Goal: Task Accomplishment & Management: Manage account settings

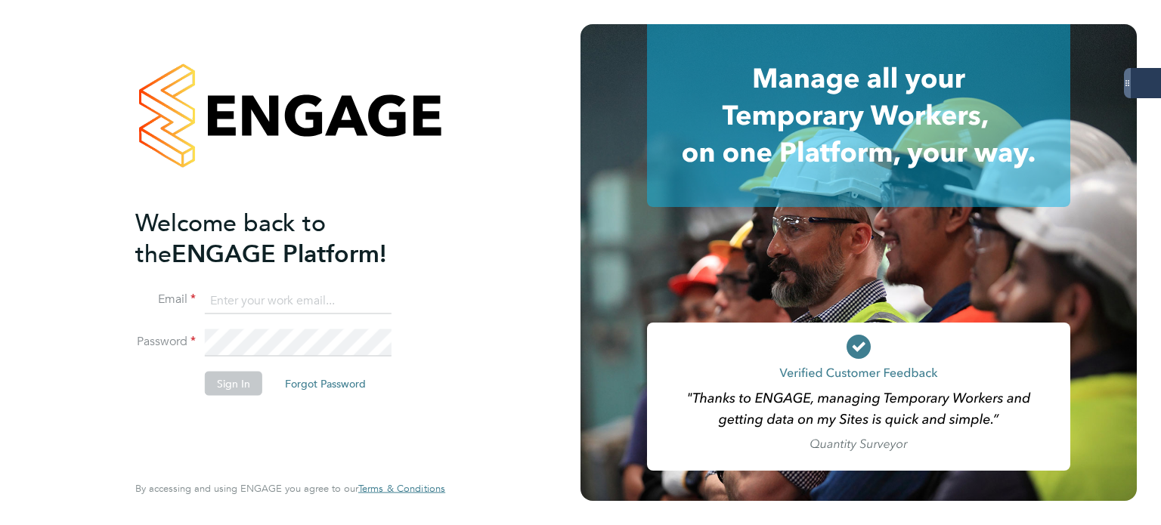
click at [280, 281] on ng-template "Welcome back to the ENGAGE Platform! Email Password Sign In Forgot Password" at bounding box center [282, 309] width 295 height 204
click at [294, 302] on input at bounding box center [298, 300] width 187 height 27
type input "andrew.quinney@servicecare.org.uk"
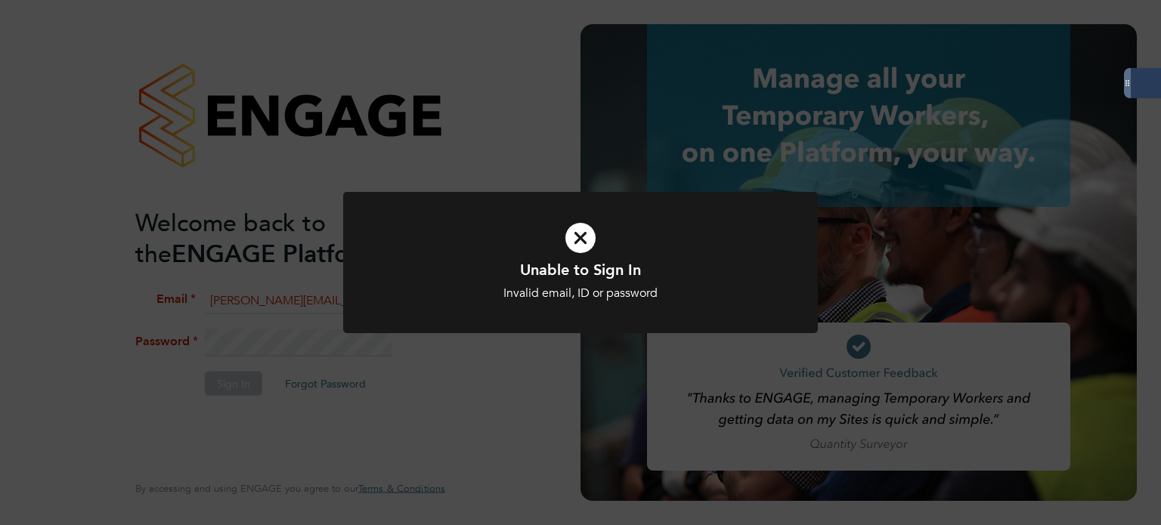
click at [586, 235] on icon at bounding box center [580, 238] width 393 height 59
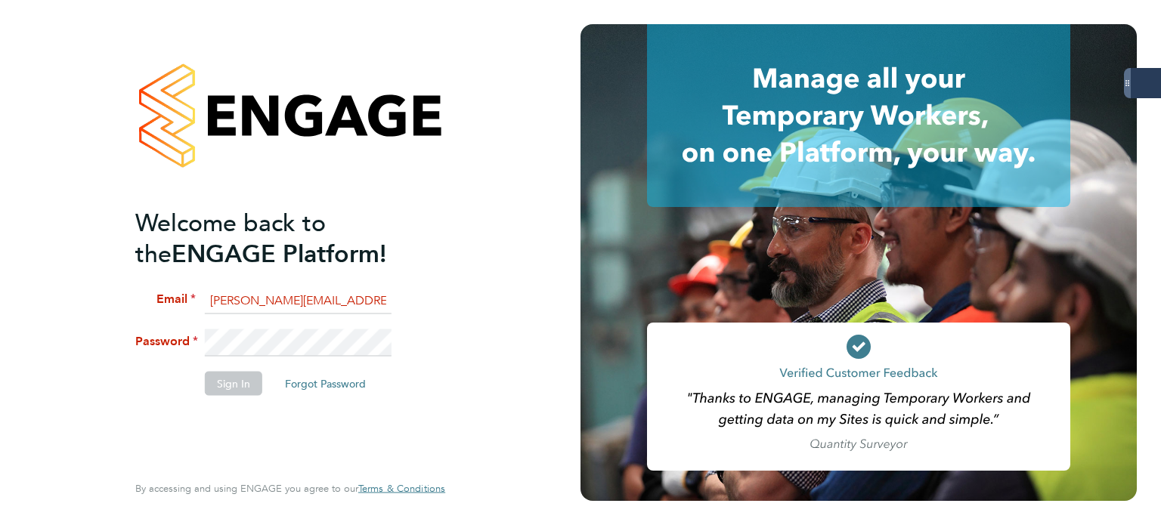
click at [0, 238] on div "Welcome back to the ENGAGE Platform! Email andrew.quinney@servicecare.org.uk Pa…" at bounding box center [290, 262] width 580 height 525
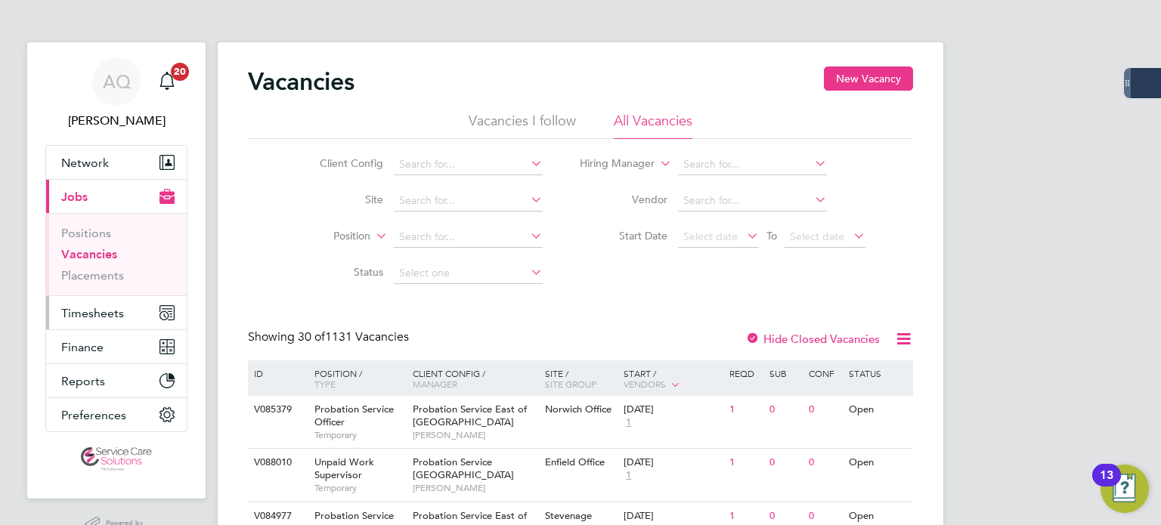
drag, startPoint x: 63, startPoint y: 317, endPoint x: 96, endPoint y: 314, distance: 33.4
click at [63, 317] on span "Timesheets" at bounding box center [92, 313] width 63 height 14
click at [98, 311] on span "Timesheets" at bounding box center [92, 313] width 63 height 14
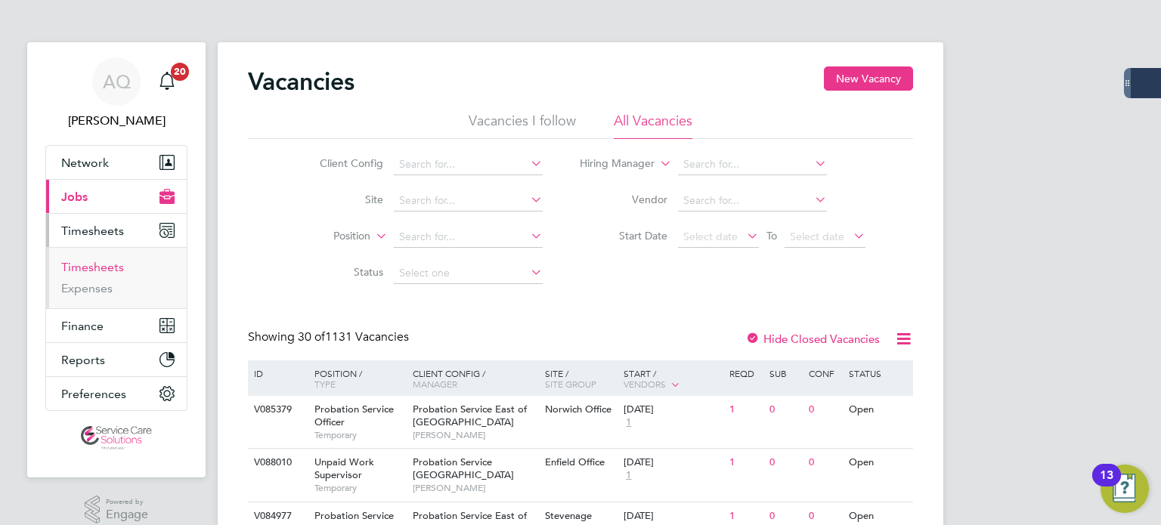
click at [98, 263] on link "Timesheets" at bounding box center [92, 267] width 63 height 14
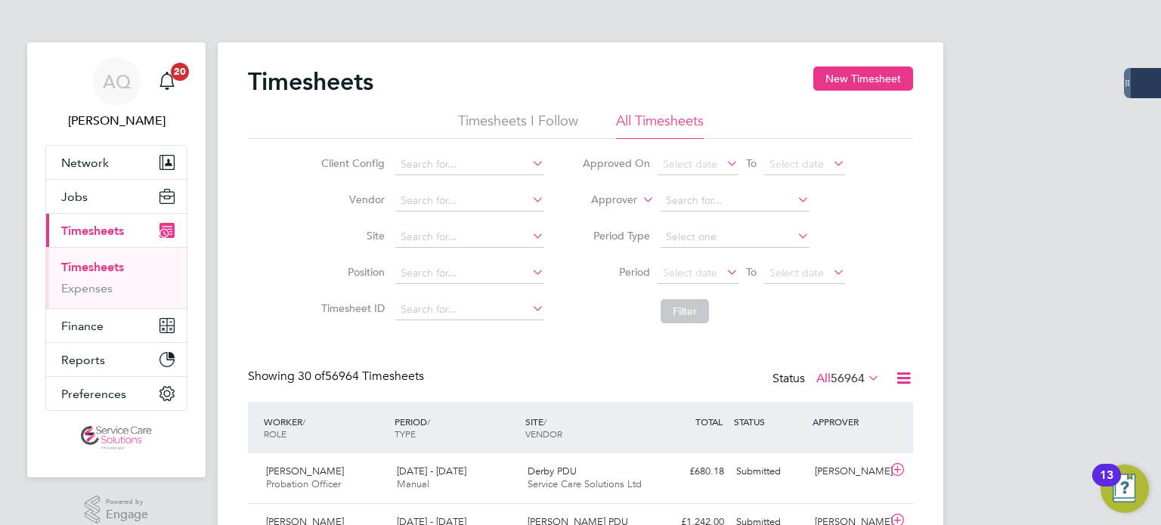
click at [618, 202] on label "Approver" at bounding box center [603, 200] width 68 height 15
click at [626, 216] on li "Worker" at bounding box center [600, 218] width 74 height 20
click at [731, 193] on input at bounding box center [734, 200] width 149 height 21
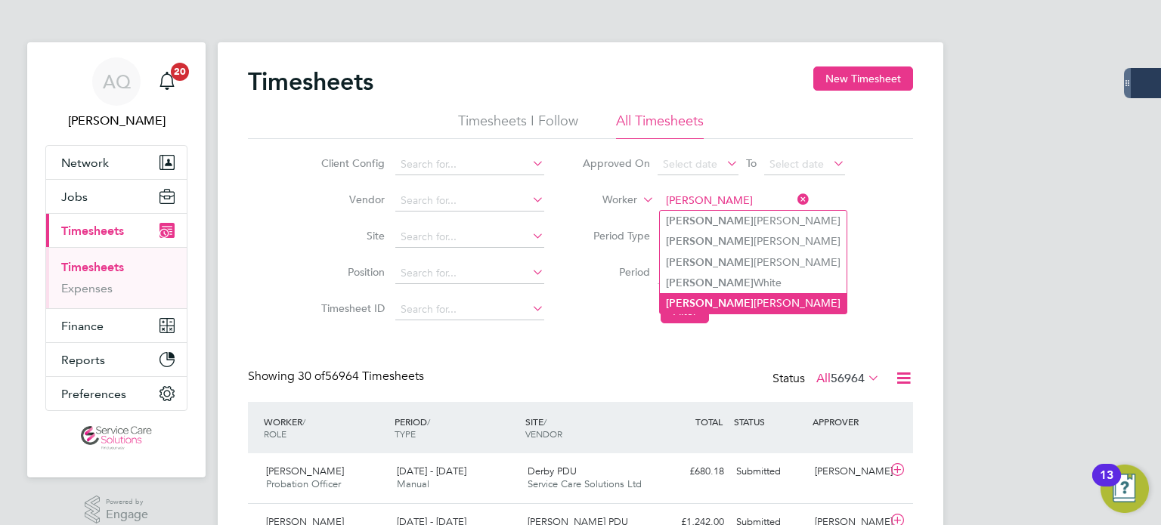
click at [768, 305] on li "Eleanor Surridge" at bounding box center [753, 303] width 187 height 20
type input "Eleanor Surridge"
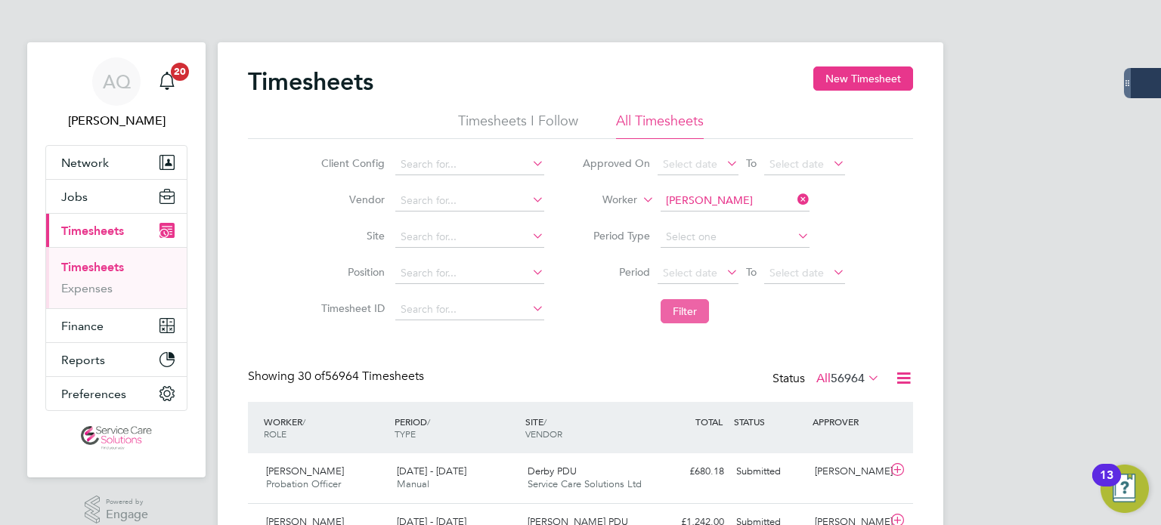
drag, startPoint x: 685, startPoint y: 317, endPoint x: 704, endPoint y: 318, distance: 19.0
click at [685, 317] on button "Filter" at bounding box center [684, 311] width 48 height 24
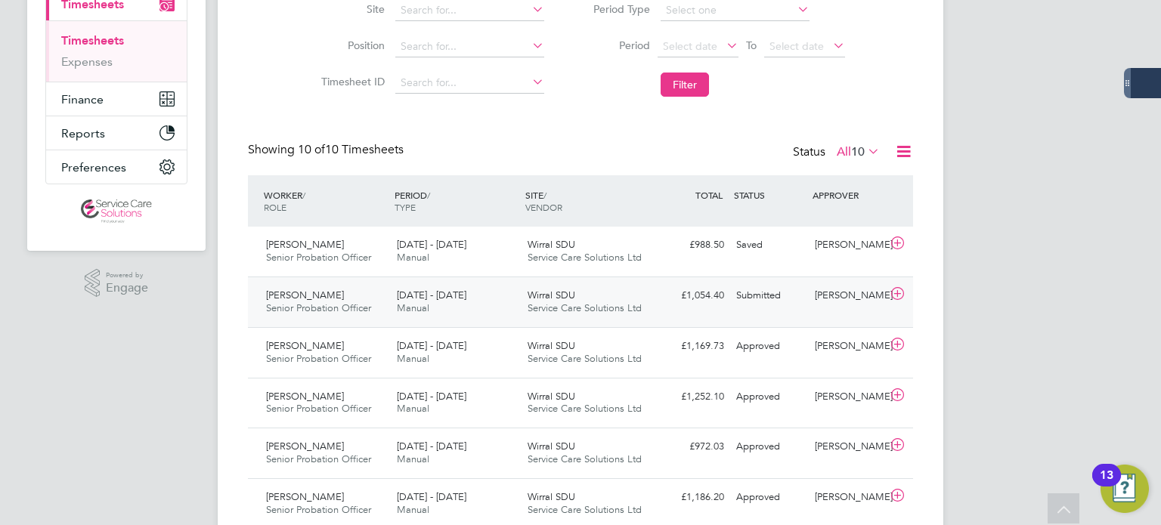
click at [827, 301] on div "Carla Jones" at bounding box center [848, 295] width 79 height 25
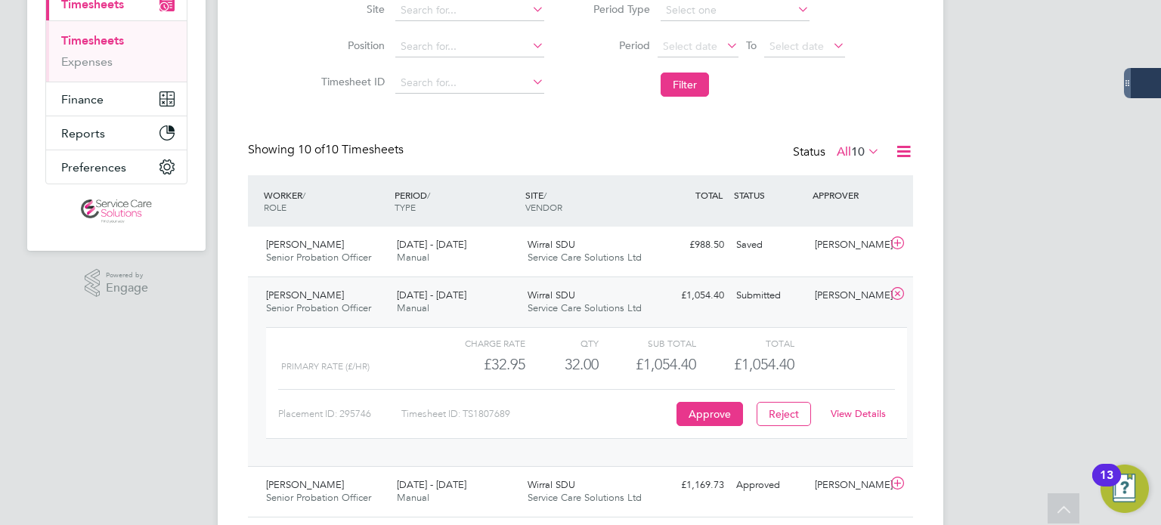
click at [840, 418] on link "View Details" at bounding box center [857, 413] width 55 height 13
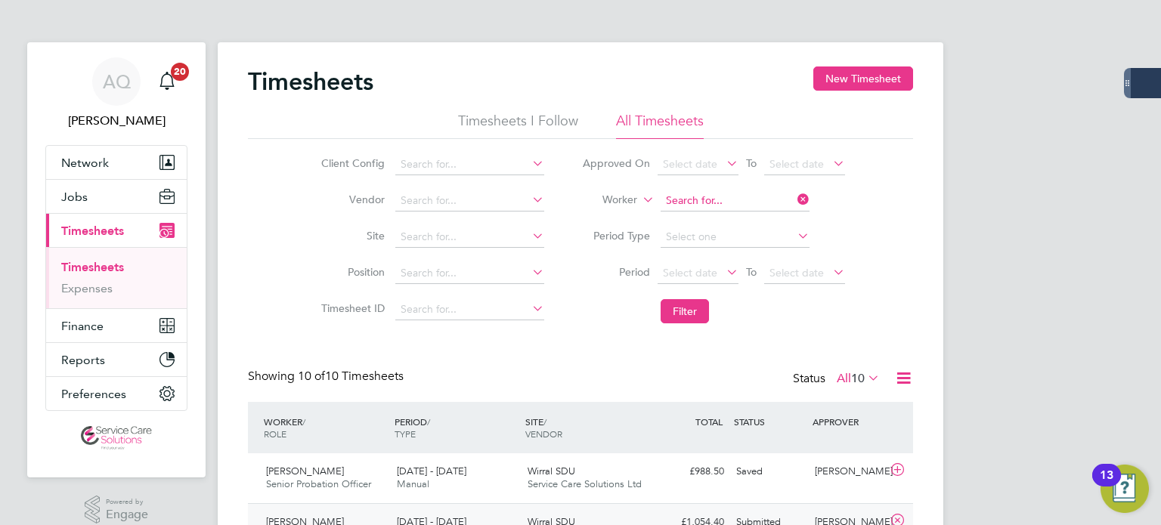
click at [728, 202] on input at bounding box center [734, 200] width 149 height 21
click at [756, 223] on b "Buckl" at bounding box center [769, 221] width 27 height 13
type input "Andrew Buckley"
click at [695, 314] on button "Filter" at bounding box center [684, 311] width 48 height 24
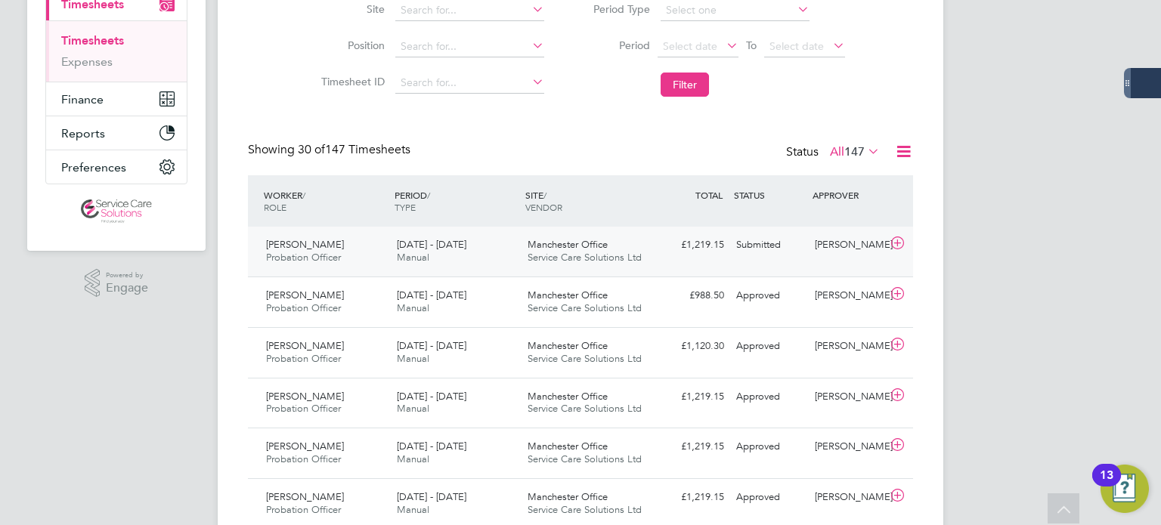
click at [816, 255] on div "James Jolly" at bounding box center [848, 245] width 79 height 25
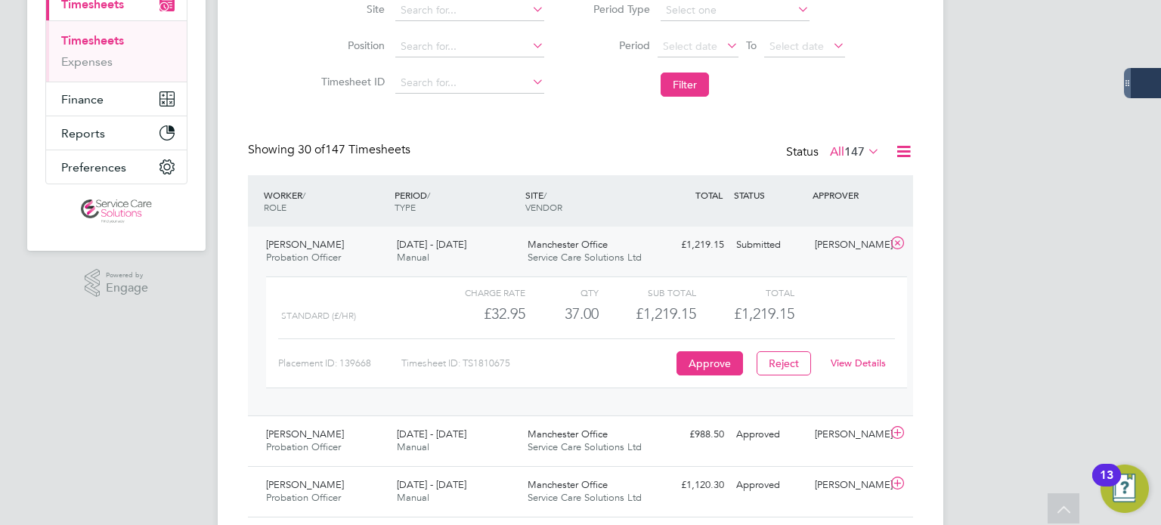
click at [864, 365] on link "View Details" at bounding box center [857, 363] width 55 height 13
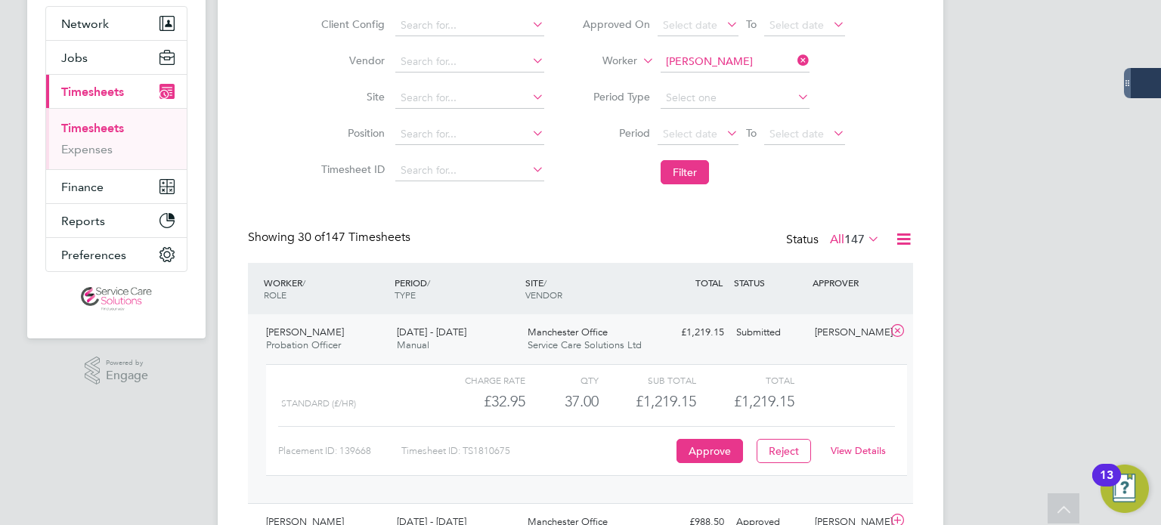
scroll to position [76, 0]
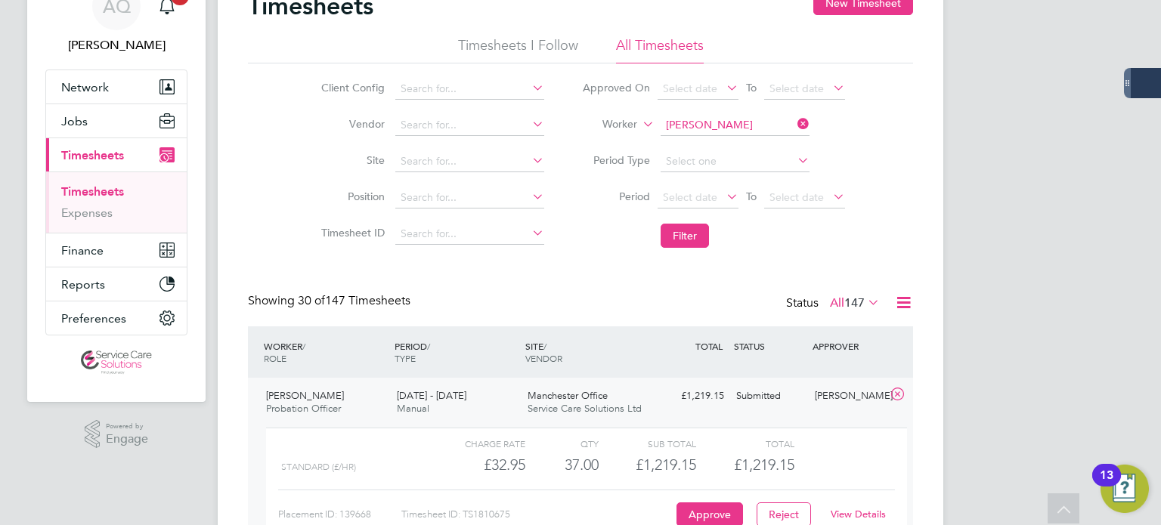
click at [722, 125] on input "Andrew Buckley" at bounding box center [734, 125] width 149 height 21
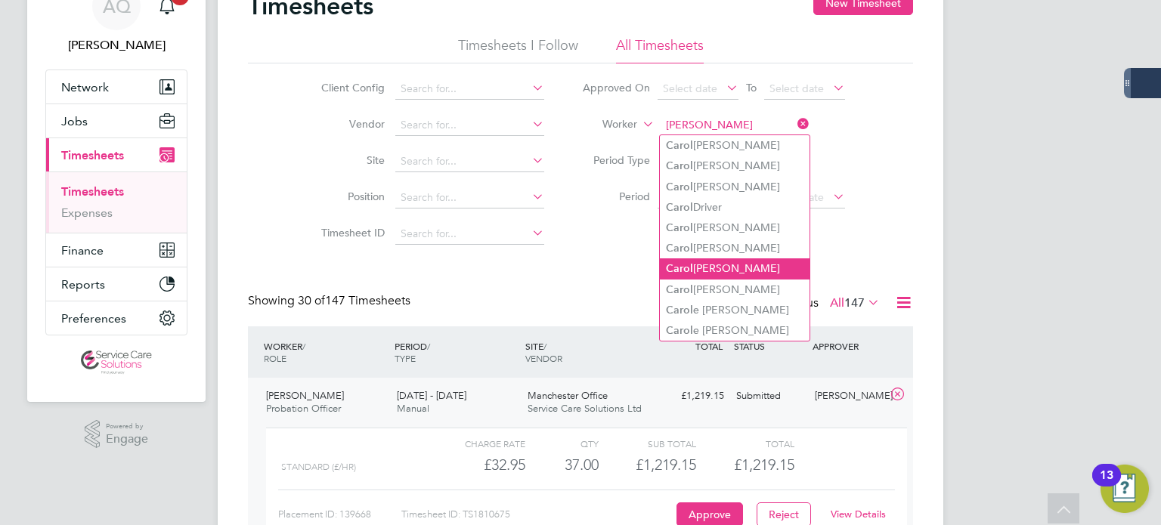
drag, startPoint x: 755, startPoint y: 262, endPoint x: 766, endPoint y: 265, distance: 11.7
click at [756, 264] on li "C arol Caine" at bounding box center [735, 268] width 150 height 20
type input "Carol Caine"
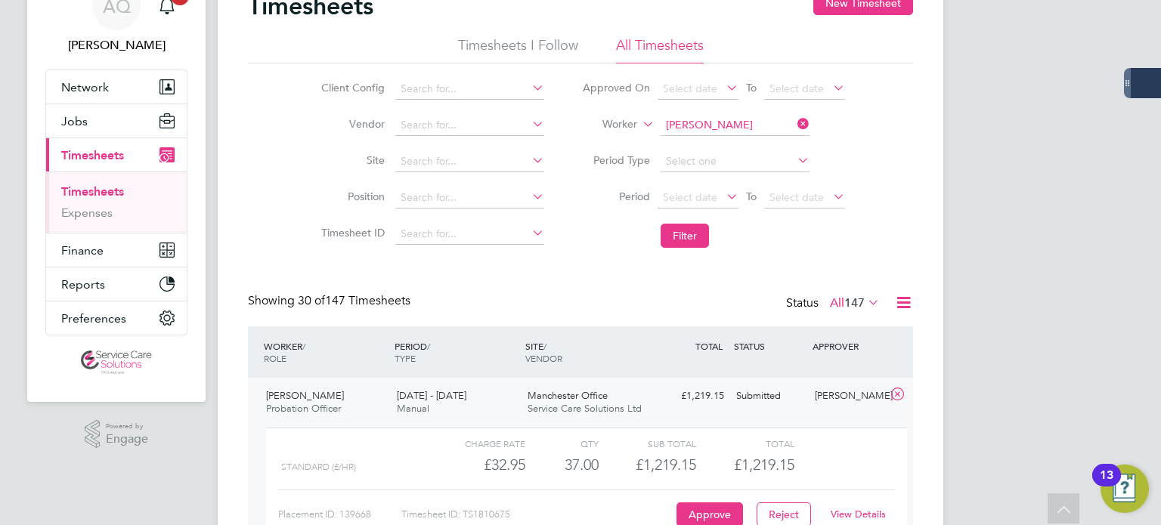
click at [683, 243] on button "Filter" at bounding box center [684, 236] width 48 height 24
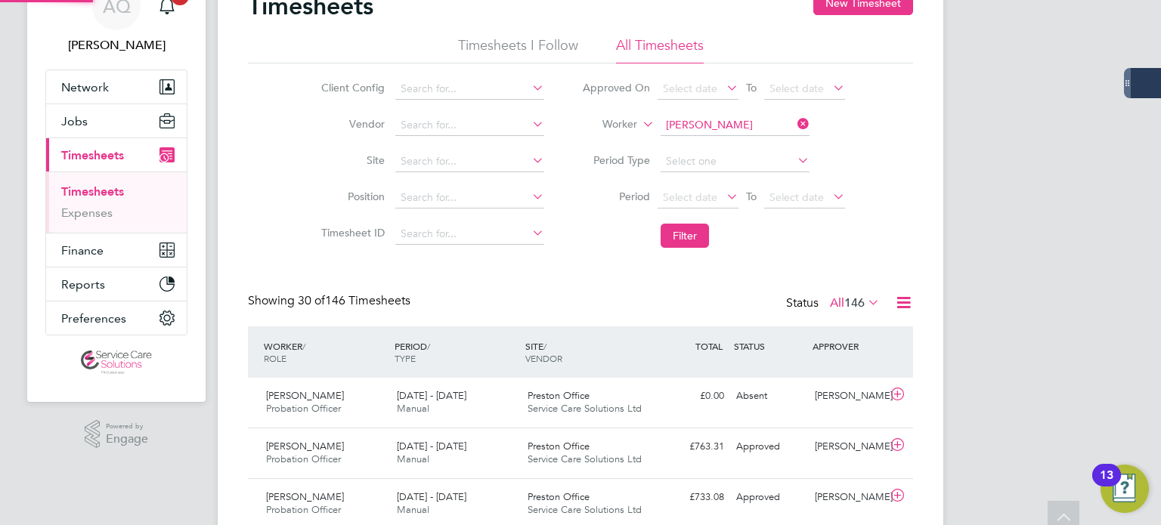
scroll to position [38, 131]
click at [750, 125] on input at bounding box center [734, 125] width 149 height 21
click at [746, 147] on li "Michael Car ley" at bounding box center [735, 145] width 150 height 20
type input "Michael Carley"
click at [689, 226] on button "Filter" at bounding box center [684, 236] width 48 height 24
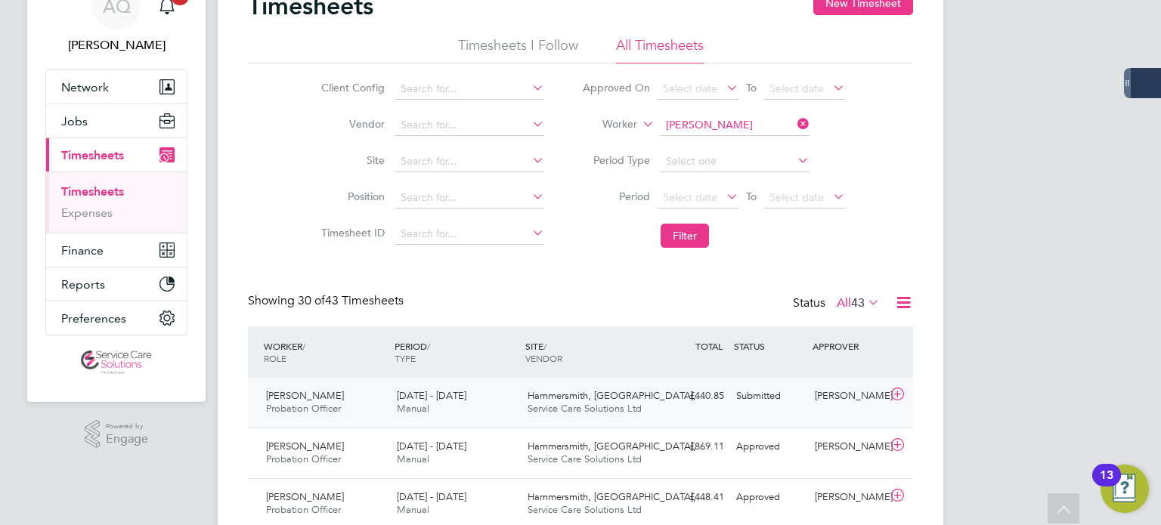
click at [840, 407] on div "Holly Talbot" at bounding box center [848, 396] width 79 height 25
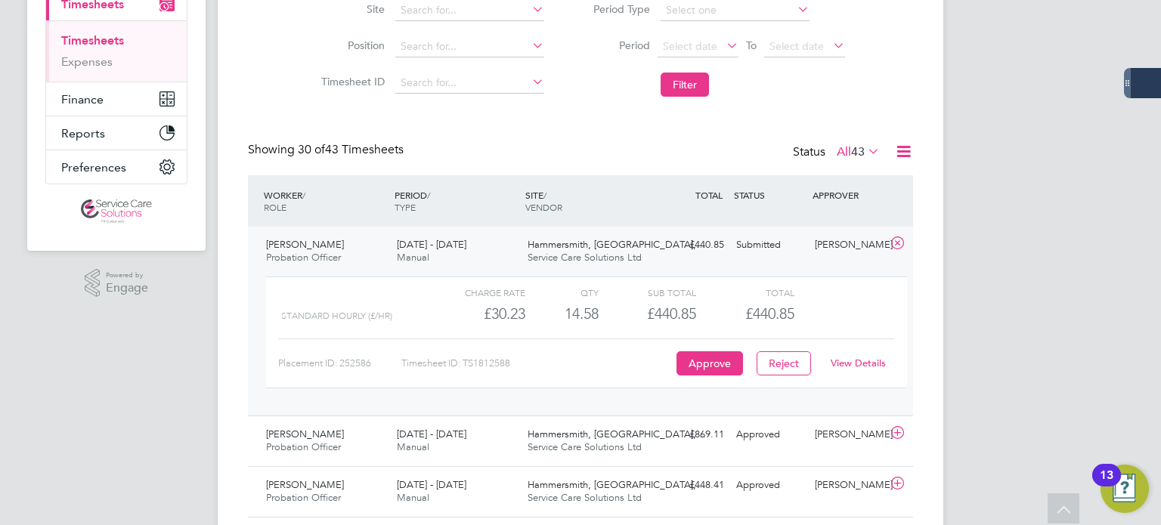
click at [853, 357] on link "View Details" at bounding box center [857, 363] width 55 height 13
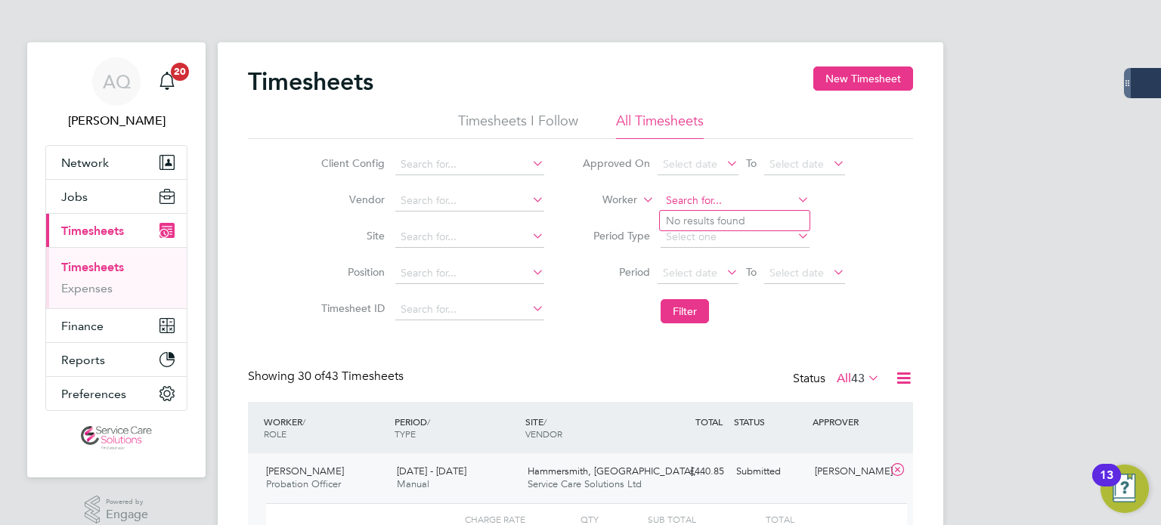
drag, startPoint x: 732, startPoint y: 199, endPoint x: 794, endPoint y: 199, distance: 62.0
click at [734, 199] on input at bounding box center [734, 200] width 149 height 21
click at [716, 212] on li "Harvinder Singh Gheent" at bounding box center [735, 221] width 150 height 20
type input "Harvinder Singh Gheent"
click at [684, 316] on button "Filter" at bounding box center [684, 311] width 48 height 24
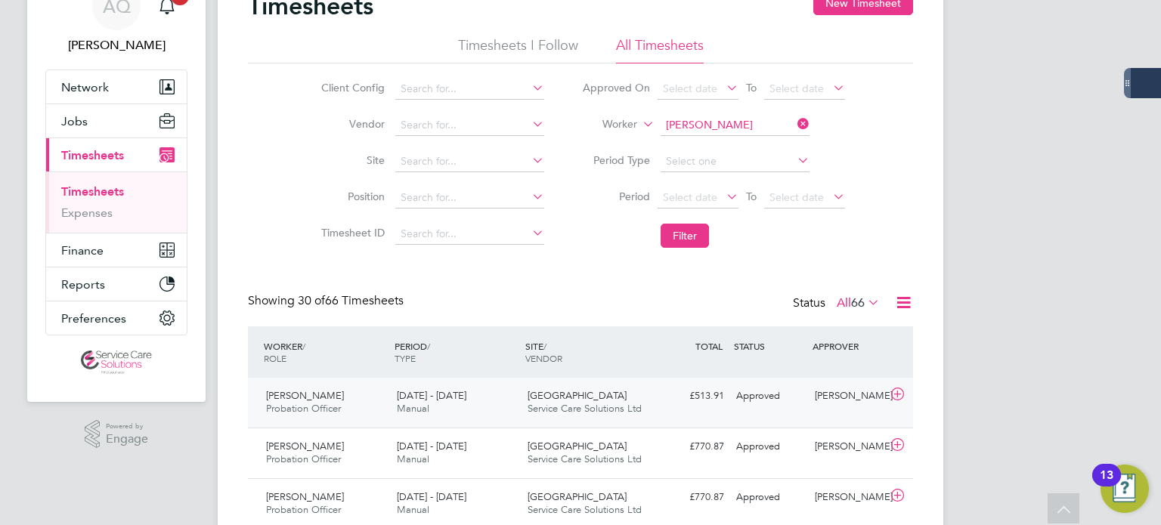
click at [576, 419] on div "Burgage Square Service Care Solutions Ltd" at bounding box center [586, 403] width 131 height 38
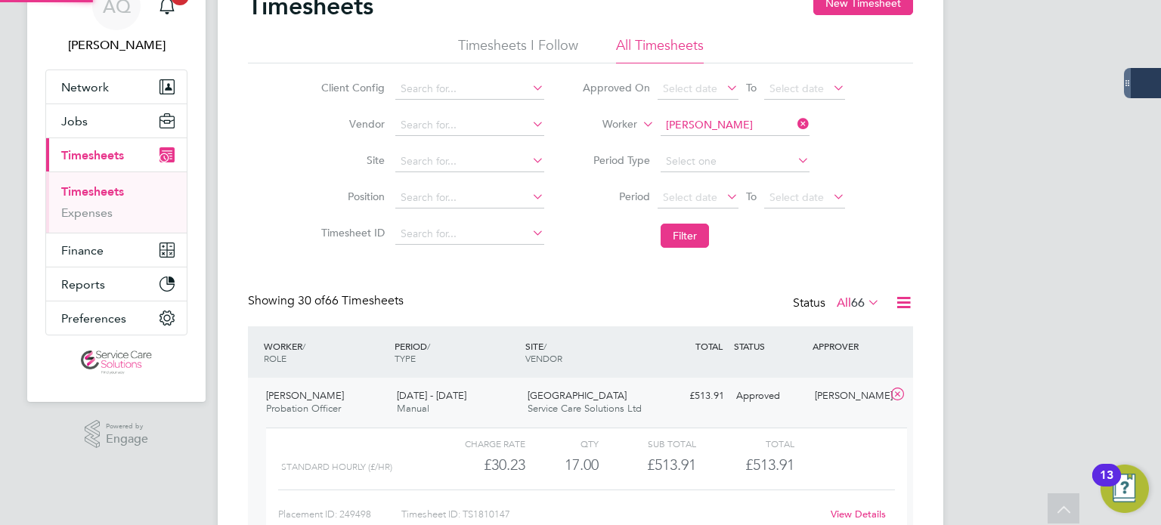
scroll to position [25, 147]
click at [731, 119] on li "Worker Harvinder Singh Gheent" at bounding box center [713, 125] width 301 height 36
click at [737, 125] on input at bounding box center [734, 125] width 149 height 21
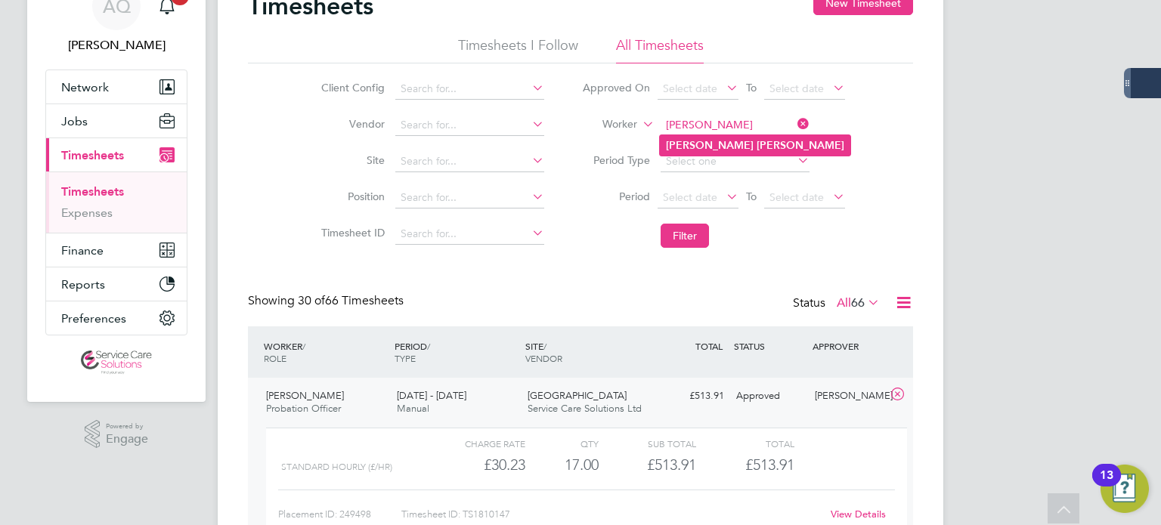
click at [756, 144] on b "Buckley" at bounding box center [800, 145] width 88 height 13
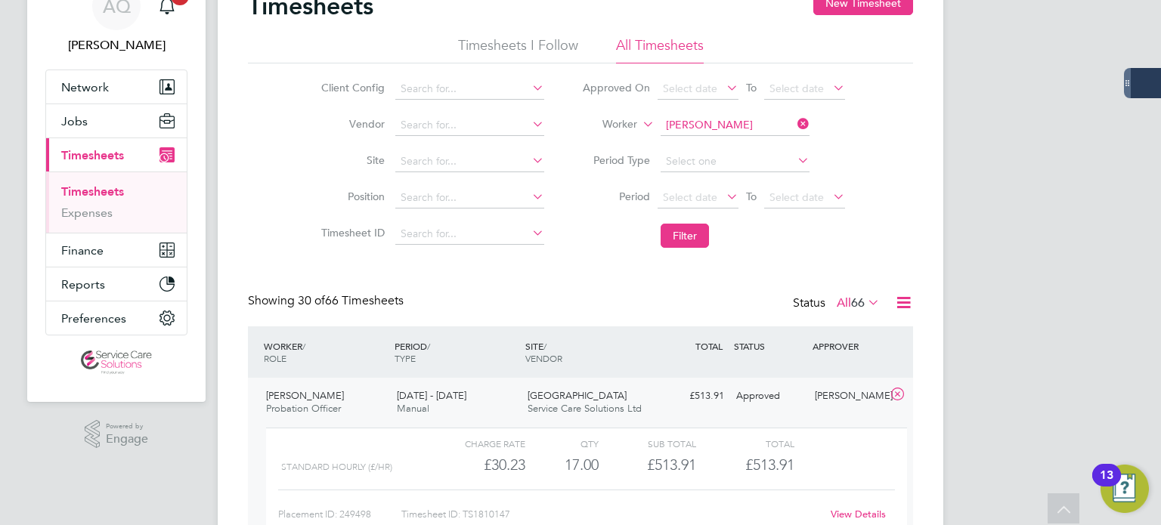
type input "Andrew Buckley"
click at [702, 230] on button "Filter" at bounding box center [684, 236] width 48 height 24
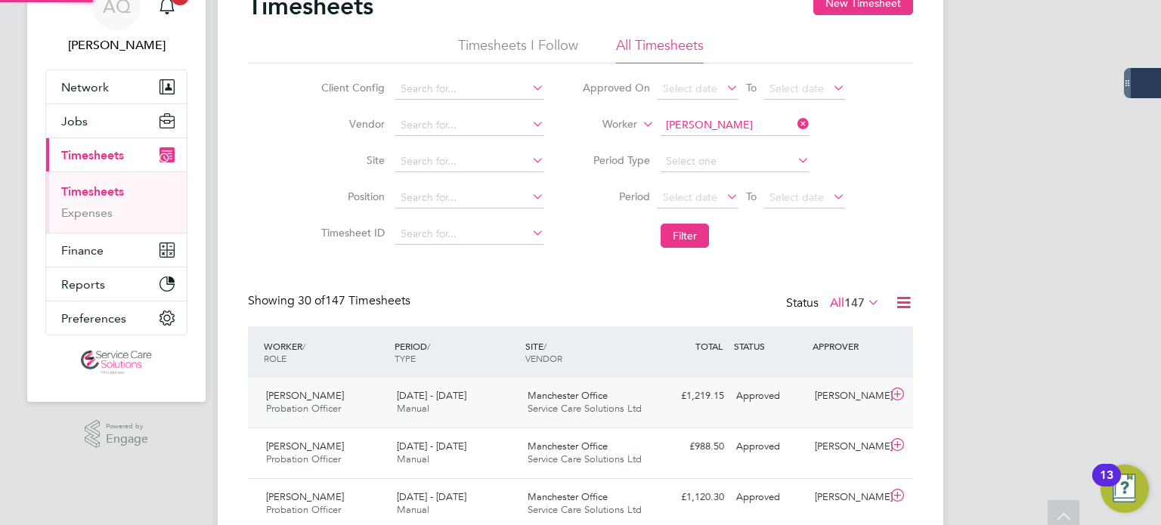
scroll to position [38, 131]
click at [716, 413] on div "Andrew Buckley Probation Officer 25 - 31 Aug 2025 25 - 31 Aug 2025 Manual Manch…" at bounding box center [580, 403] width 665 height 50
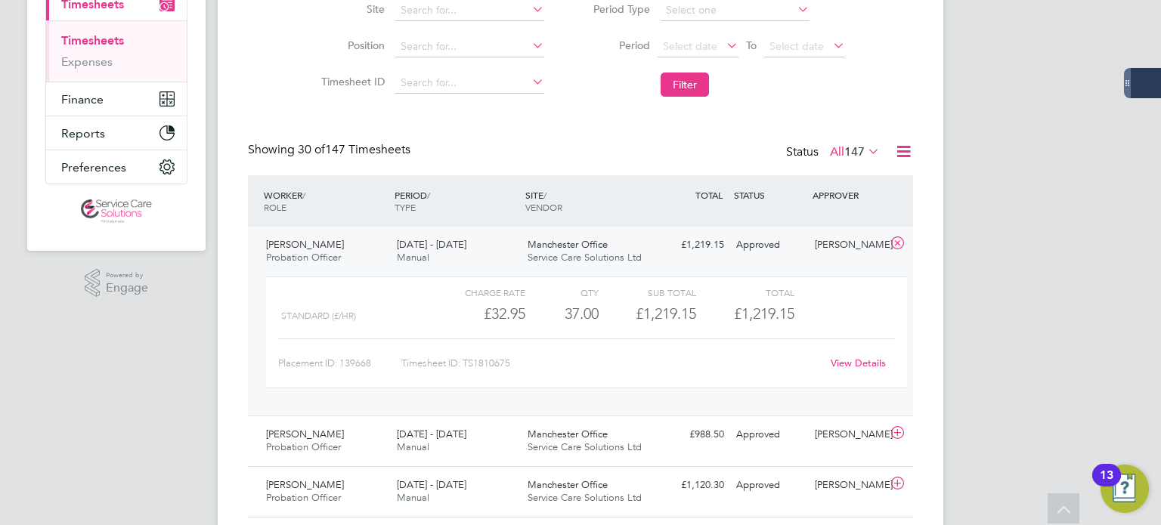
click at [858, 359] on link "View Details" at bounding box center [857, 363] width 55 height 13
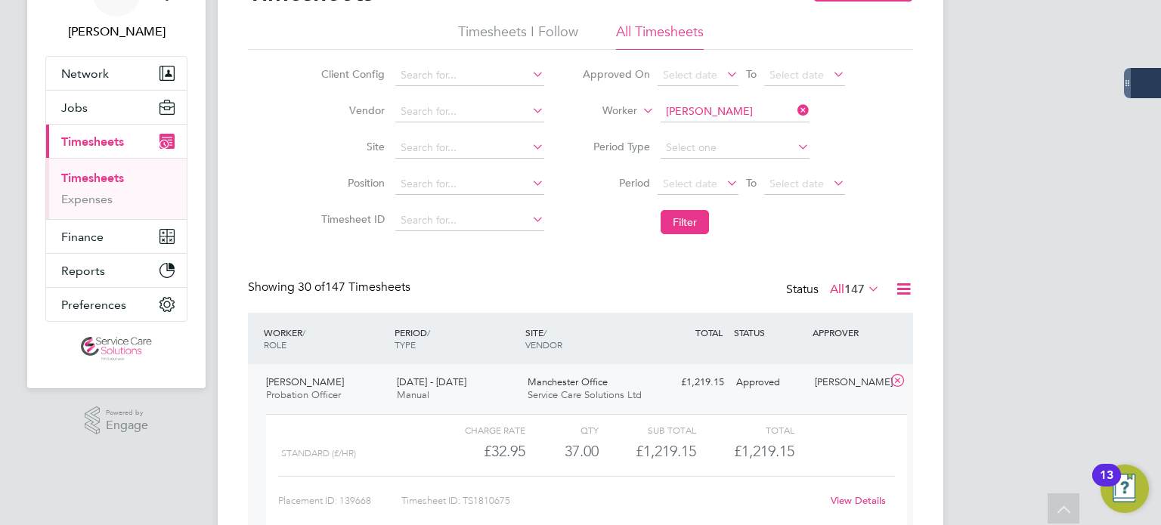
scroll to position [0, 0]
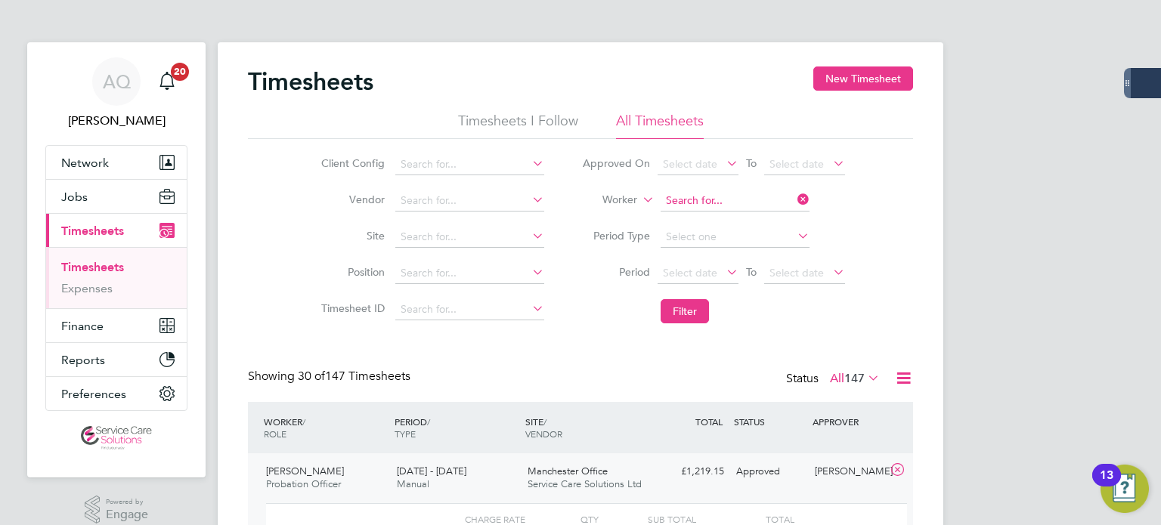
click at [725, 203] on input at bounding box center [734, 200] width 149 height 21
click at [679, 214] on li "Harvinder Singh Gheent" at bounding box center [735, 221] width 150 height 20
type input "Harvinder Singh Gheent"
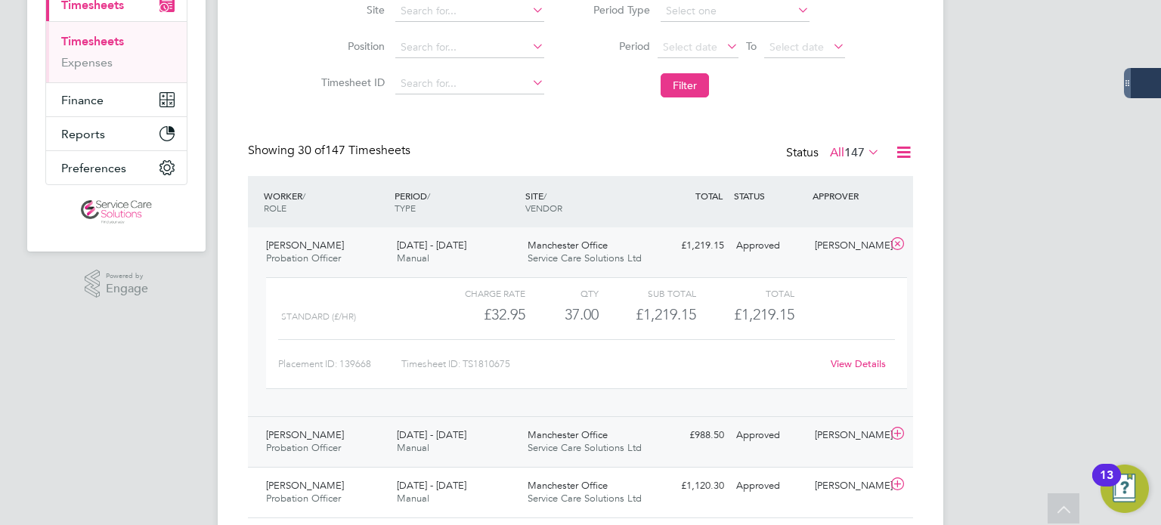
scroll to position [227, 0]
click at [871, 365] on link "View Details" at bounding box center [857, 363] width 55 height 13
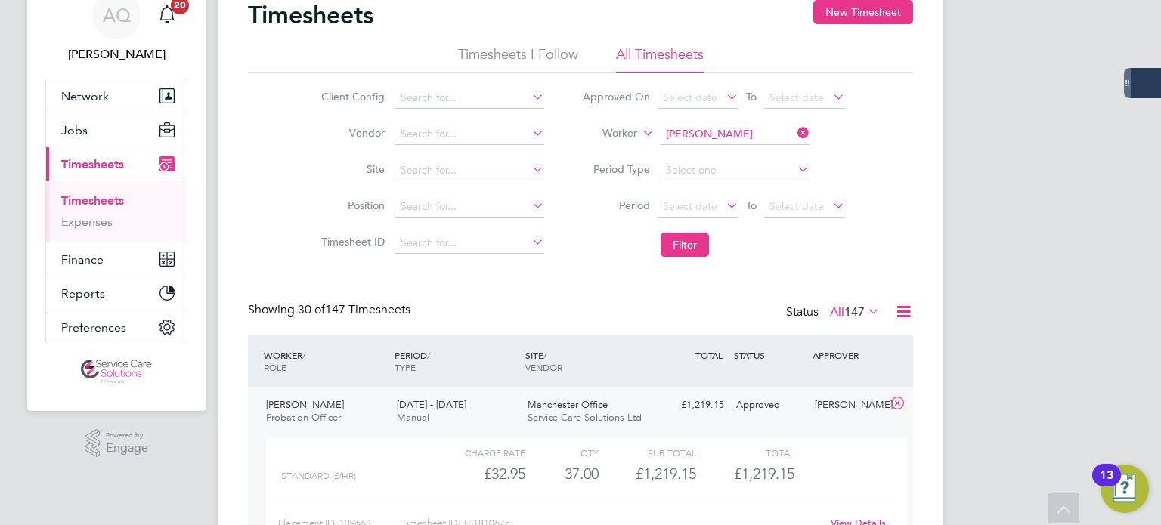
scroll to position [0, 0]
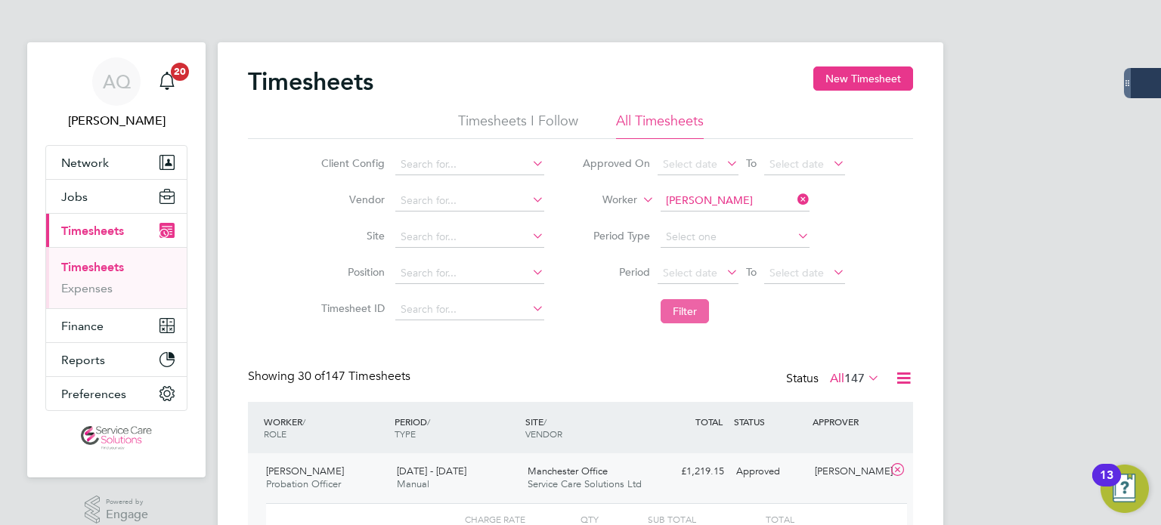
click at [704, 302] on button "Filter" at bounding box center [684, 311] width 48 height 24
click at [812, 484] on div "Katherine Matthews" at bounding box center [848, 471] width 79 height 25
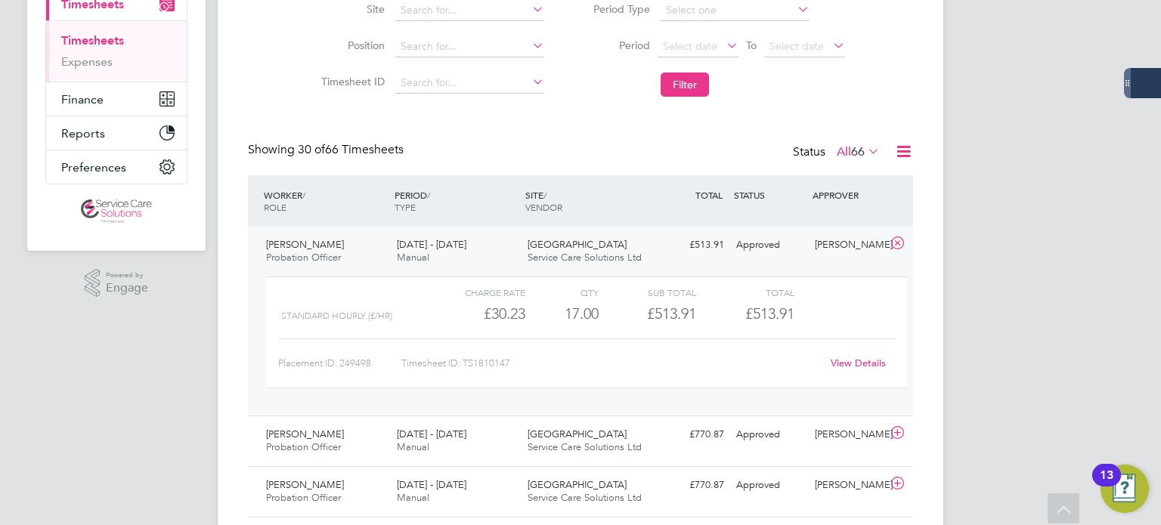
click at [848, 365] on link "View Details" at bounding box center [857, 363] width 55 height 13
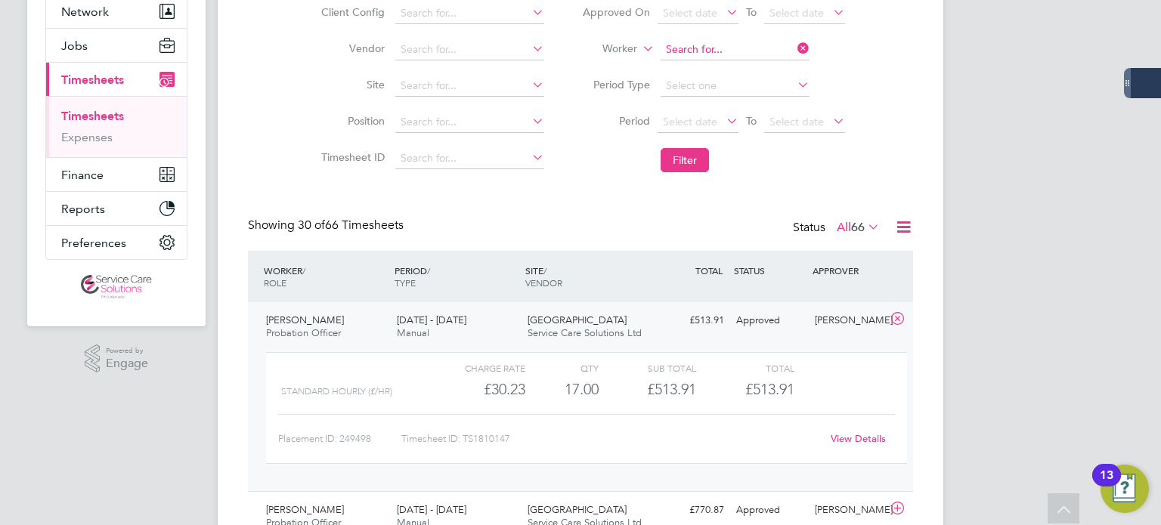
click at [728, 55] on input at bounding box center [734, 49] width 149 height 21
click at [756, 75] on b "Gomer" at bounding box center [773, 69] width 34 height 13
type input "Oliver Gomer"
click at [691, 154] on button "Filter" at bounding box center [684, 160] width 48 height 24
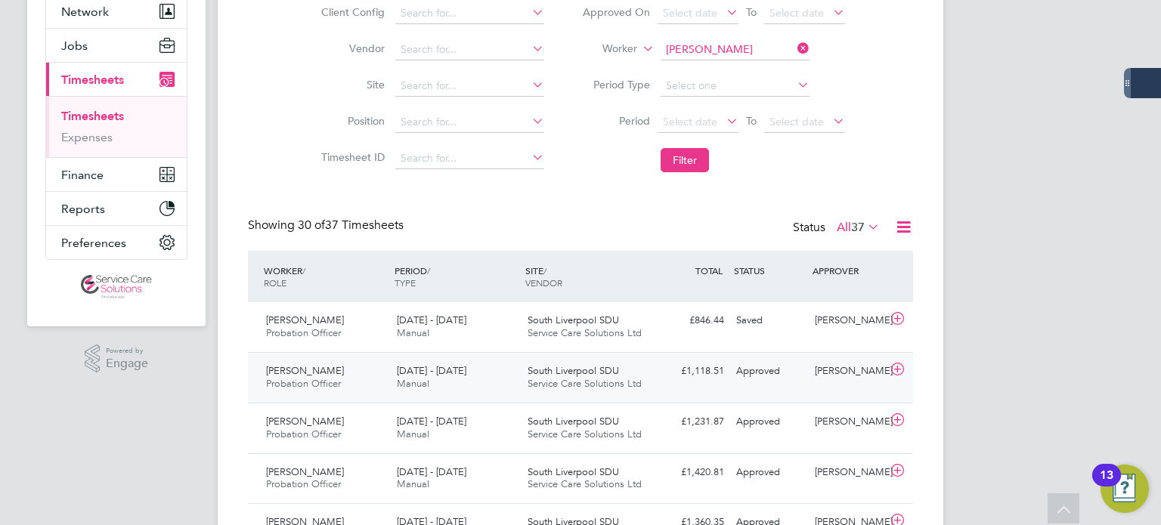
click at [830, 379] on div "Saqlain Hussain" at bounding box center [848, 371] width 79 height 25
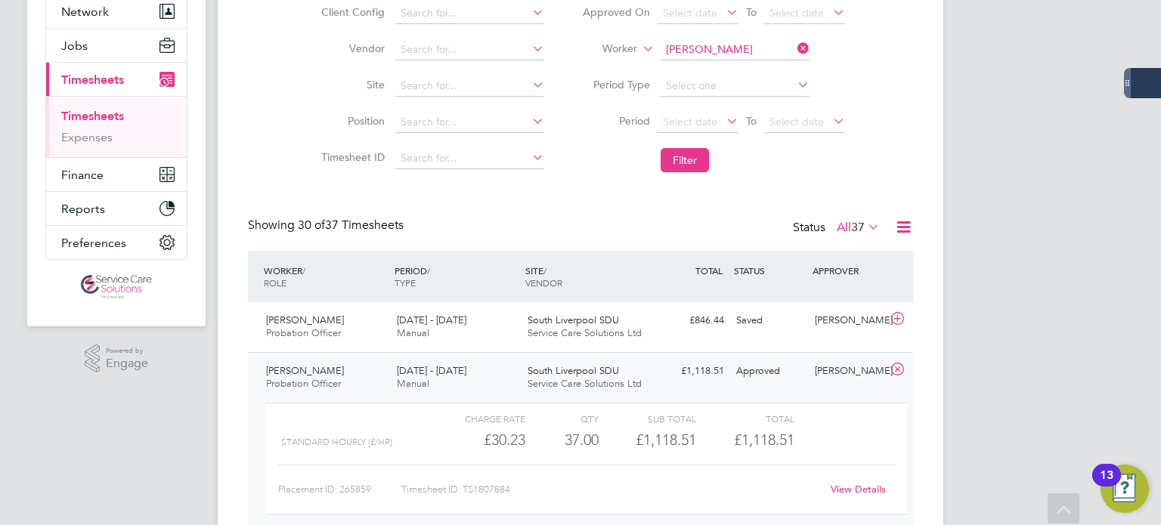
click at [883, 486] on link "View Details" at bounding box center [857, 489] width 55 height 13
click at [750, 55] on input at bounding box center [734, 49] width 149 height 21
click at [767, 64] on li "Dorota Gorska" at bounding box center [735, 70] width 150 height 20
type input "Dorota Gorska"
click at [679, 159] on button "Filter" at bounding box center [684, 160] width 48 height 24
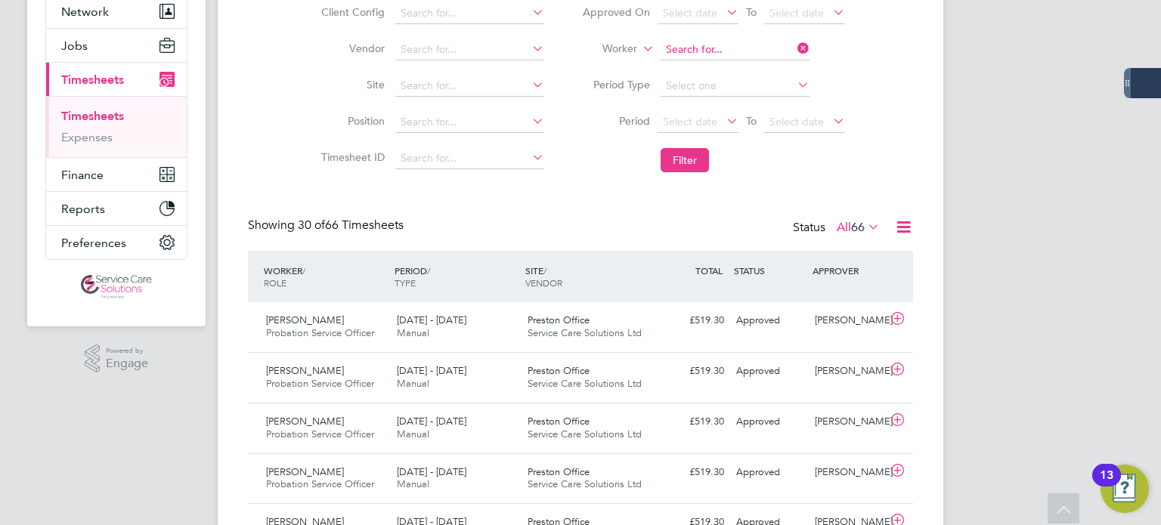
click at [704, 48] on input at bounding box center [734, 49] width 149 height 21
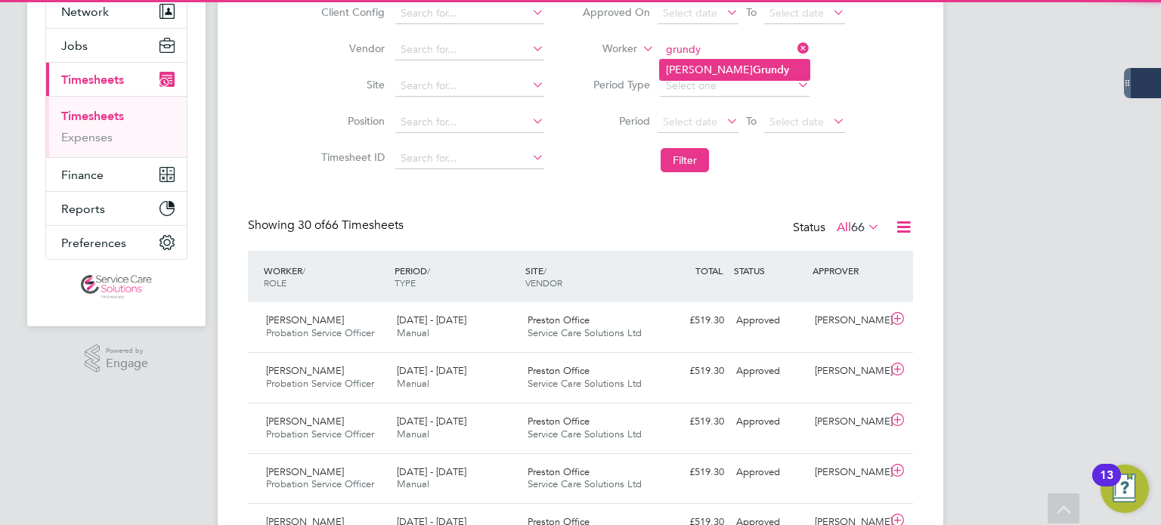
click at [680, 60] on li "Beth Grundy" at bounding box center [735, 70] width 150 height 20
type input "Beth Grundy"
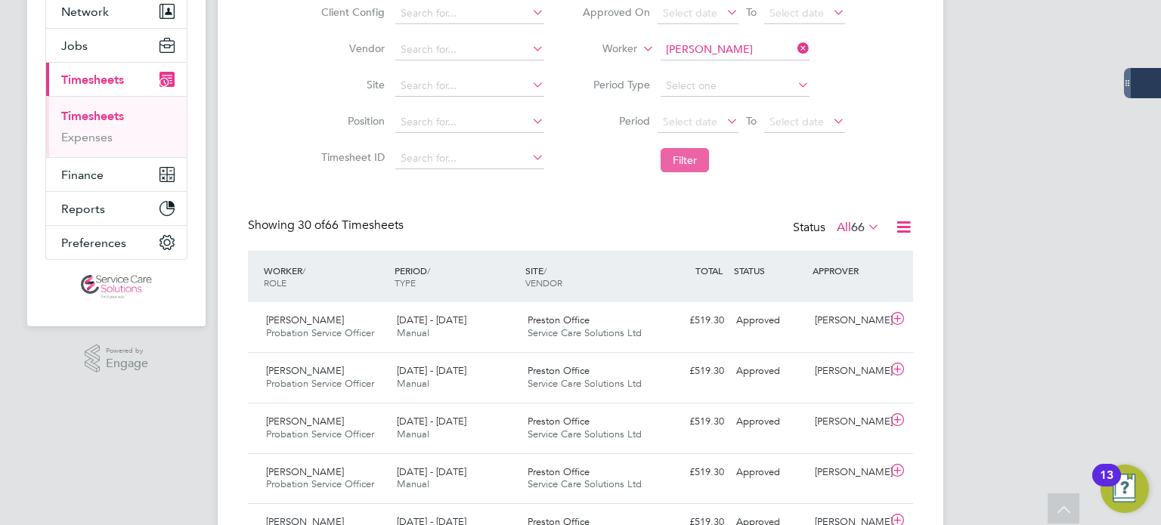
click at [685, 159] on button "Filter" at bounding box center [684, 160] width 48 height 24
click at [765, 326] on div "Approved" at bounding box center [769, 320] width 79 height 25
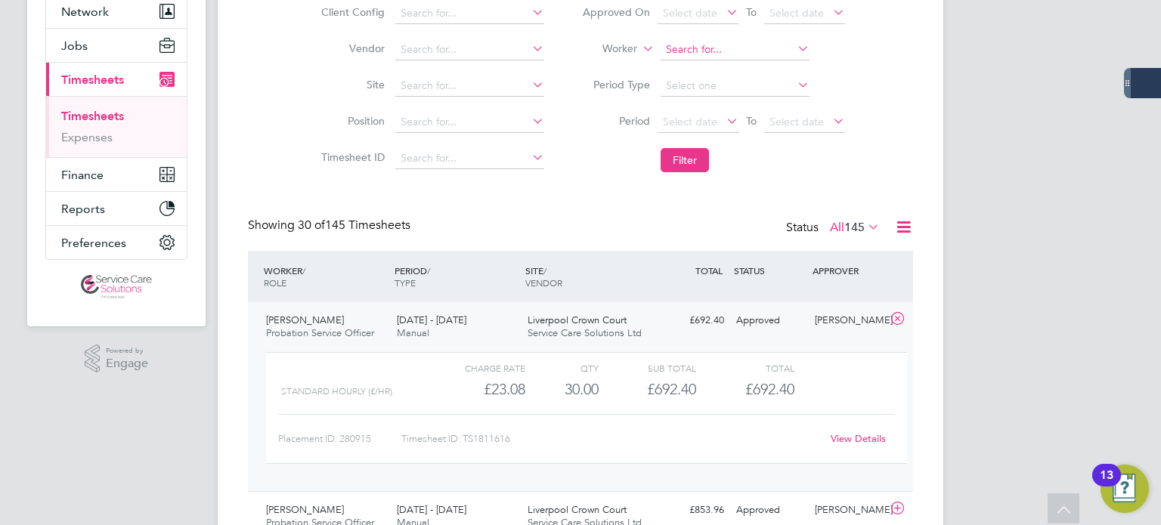
click at [764, 45] on input at bounding box center [734, 49] width 149 height 21
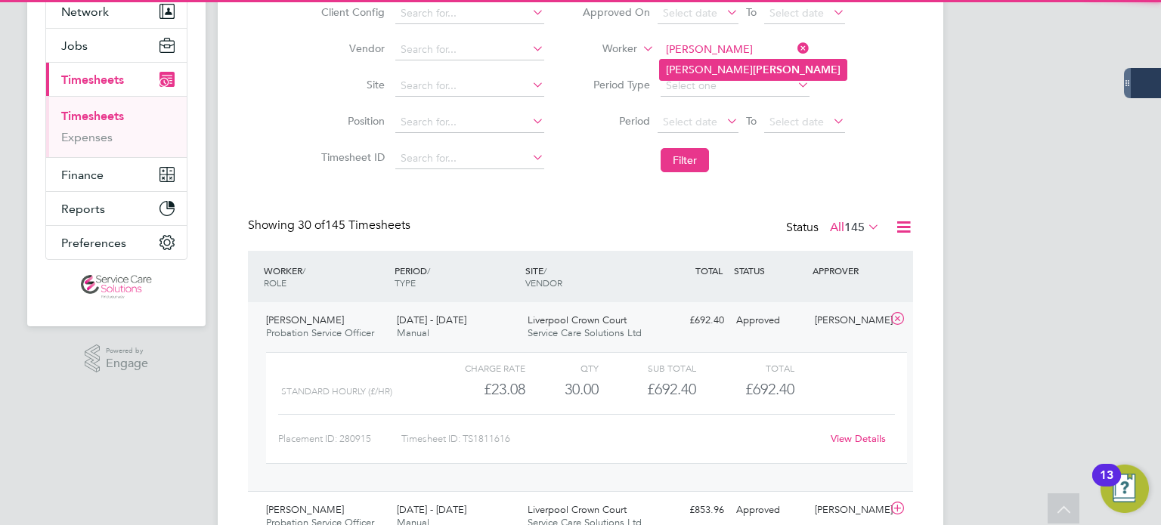
click at [754, 73] on li "Jane Harker" at bounding box center [753, 70] width 187 height 20
type input "Jane Harker"
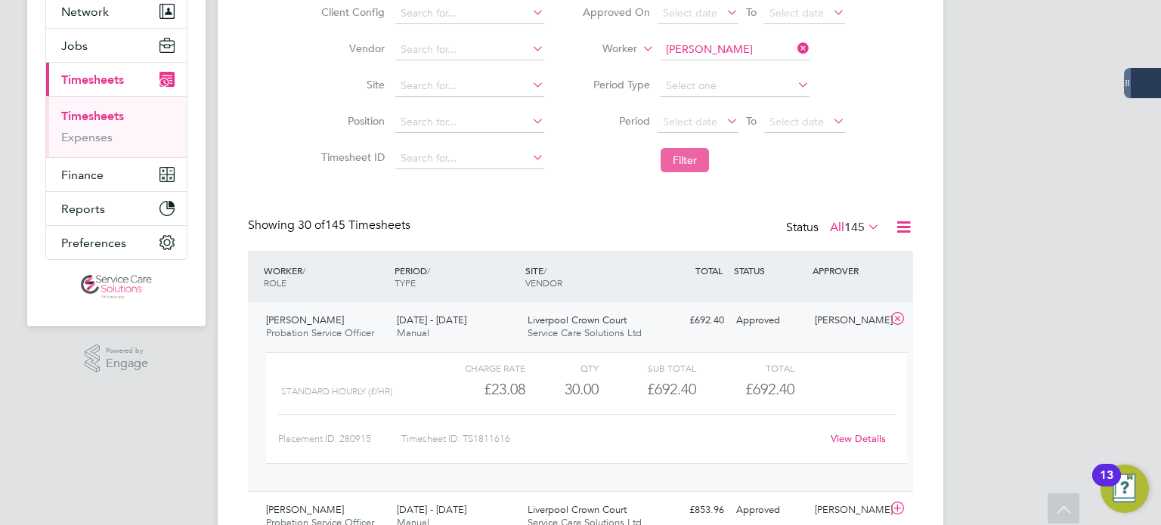
click at [680, 159] on button "Filter" at bounding box center [684, 160] width 48 height 24
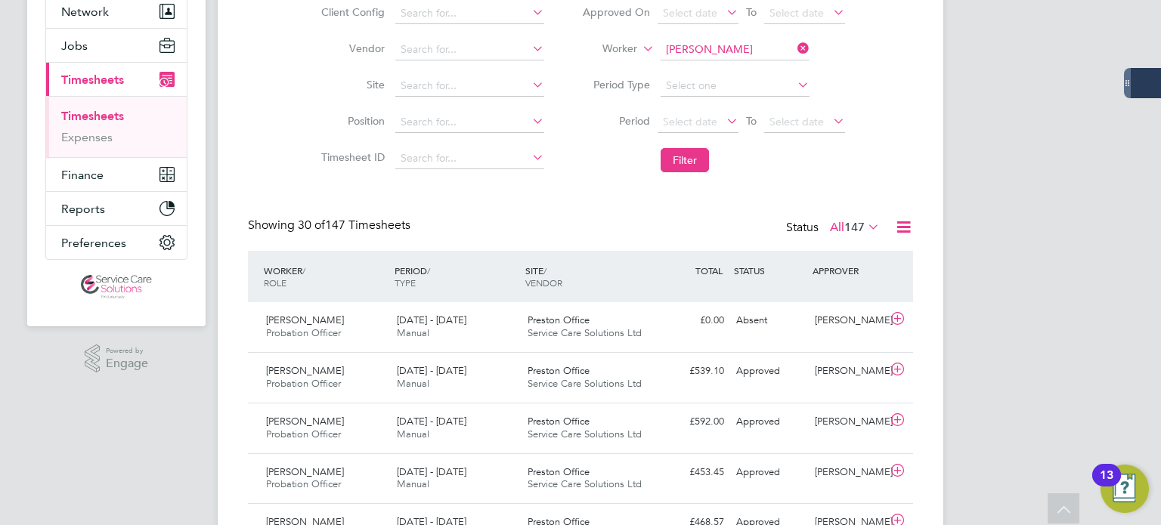
click at [725, 64] on li "Worker Jane Harker" at bounding box center [713, 50] width 301 height 36
click at [725, 51] on input at bounding box center [734, 49] width 149 height 21
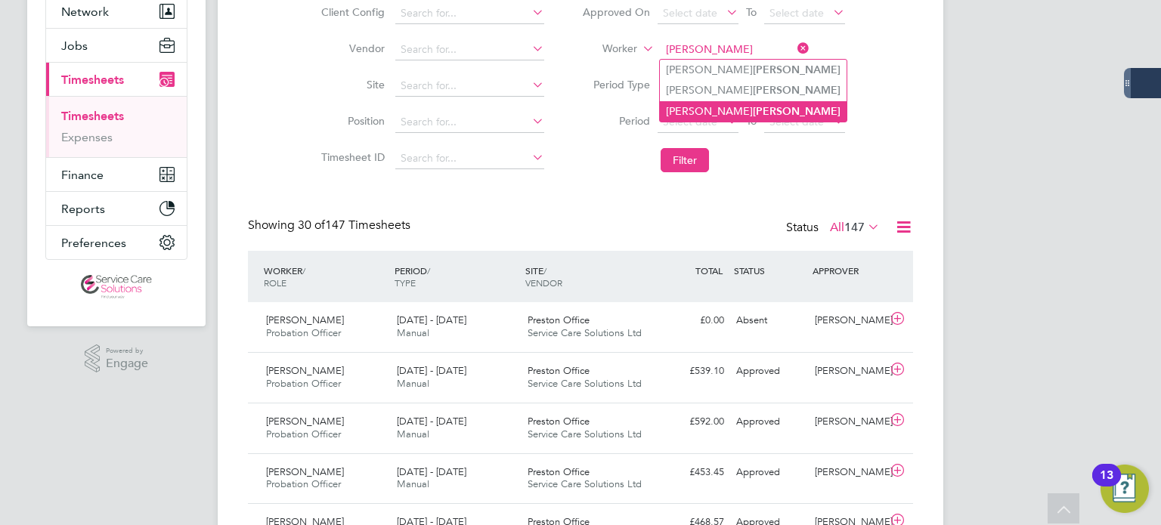
click at [753, 105] on b "Hayes" at bounding box center [797, 111] width 88 height 13
type input "Holly Hayes"
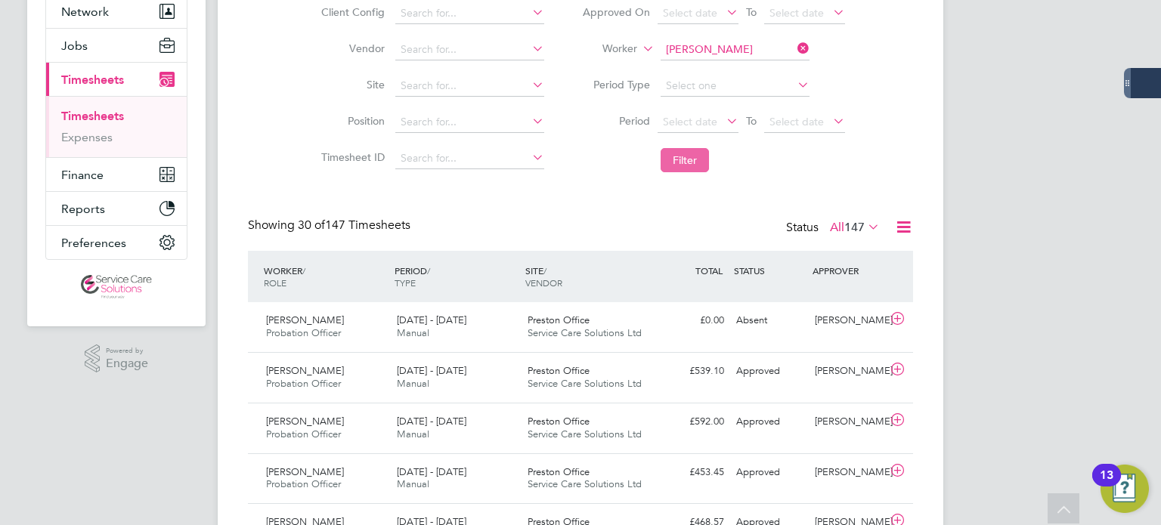
click at [668, 153] on button "Filter" at bounding box center [684, 160] width 48 height 24
click at [694, 48] on input at bounding box center [734, 49] width 149 height 21
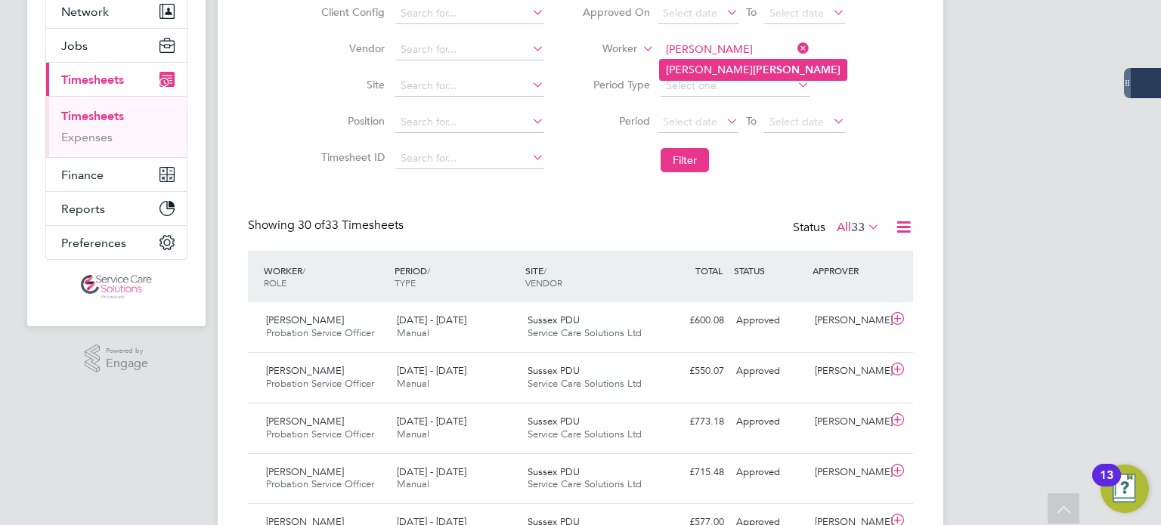
click at [747, 65] on li "Rachel Heggarty" at bounding box center [753, 70] width 187 height 20
type input "Rachel Heggarty"
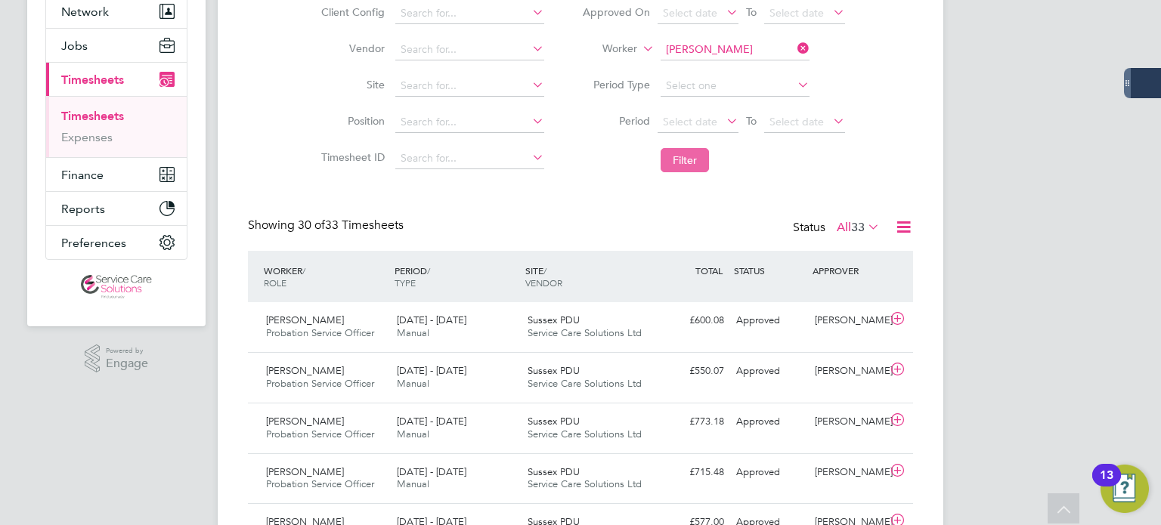
click at [697, 159] on button "Filter" at bounding box center [684, 160] width 48 height 24
click at [775, 338] on div "Rachel Heggarty Probation Service Officer 25 - 31 Aug 2025 25 - 31 Aug 2025 Man…" at bounding box center [580, 327] width 665 height 50
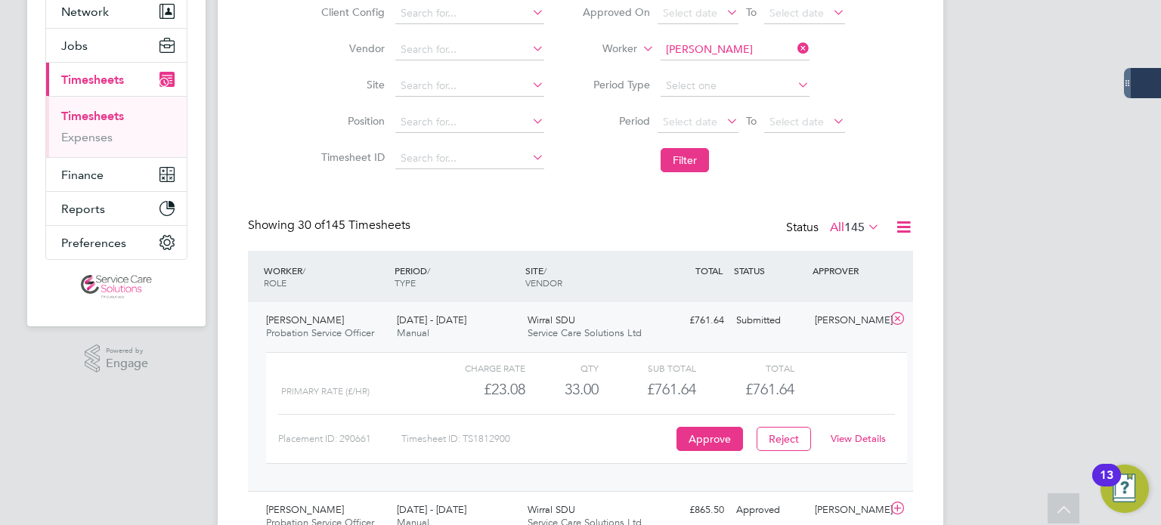
click at [860, 434] on link "View Details" at bounding box center [857, 438] width 55 height 13
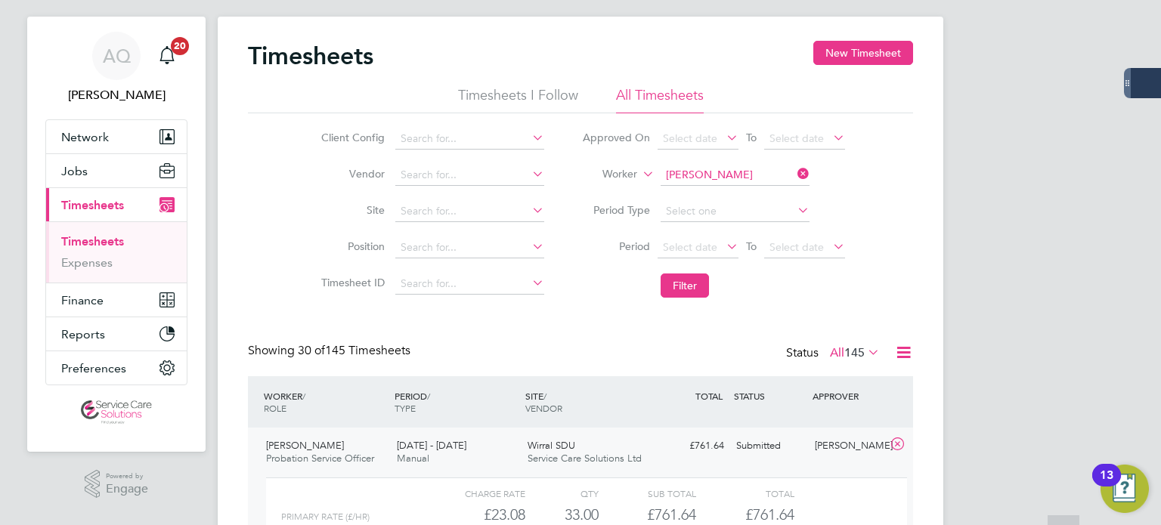
scroll to position [0, 0]
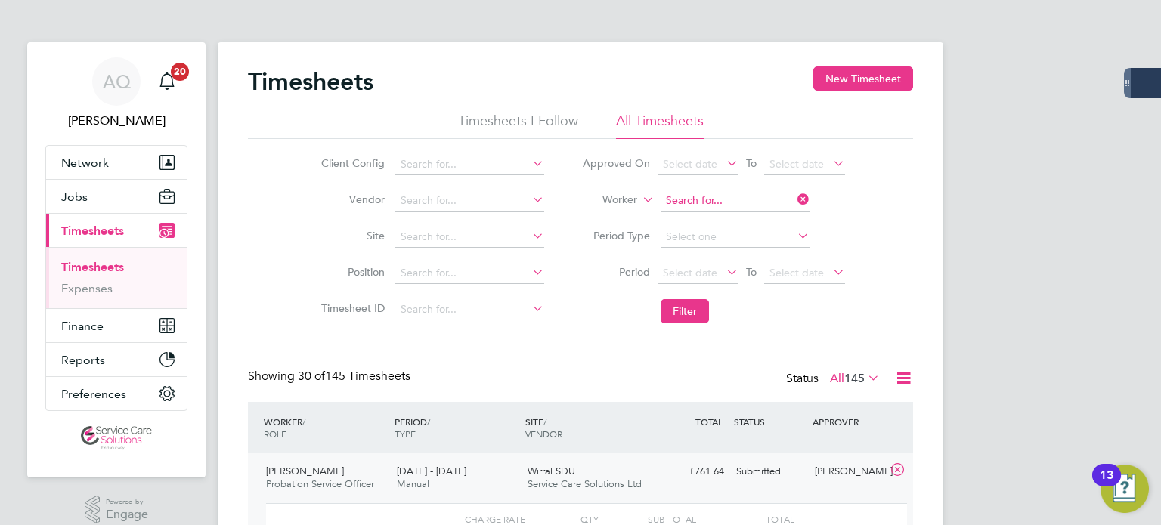
click at [686, 203] on input at bounding box center [734, 200] width 149 height 21
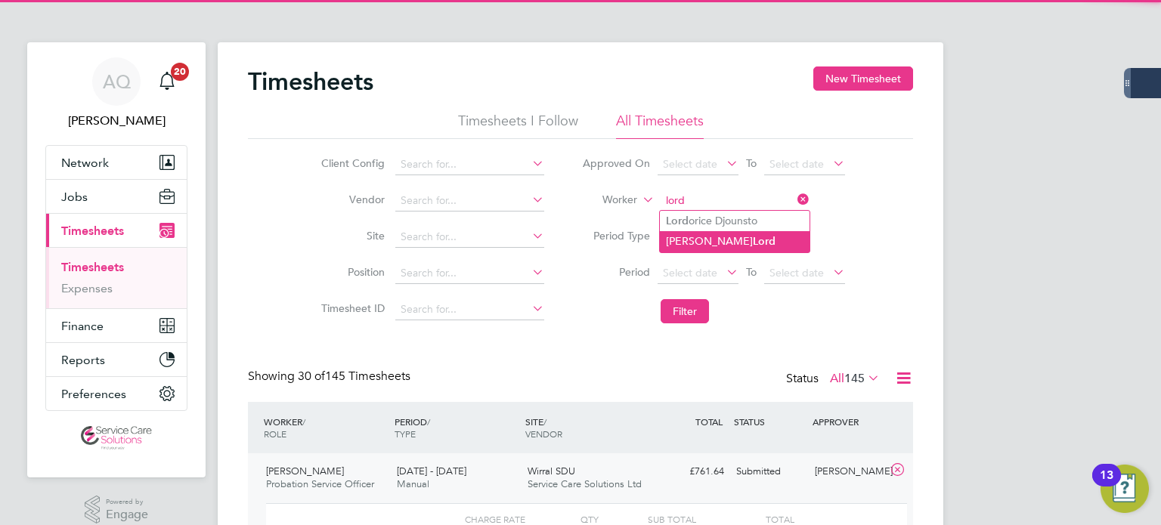
click at [738, 243] on li "Michael Lord" at bounding box center [735, 241] width 150 height 20
type input "Michael Lord"
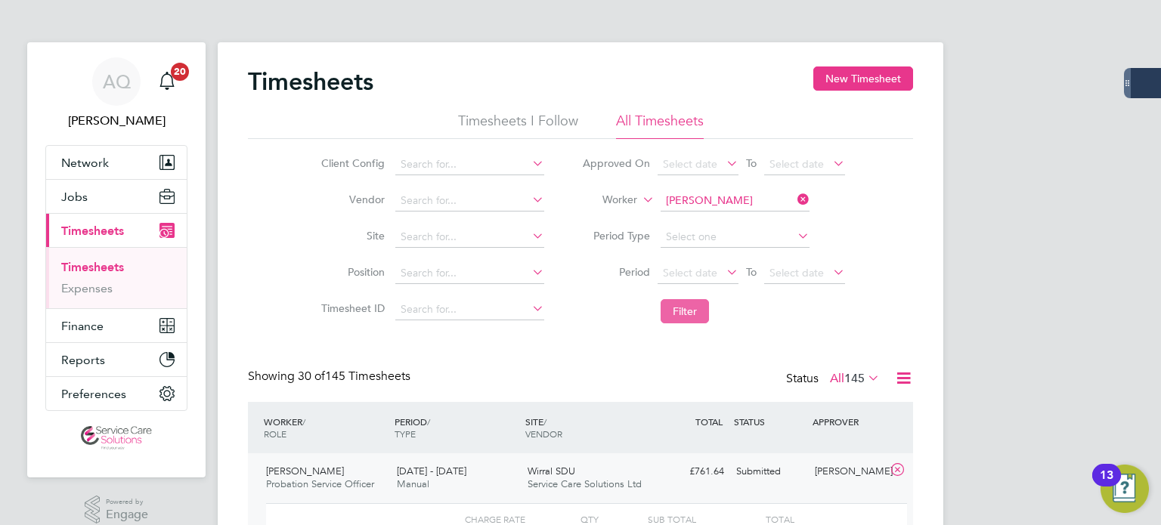
click at [686, 311] on button "Filter" at bounding box center [684, 311] width 48 height 24
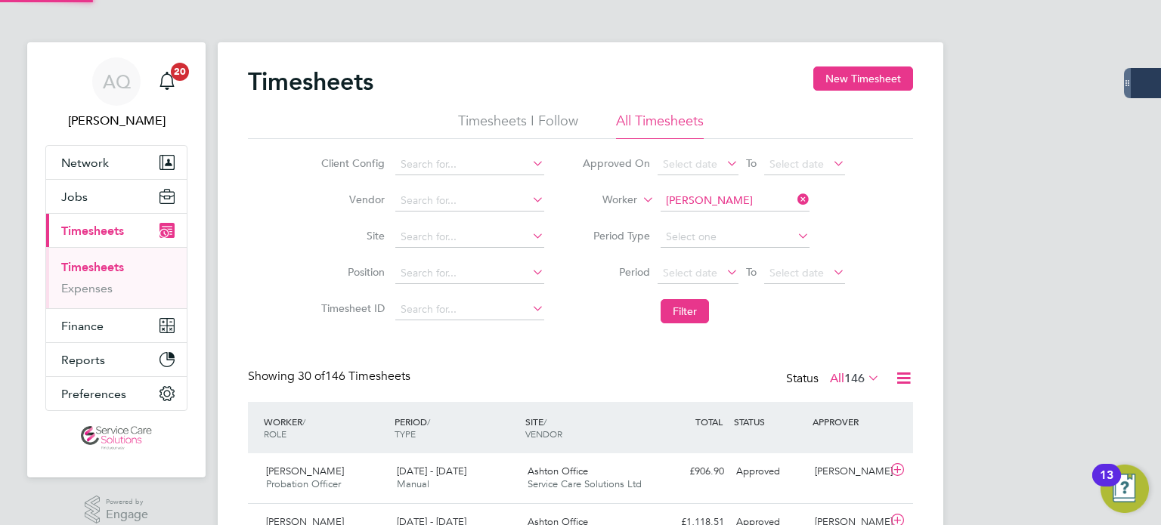
scroll to position [38, 131]
click at [715, 207] on input at bounding box center [734, 200] width 149 height 21
click at [708, 263] on li "Ezekiel Momoh" at bounding box center [769, 262] width 219 height 20
type input "Ezekiel Momoh"
click at [704, 314] on button "Filter" at bounding box center [684, 311] width 48 height 24
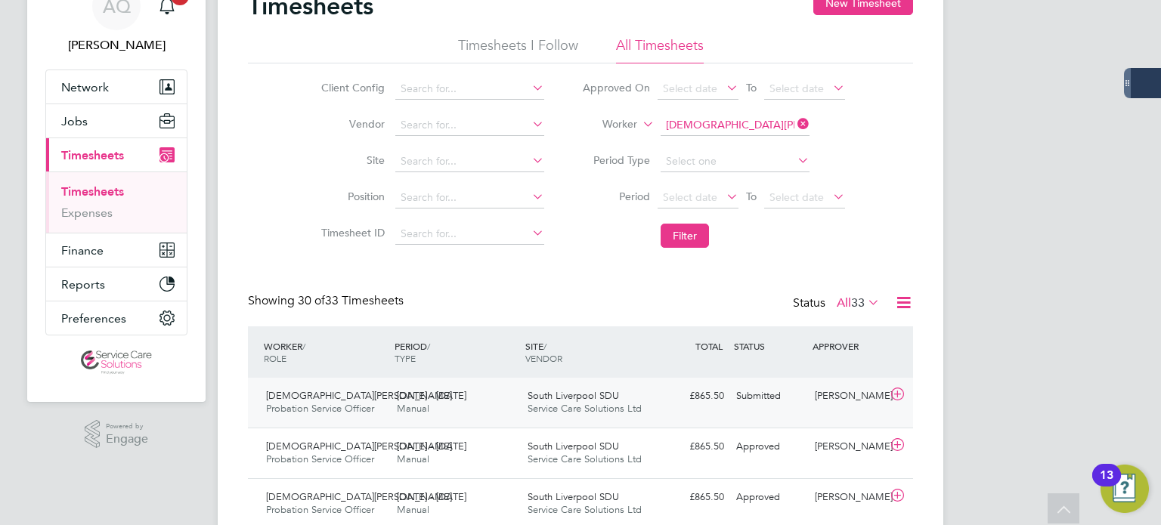
click at [831, 400] on div "Tracey Monteith" at bounding box center [848, 396] width 79 height 25
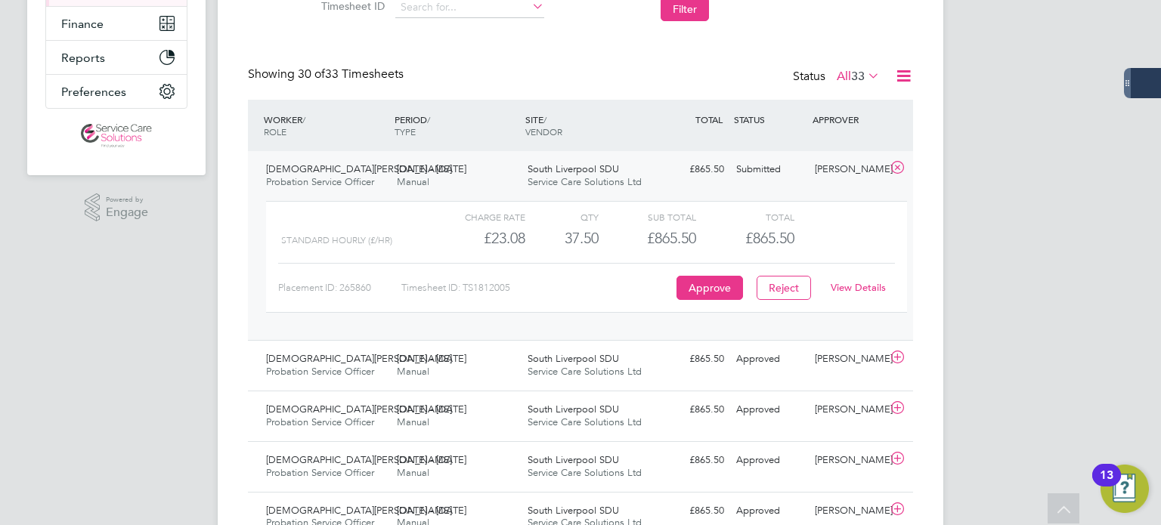
click at [867, 282] on link "View Details" at bounding box center [857, 287] width 55 height 13
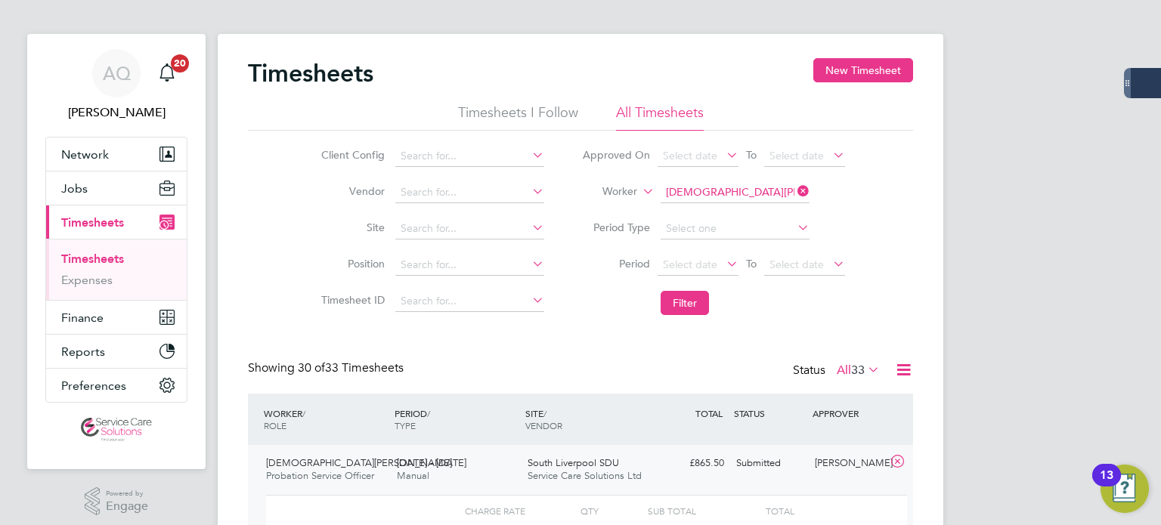
scroll to position [0, 0]
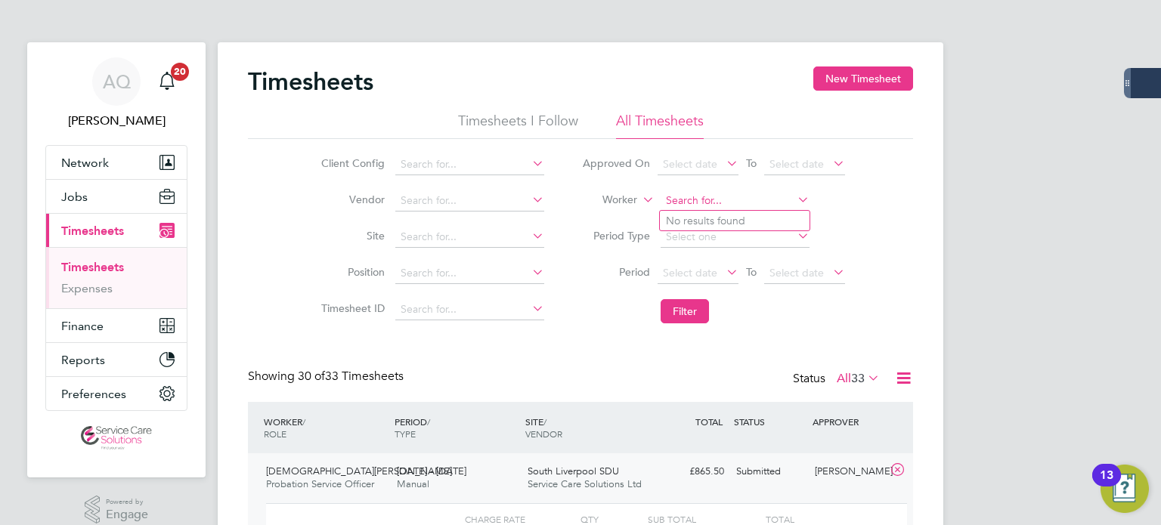
click at [699, 199] on input at bounding box center [734, 200] width 149 height 21
click at [789, 218] on li "Kelechi Nwigwe" at bounding box center [735, 221] width 150 height 20
type input "Kelechi Nwigwe"
click at [698, 309] on button "Filter" at bounding box center [684, 311] width 48 height 24
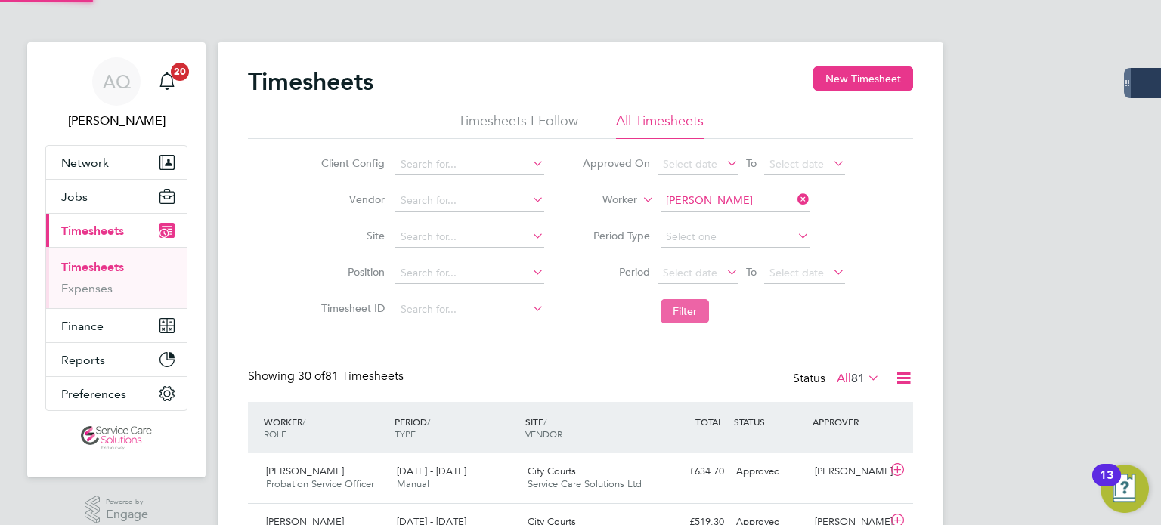
scroll to position [38, 131]
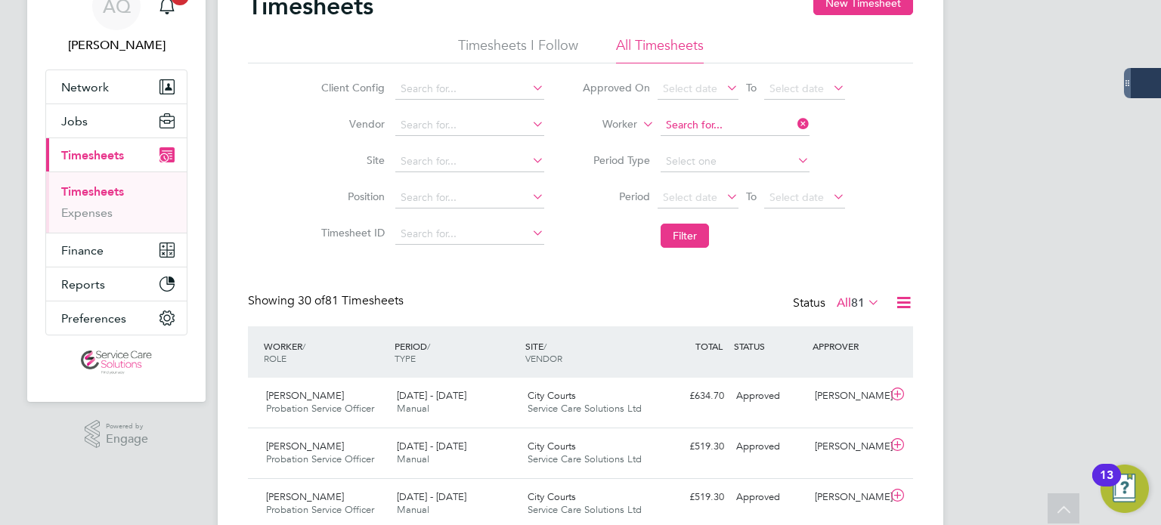
click at [762, 125] on input at bounding box center [734, 125] width 149 height 21
click at [673, 141] on b "Iain" at bounding box center [675, 145] width 18 height 13
type input "Iain Walker"
click at [691, 226] on button "Filter" at bounding box center [684, 236] width 48 height 24
click at [722, 125] on input at bounding box center [734, 125] width 149 height 21
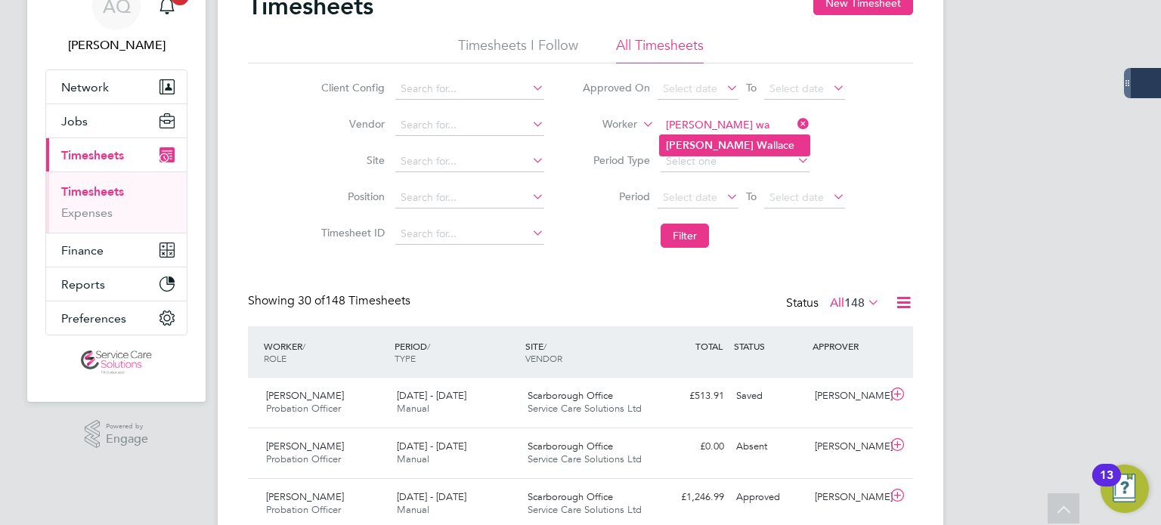
click at [666, 141] on b "Mona" at bounding box center [710, 145] width 88 height 13
type input "Mona Wallace"
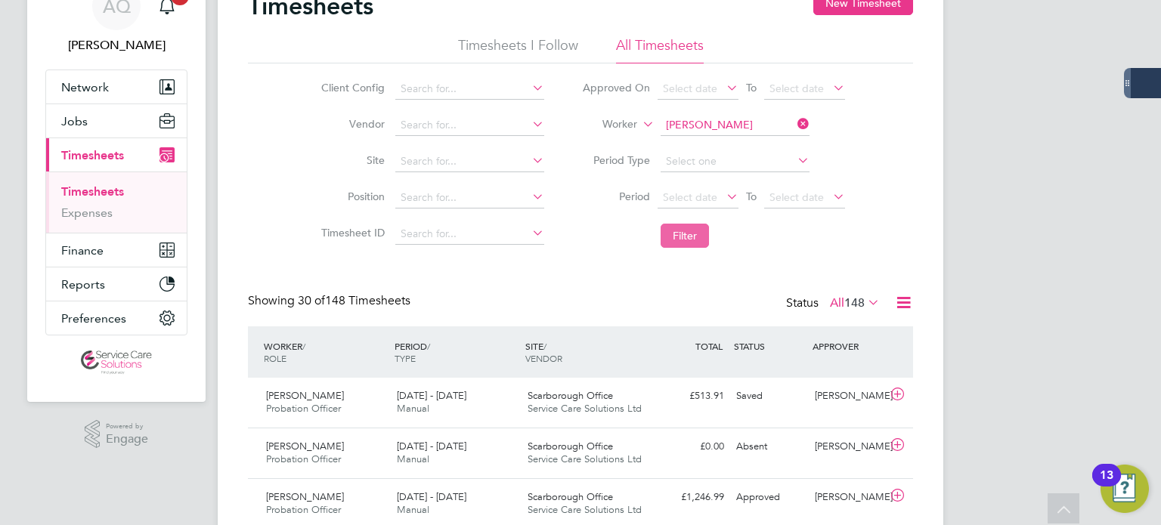
click at [690, 235] on button "Filter" at bounding box center [684, 236] width 48 height 24
click at [747, 453] on div "Approved" at bounding box center [769, 446] width 79 height 25
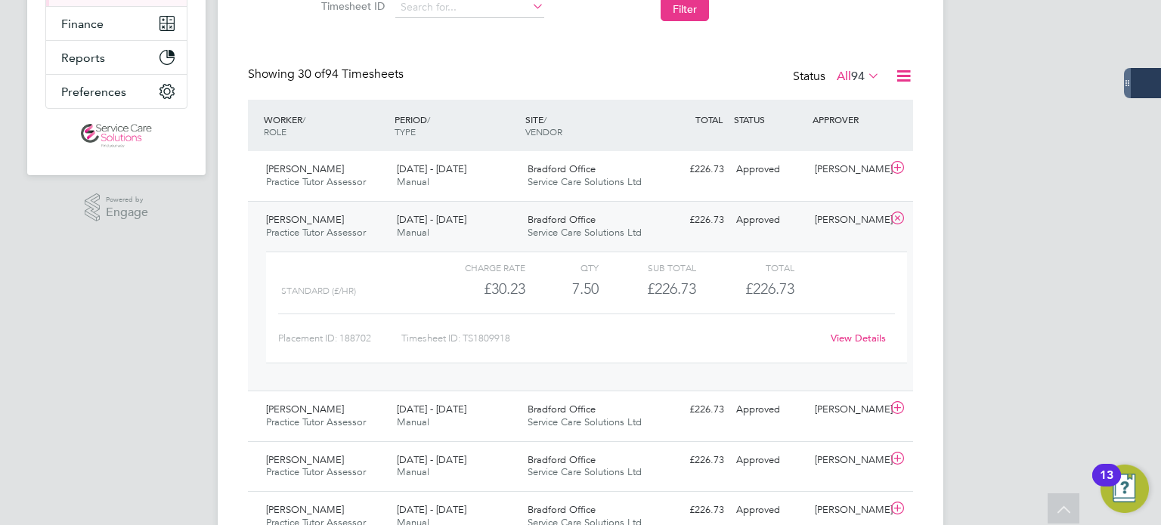
click at [870, 336] on link "View Details" at bounding box center [857, 338] width 55 height 13
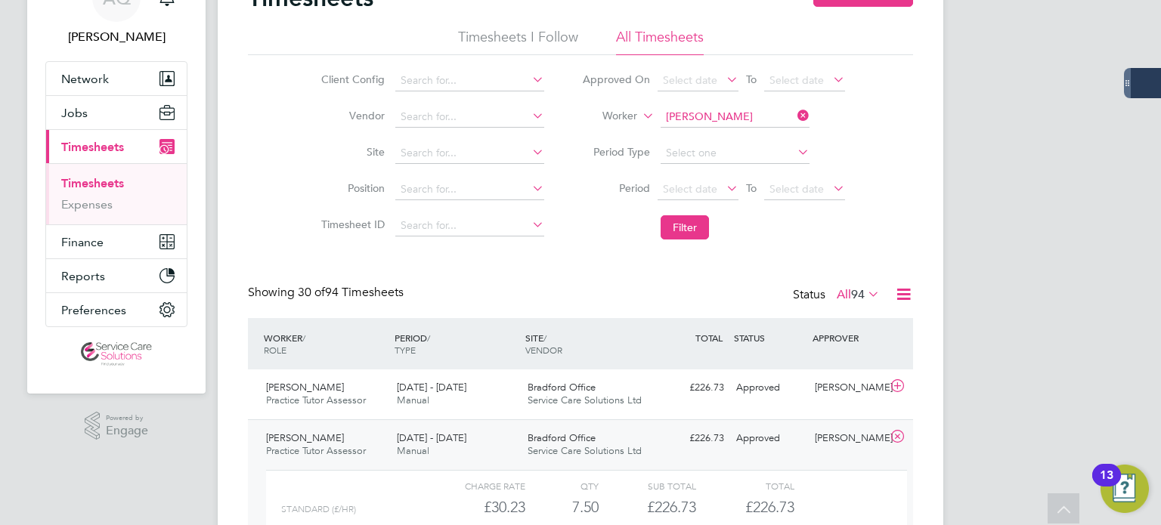
scroll to position [76, 0]
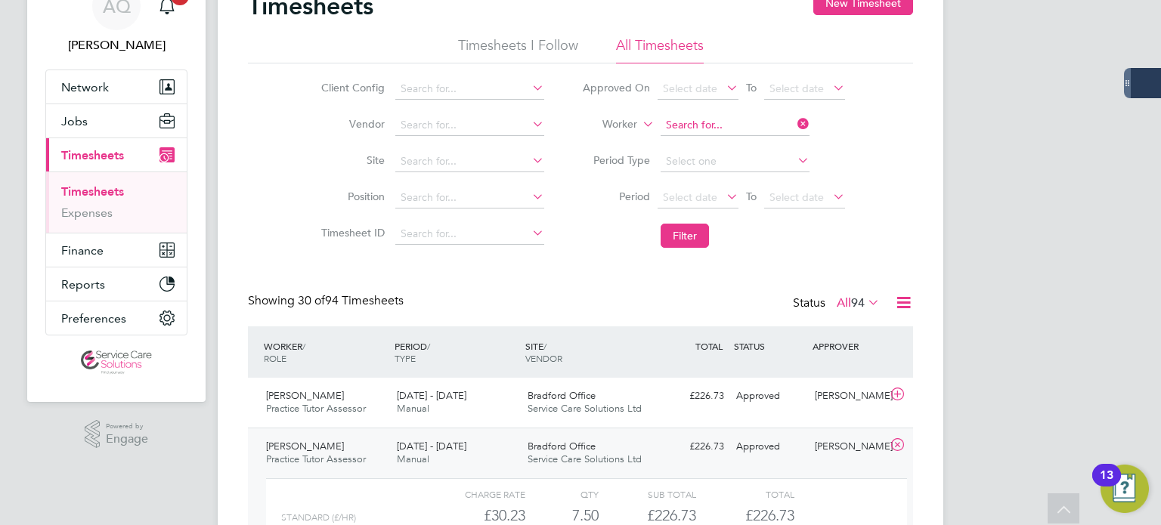
click at [734, 125] on input at bounding box center [734, 125] width 149 height 21
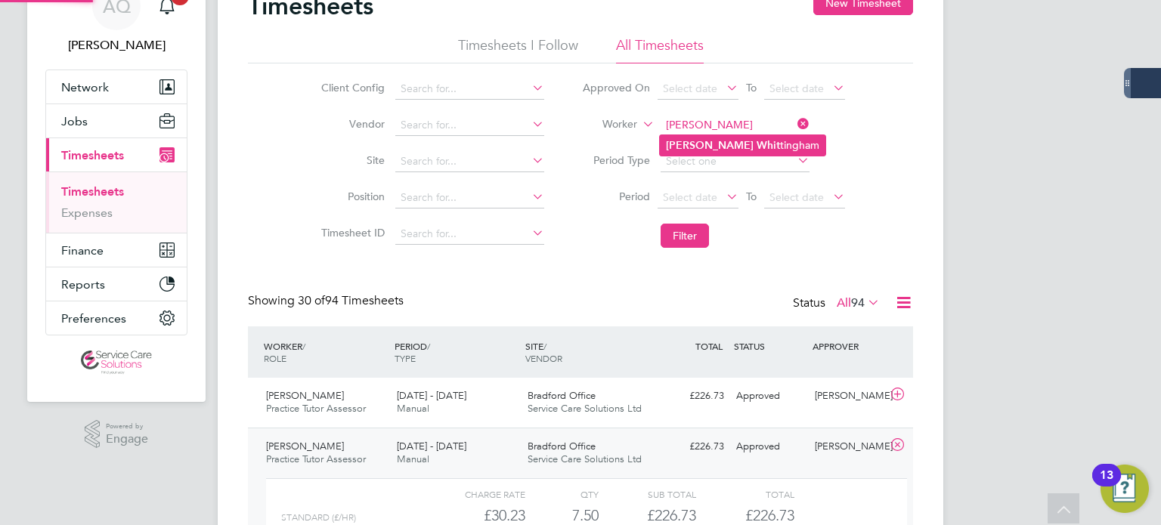
click at [731, 138] on li "Gary Whit tingham" at bounding box center [742, 145] width 165 height 20
type input "Gary Whittingham"
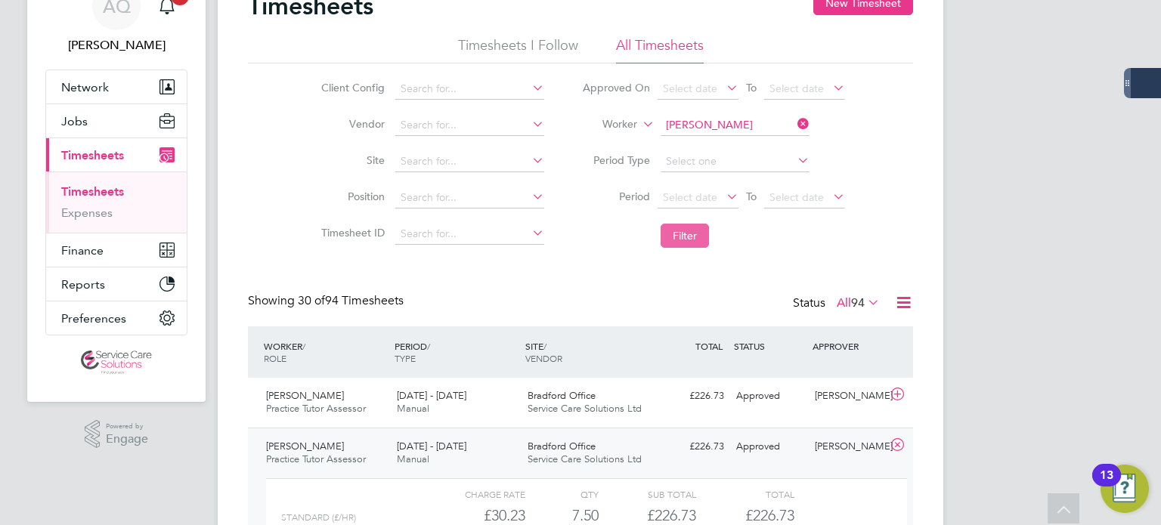
click at [680, 232] on button "Filter" at bounding box center [684, 236] width 48 height 24
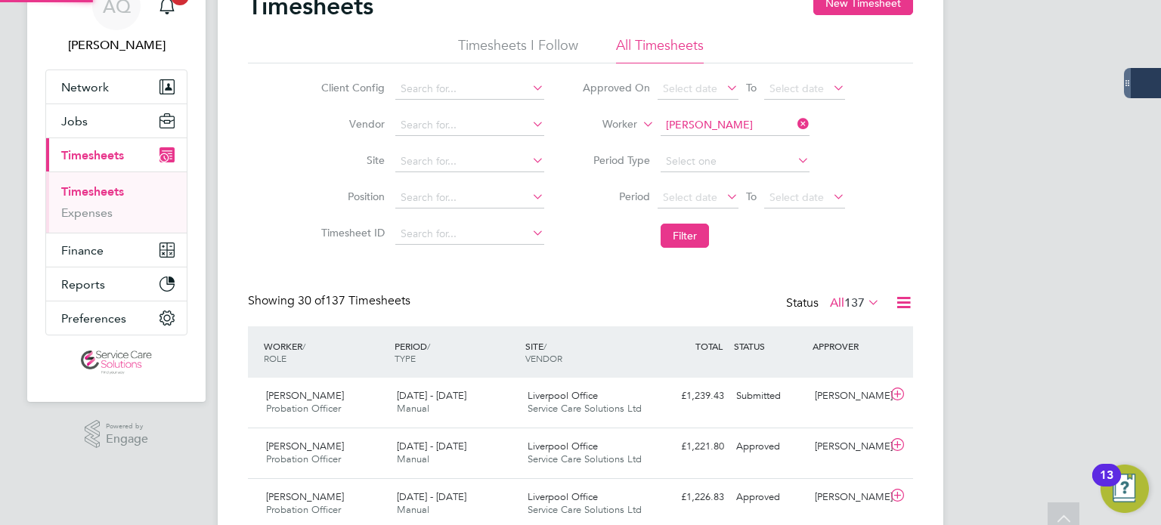
scroll to position [38, 131]
click at [756, 406] on div "Submitted" at bounding box center [769, 396] width 79 height 25
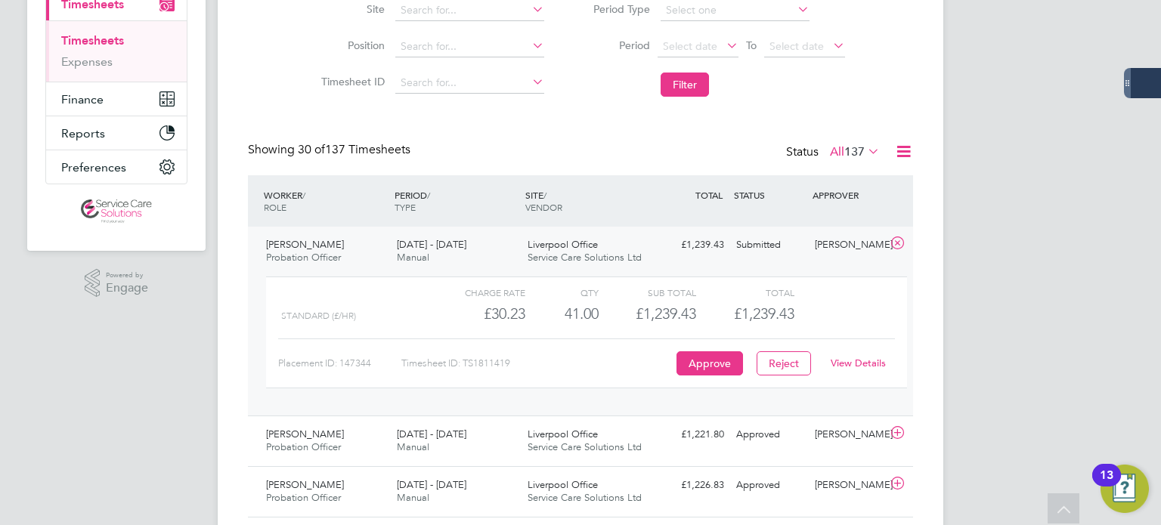
click at [861, 360] on link "View Details" at bounding box center [857, 363] width 55 height 13
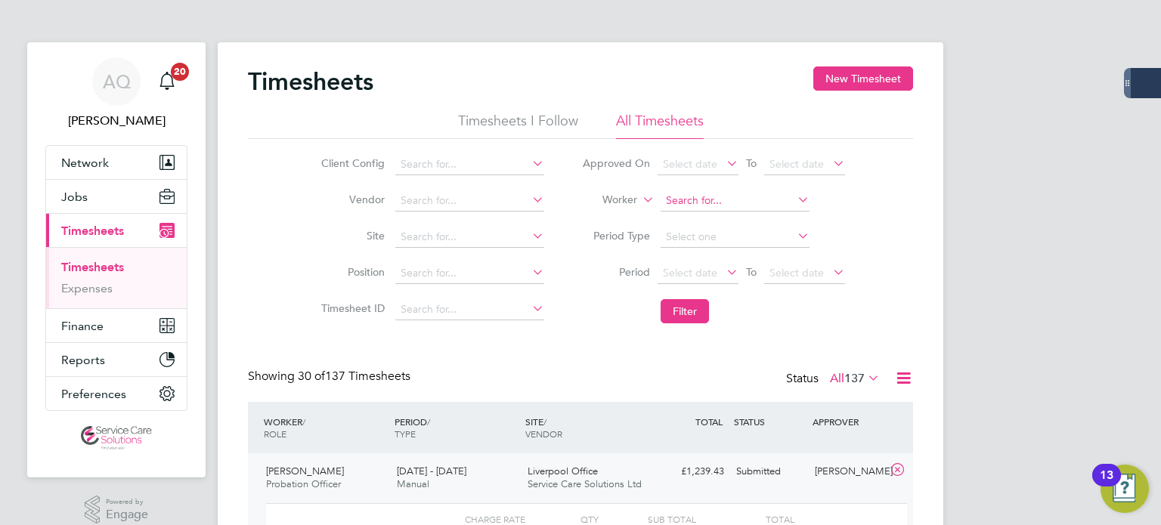
click at [727, 201] on input at bounding box center [734, 200] width 149 height 21
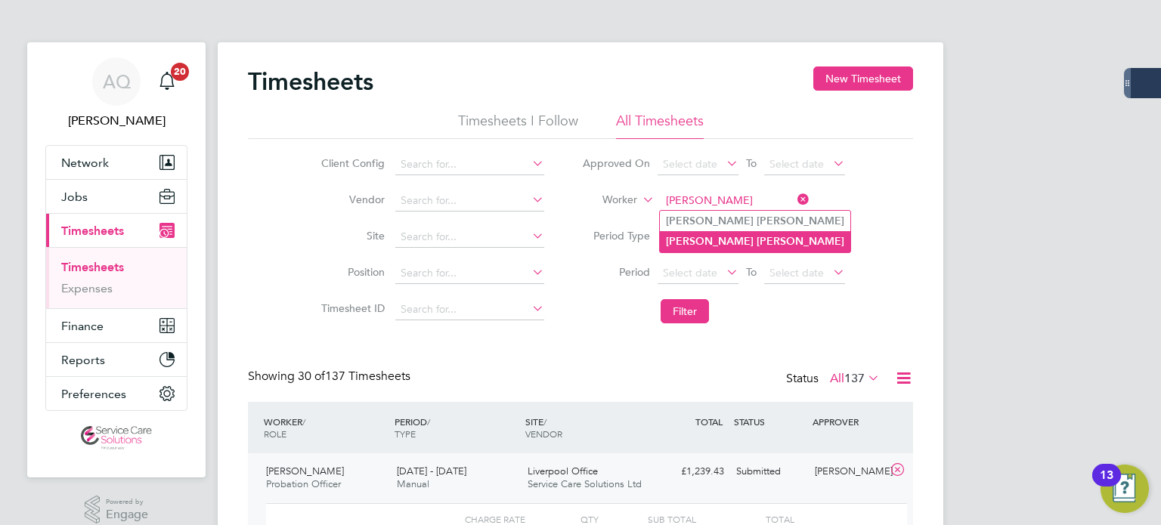
click at [756, 241] on b "Williams" at bounding box center [800, 241] width 88 height 13
type input "Ian Williams"
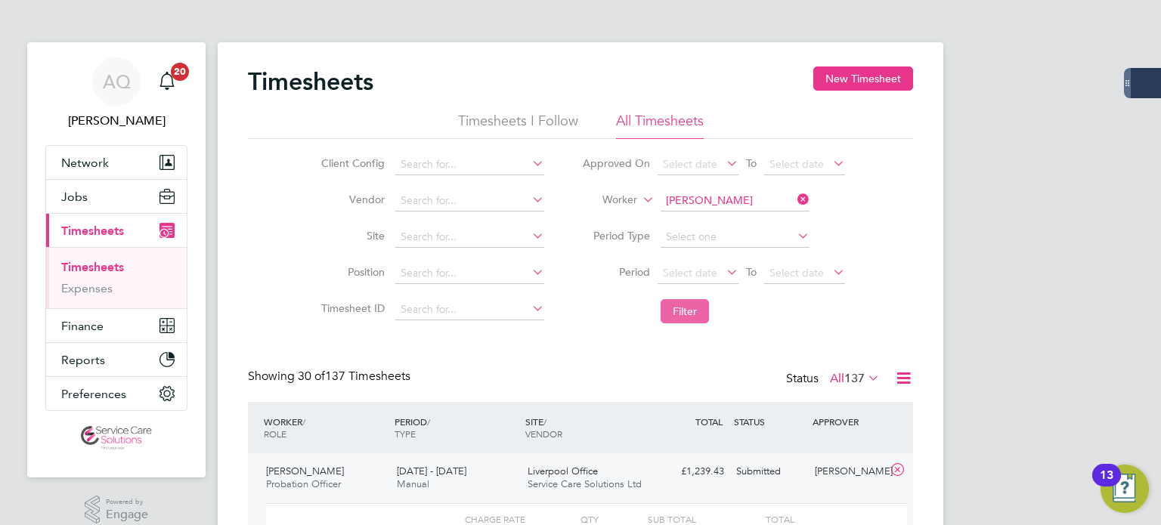
click at [677, 304] on button "Filter" at bounding box center [684, 311] width 48 height 24
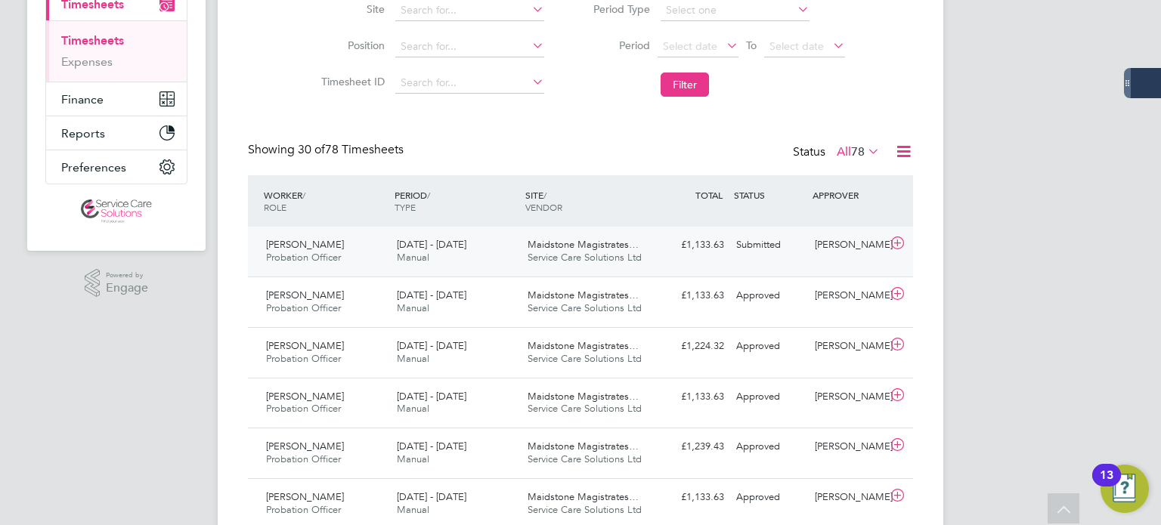
click at [757, 245] on div "Submitted" at bounding box center [769, 245] width 79 height 25
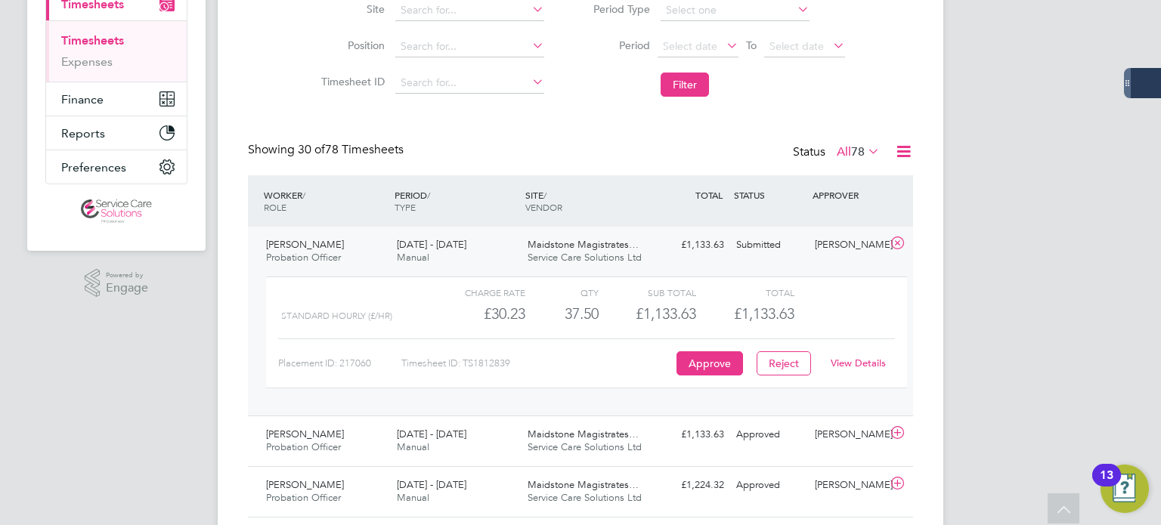
click at [853, 360] on link "View Details" at bounding box center [857, 363] width 55 height 13
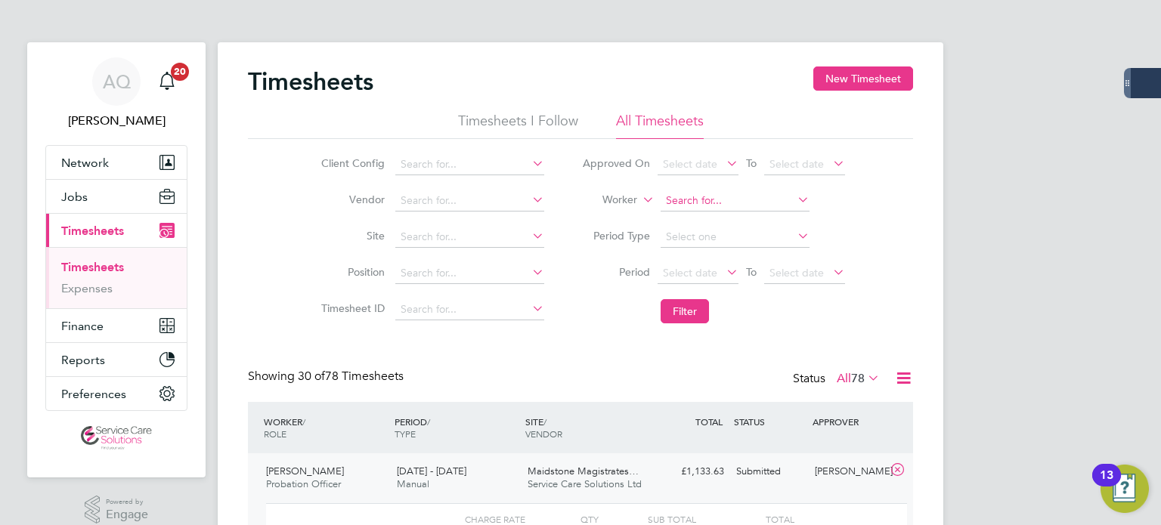
click at [746, 196] on input at bounding box center [734, 200] width 149 height 21
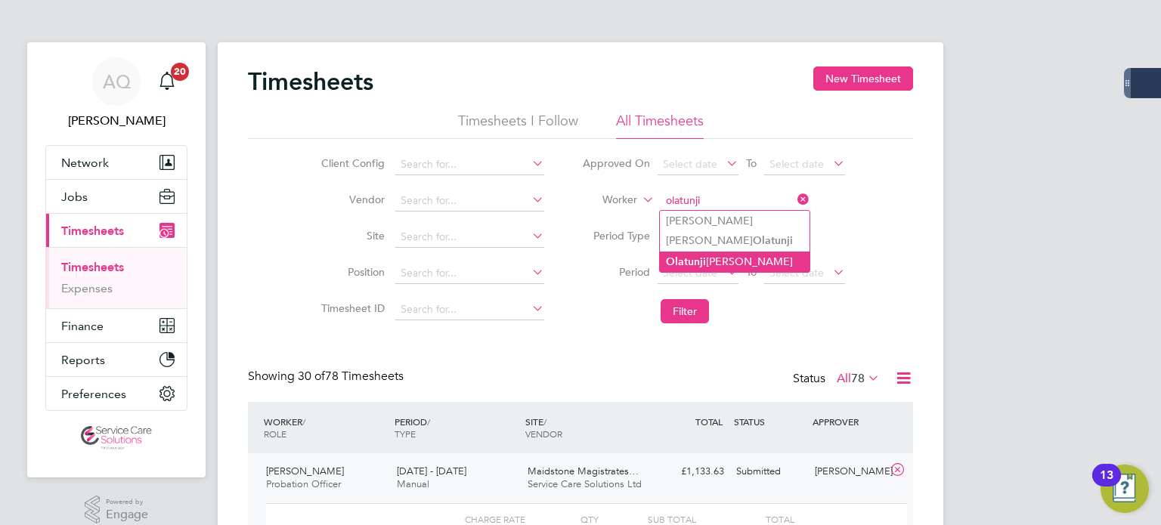
click at [740, 262] on li "Olatunji Phillips" at bounding box center [735, 262] width 150 height 20
type input "Olatunji Phillips"
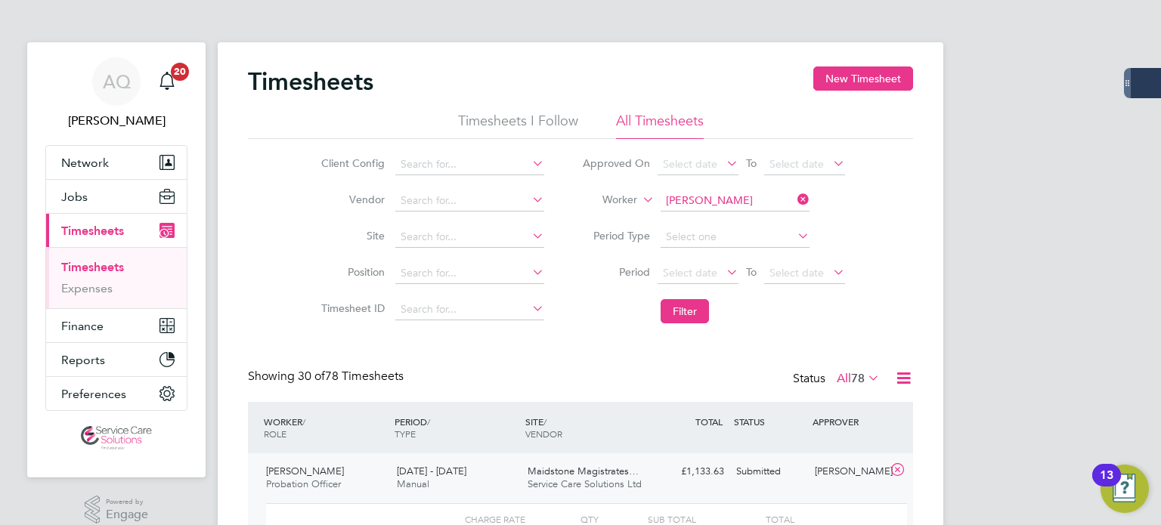
click at [692, 298] on li "Filter" at bounding box center [713, 311] width 301 height 39
click at [692, 312] on button "Filter" at bounding box center [684, 311] width 48 height 24
click at [731, 472] on div "Approved" at bounding box center [769, 471] width 79 height 25
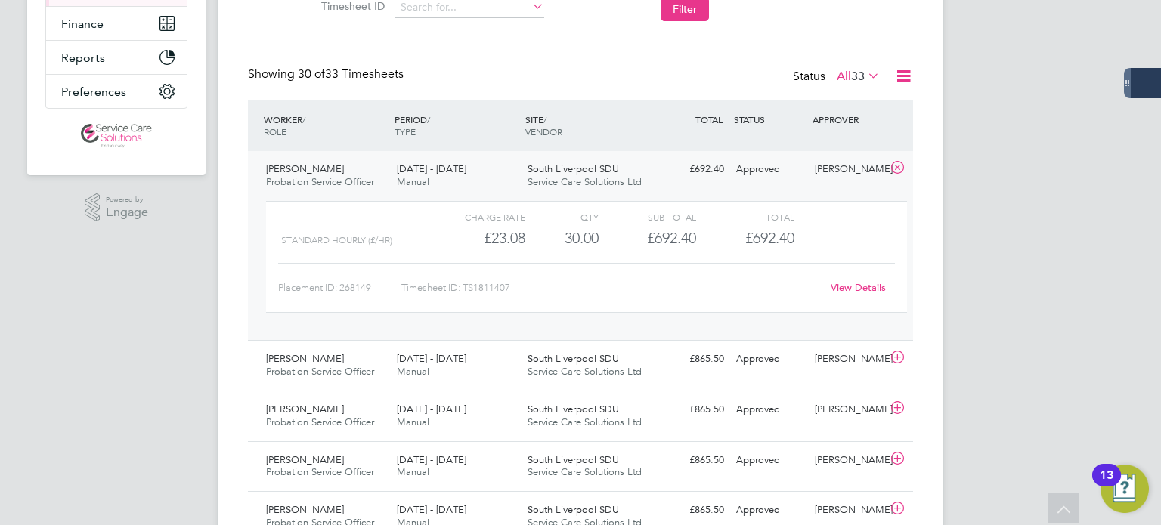
click at [879, 286] on link "View Details" at bounding box center [857, 287] width 55 height 13
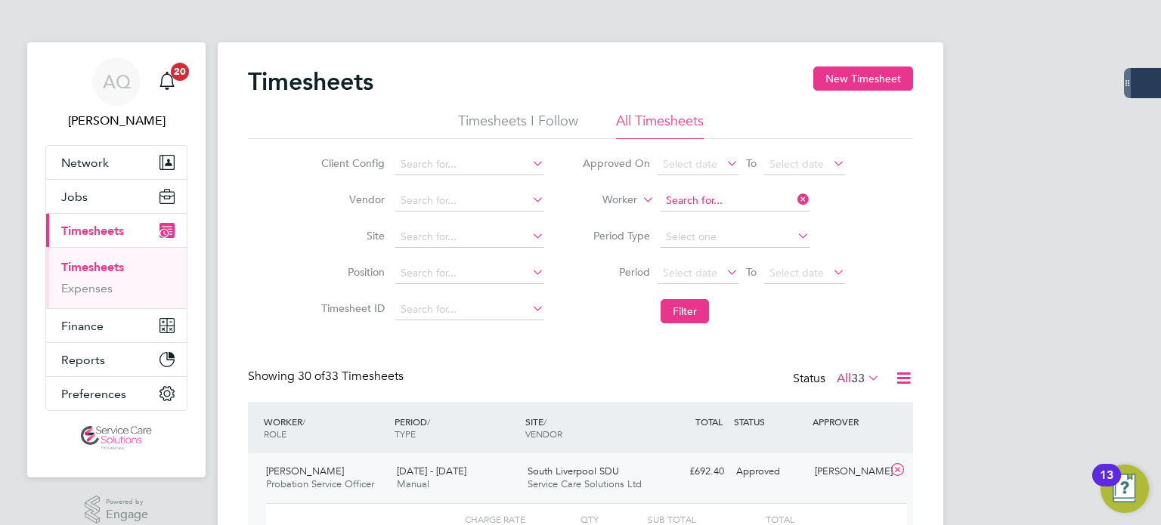
click at [762, 201] on input at bounding box center [734, 200] width 149 height 21
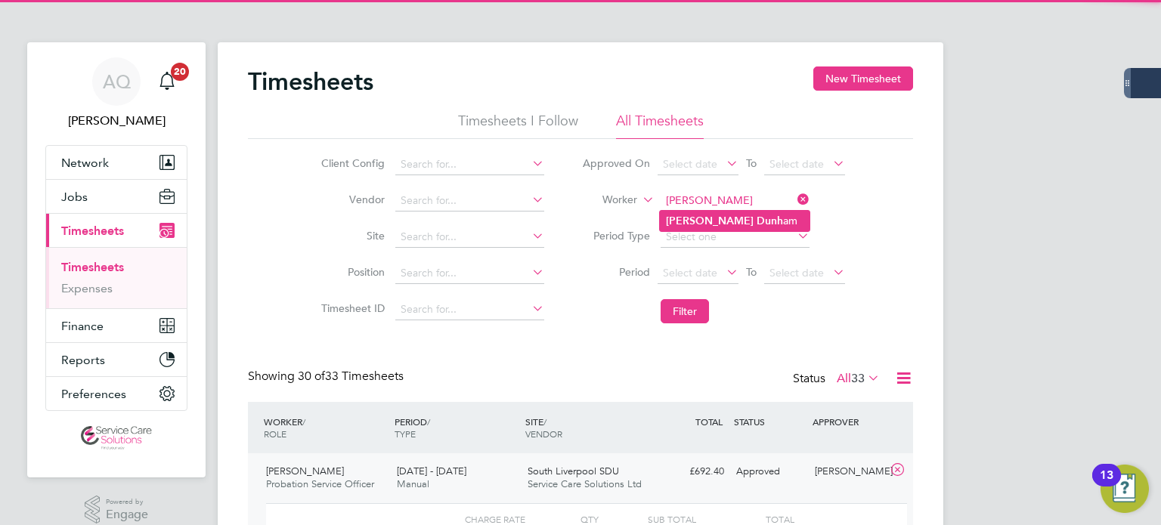
click at [727, 218] on li "Lewis Dunh am" at bounding box center [735, 221] width 150 height 20
type input "Lewis Dunham"
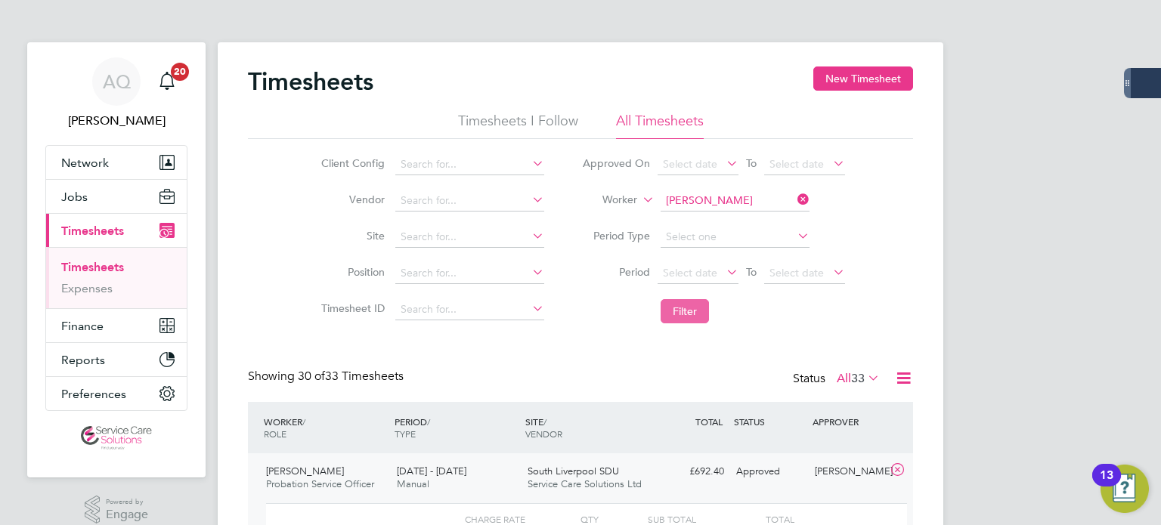
click at [697, 308] on button "Filter" at bounding box center [684, 311] width 48 height 24
click at [774, 483] on div "Approved" at bounding box center [769, 471] width 79 height 25
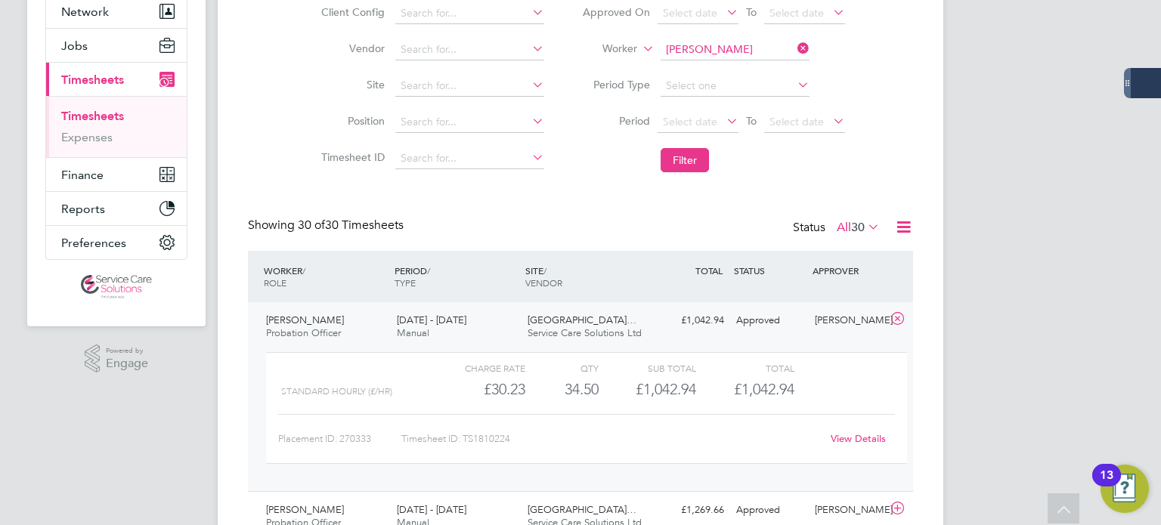
click at [856, 441] on link "View Details" at bounding box center [857, 438] width 55 height 13
click at [680, 49] on input at bounding box center [734, 49] width 149 height 21
click at [753, 67] on b "Pizz" at bounding box center [763, 69] width 20 height 13
type input "Beatrice Pizzutto"
click at [693, 158] on button "Filter" at bounding box center [684, 160] width 48 height 24
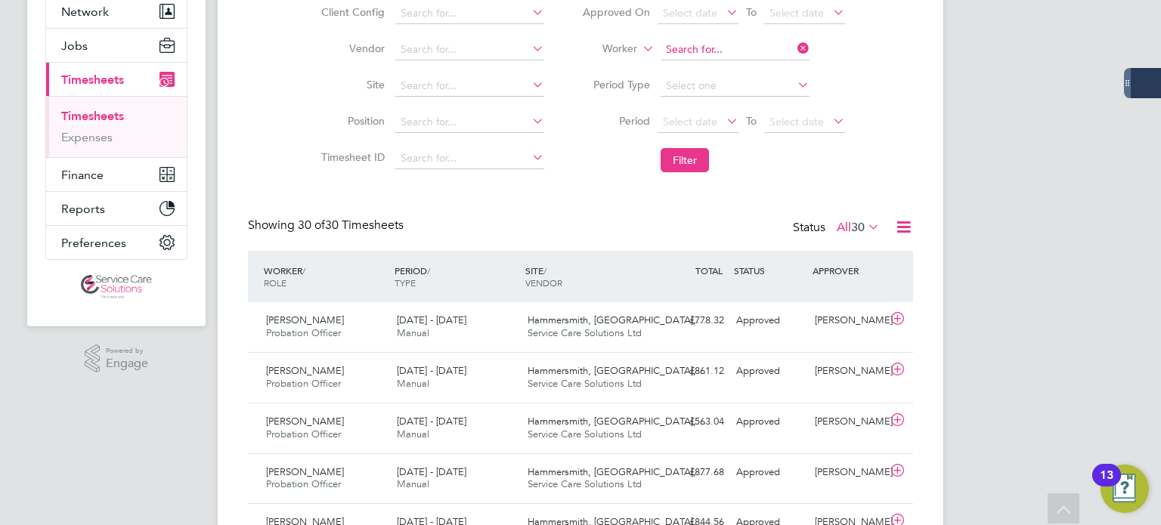
click at [707, 48] on input at bounding box center [734, 49] width 149 height 21
click at [667, 70] on b "Gary" at bounding box center [710, 69] width 88 height 13
type input "Gary Kilbride"
click at [691, 160] on button "Filter" at bounding box center [684, 160] width 48 height 24
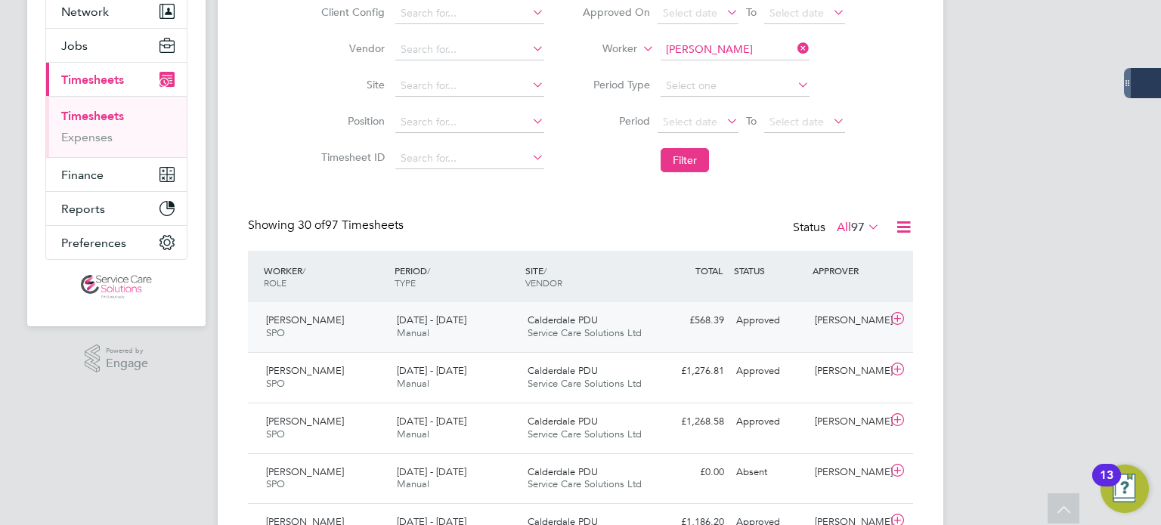
drag, startPoint x: 772, startPoint y: 339, endPoint x: 781, endPoint y: 344, distance: 10.5
click at [772, 339] on div "Gary Kilbride SPO 25 - 31 Aug 2025 25 - 31 Aug 2025 Manual Calderdale PDU Servi…" at bounding box center [580, 327] width 665 height 50
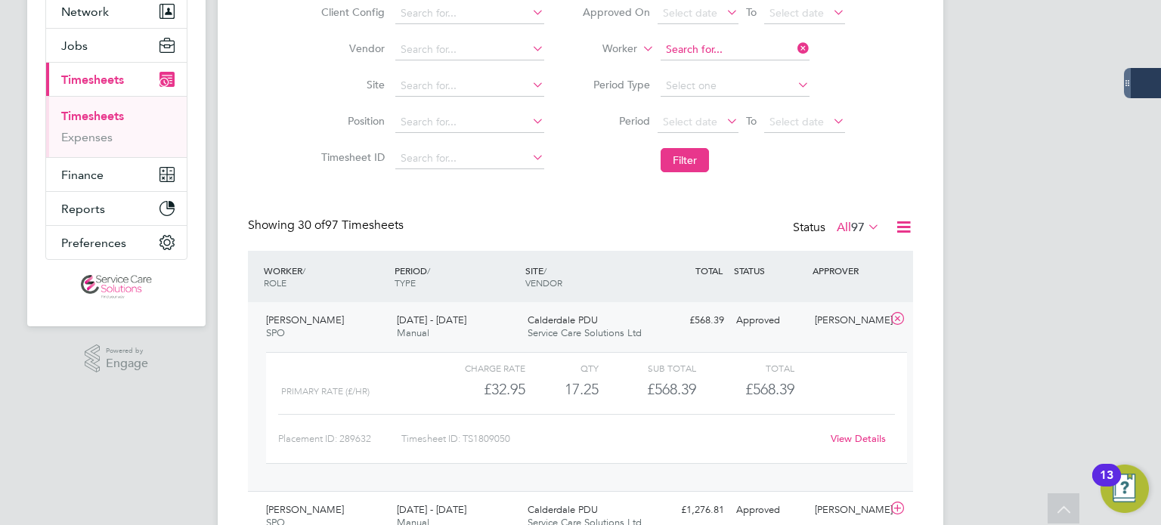
click at [753, 47] on input at bounding box center [734, 49] width 149 height 21
click at [726, 73] on li "Emma Scott" at bounding box center [755, 70] width 190 height 20
type input "Emma Scott"
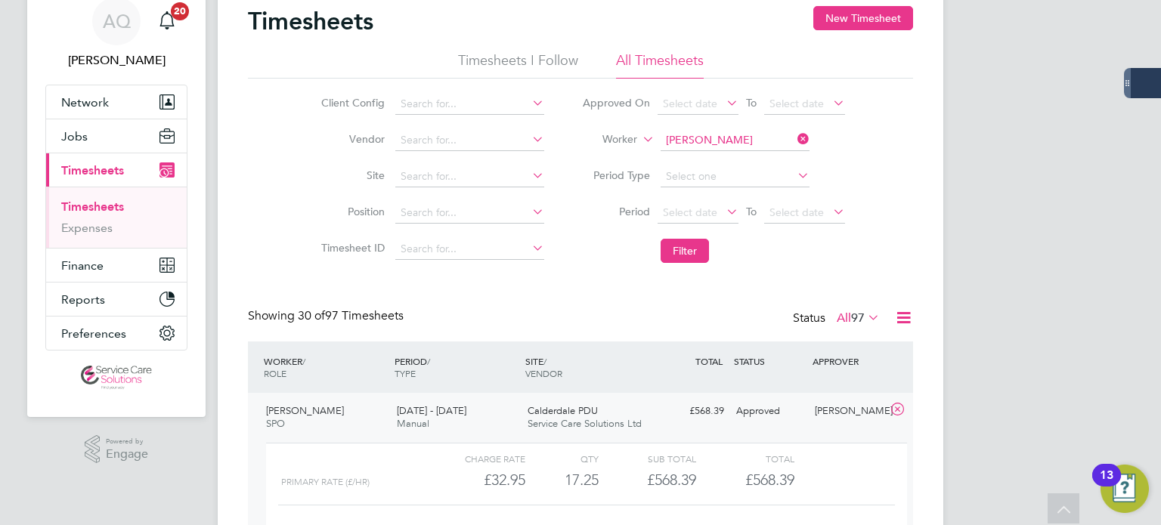
scroll to position [0, 0]
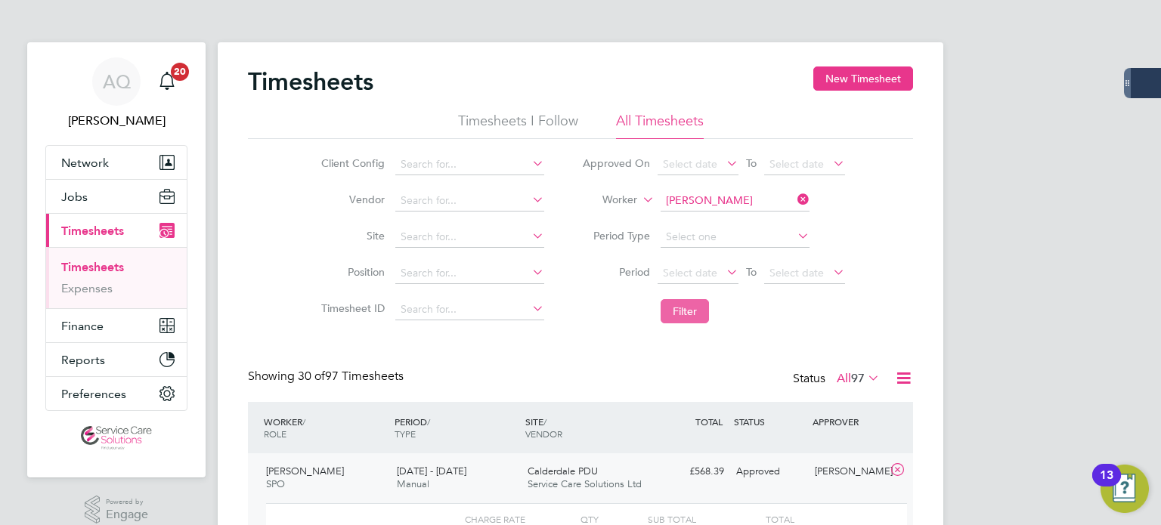
click at [690, 315] on button "Filter" at bounding box center [684, 311] width 48 height 24
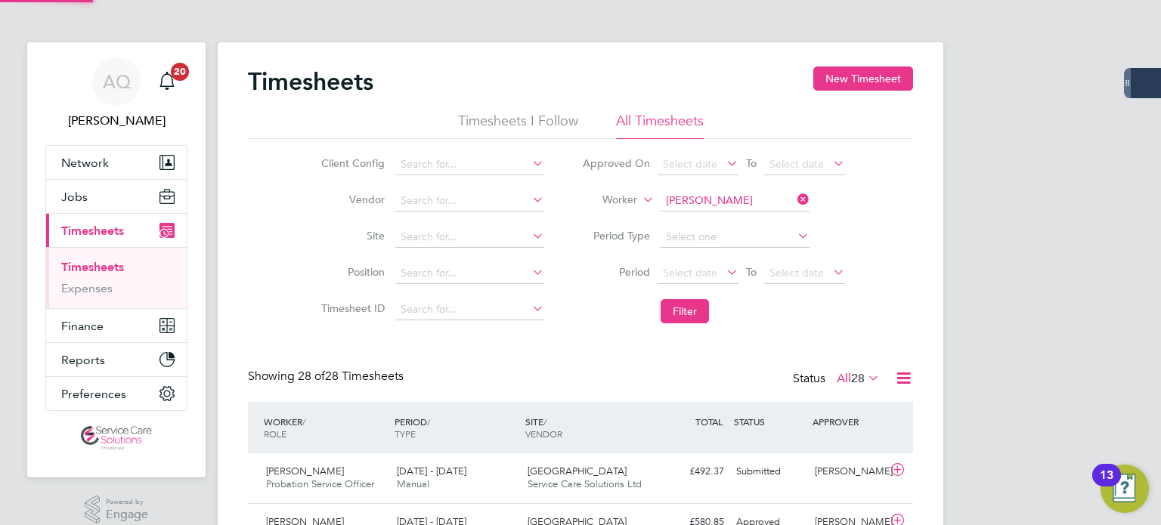
scroll to position [38, 131]
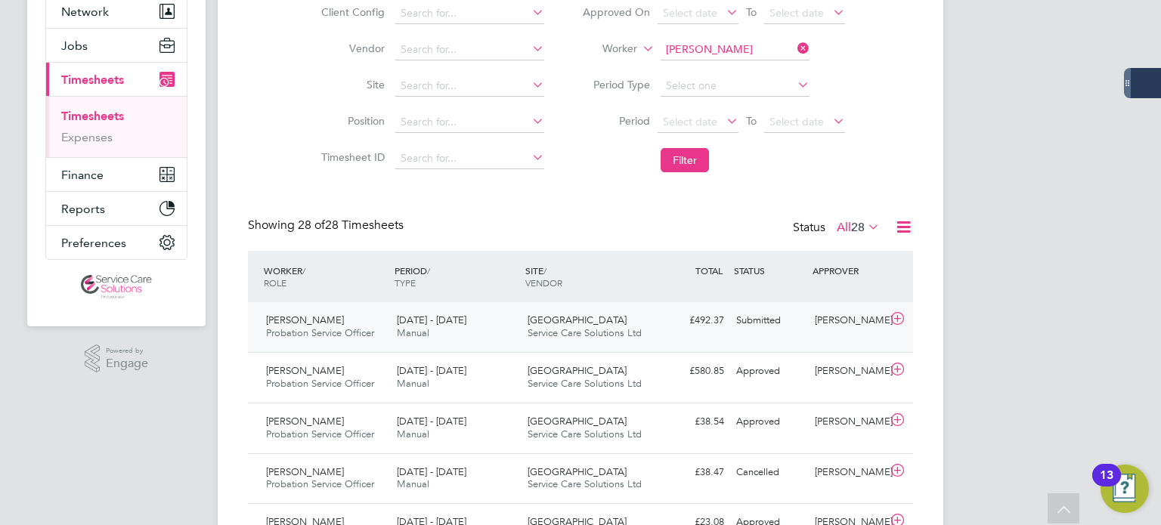
click at [763, 327] on div "Submitted" at bounding box center [769, 320] width 79 height 25
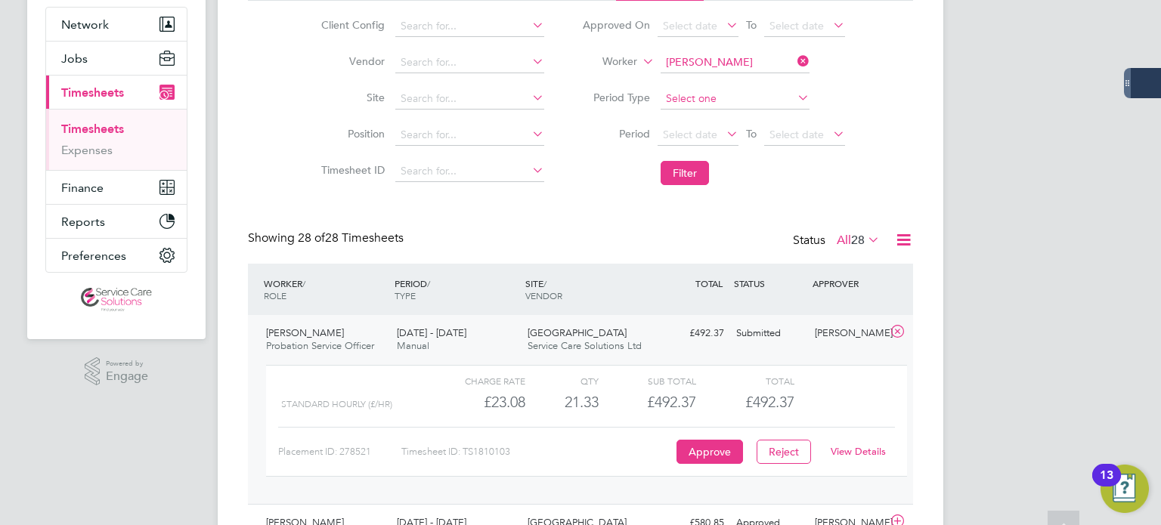
scroll to position [227, 0]
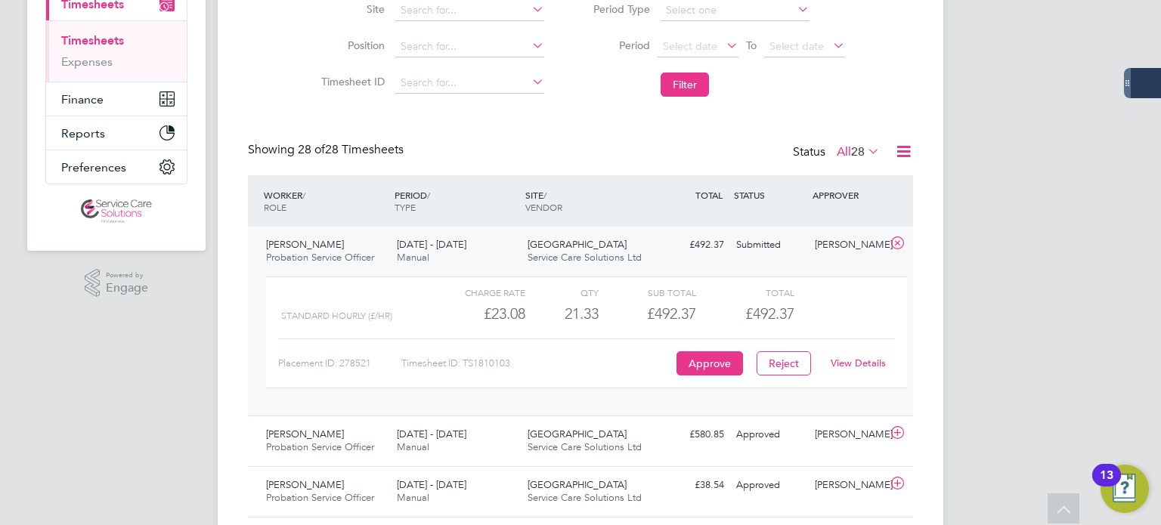
click at [862, 366] on link "View Details" at bounding box center [857, 363] width 55 height 13
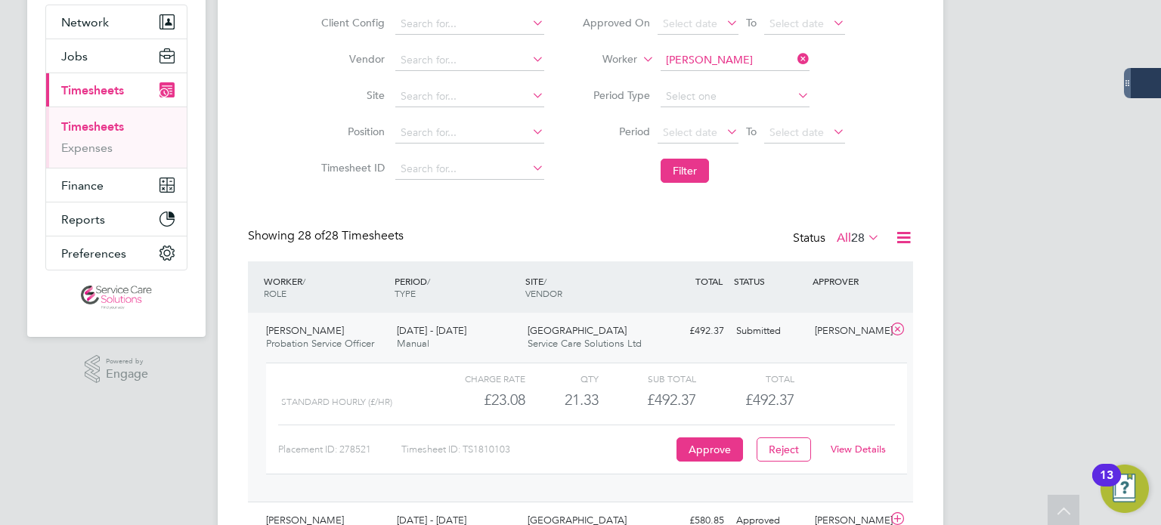
scroll to position [0, 0]
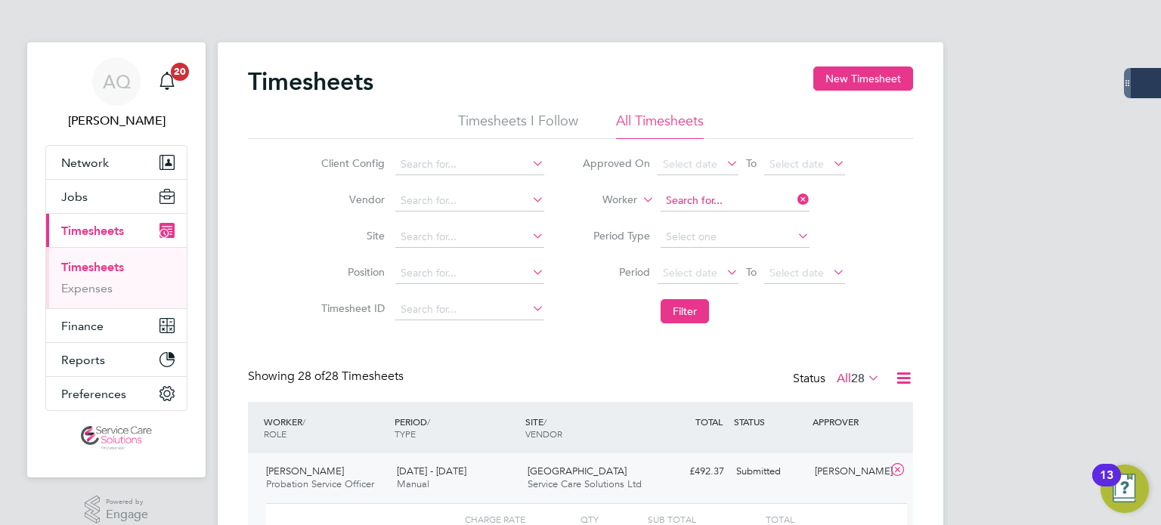
click at [750, 193] on input at bounding box center [734, 200] width 149 height 21
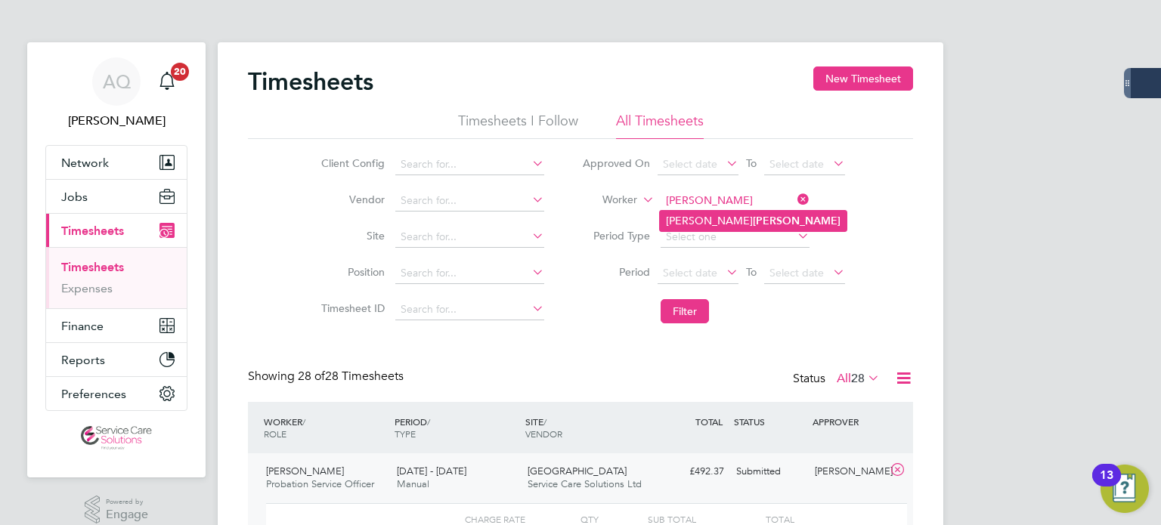
click at [692, 221] on li "Emma-Jane Purnell" at bounding box center [753, 221] width 187 height 20
type input "Emma-Jane Purnell"
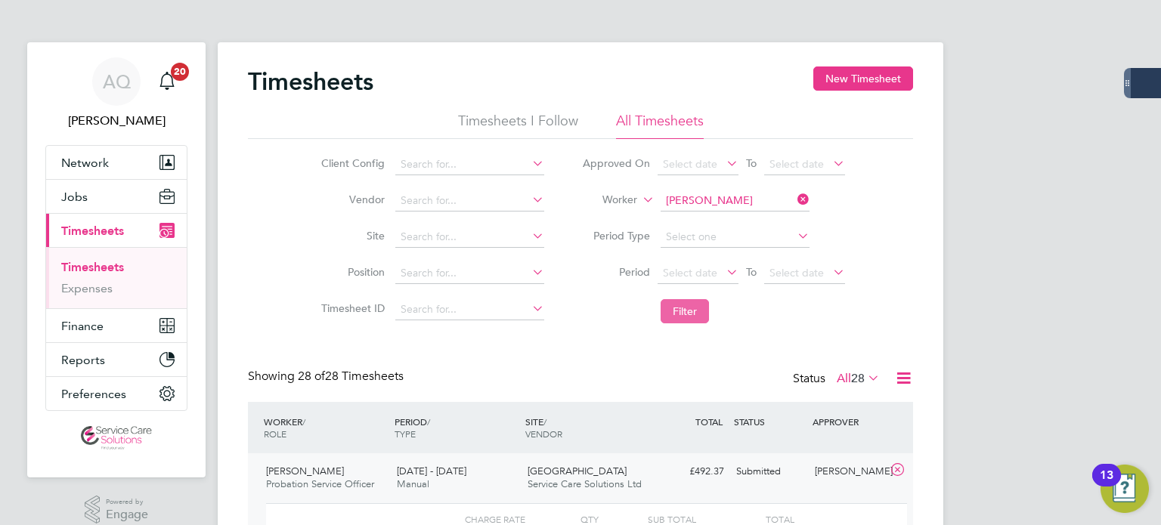
click at [694, 314] on button "Filter" at bounding box center [684, 311] width 48 height 24
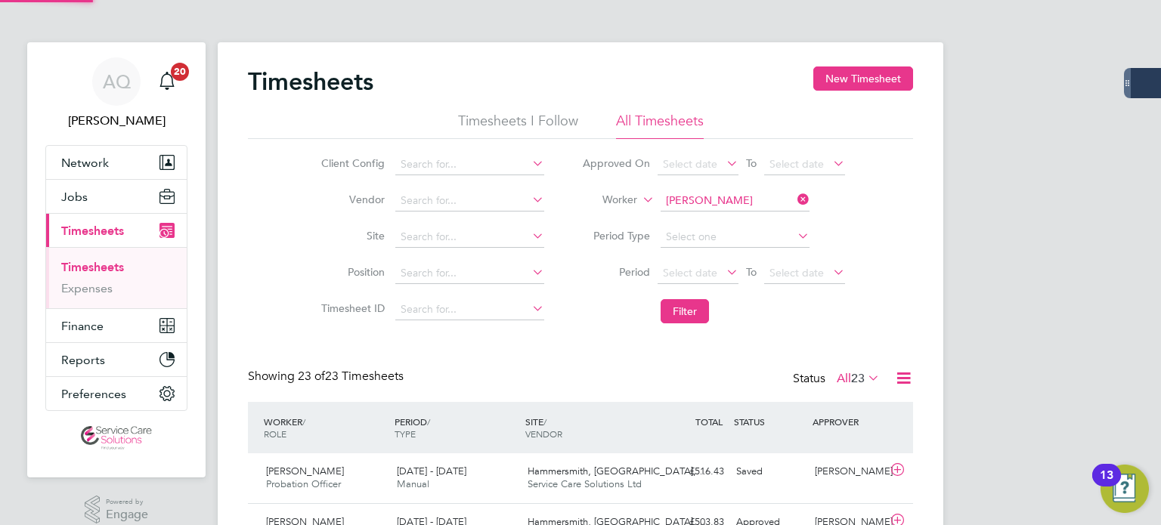
scroll to position [38, 131]
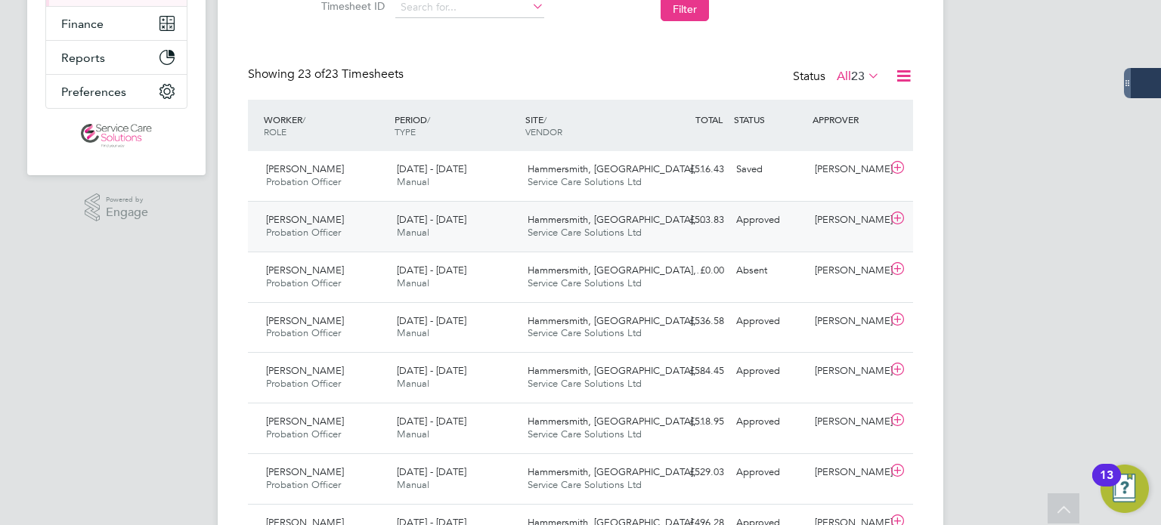
click at [786, 230] on div "Approved" at bounding box center [769, 220] width 79 height 25
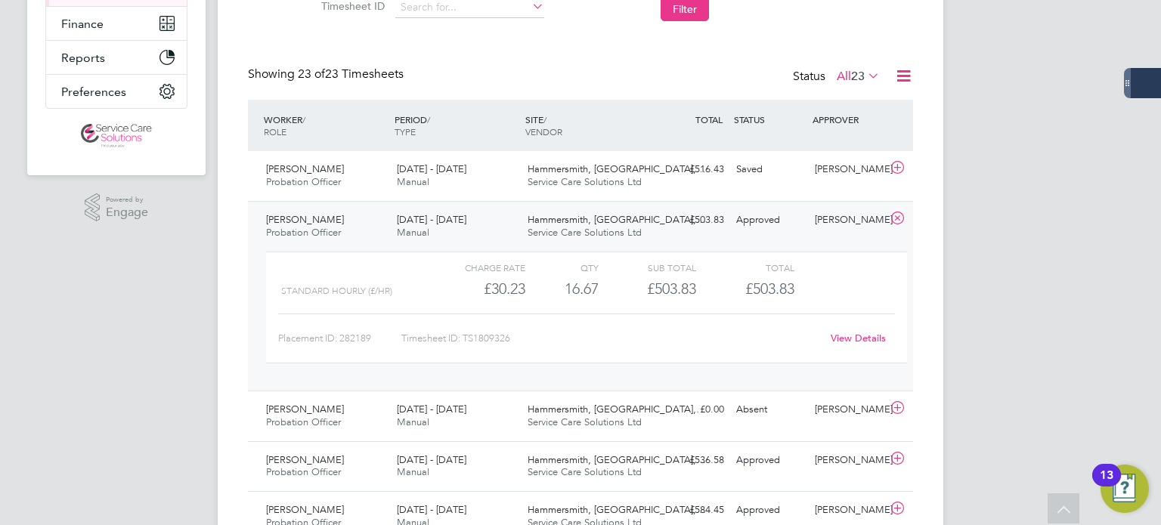
click at [861, 332] on link "View Details" at bounding box center [857, 338] width 55 height 13
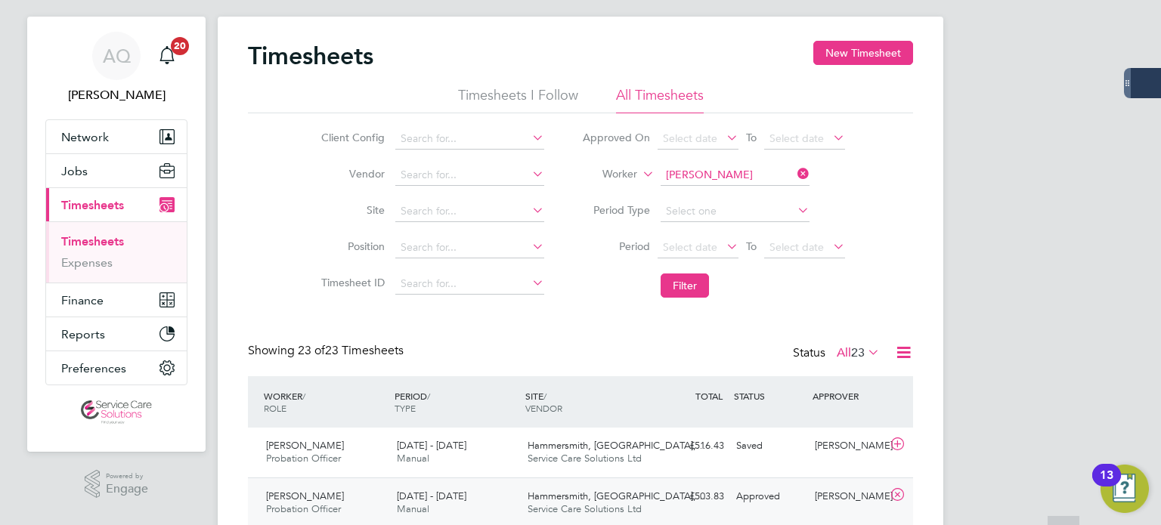
scroll to position [0, 0]
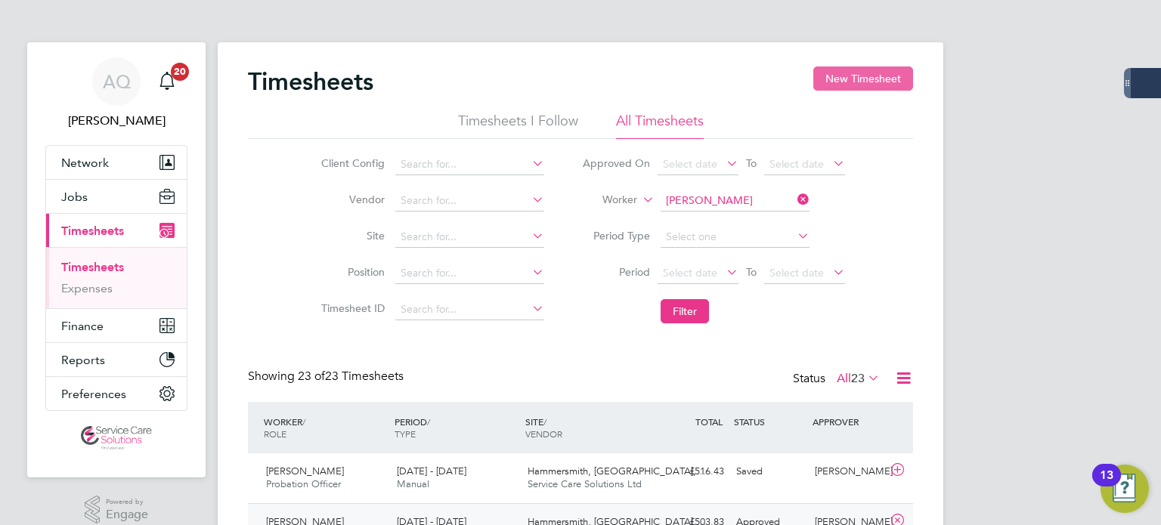
click at [889, 76] on button "New Timesheet" at bounding box center [863, 78] width 100 height 24
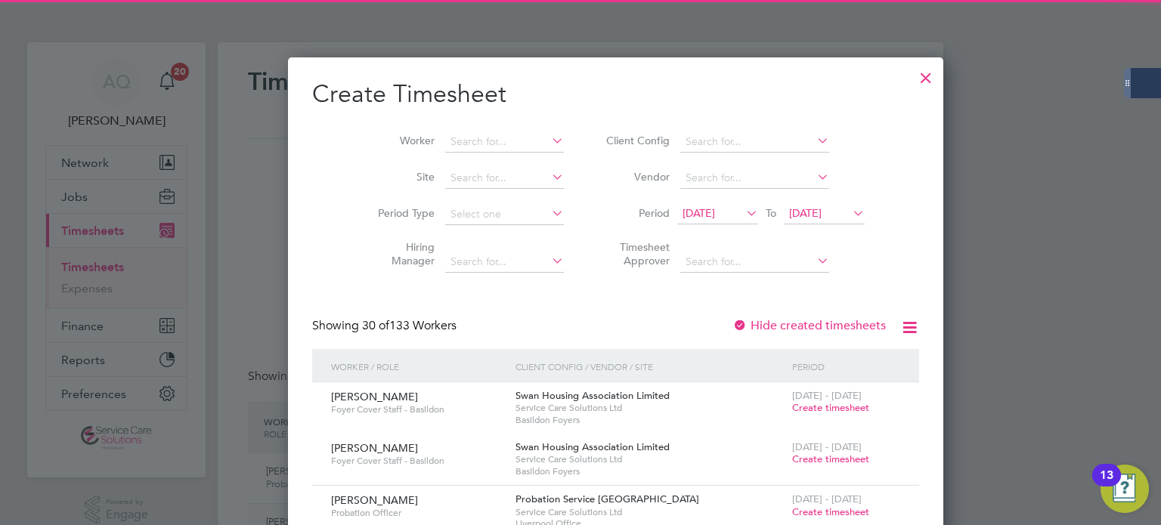
scroll to position [2837, 585]
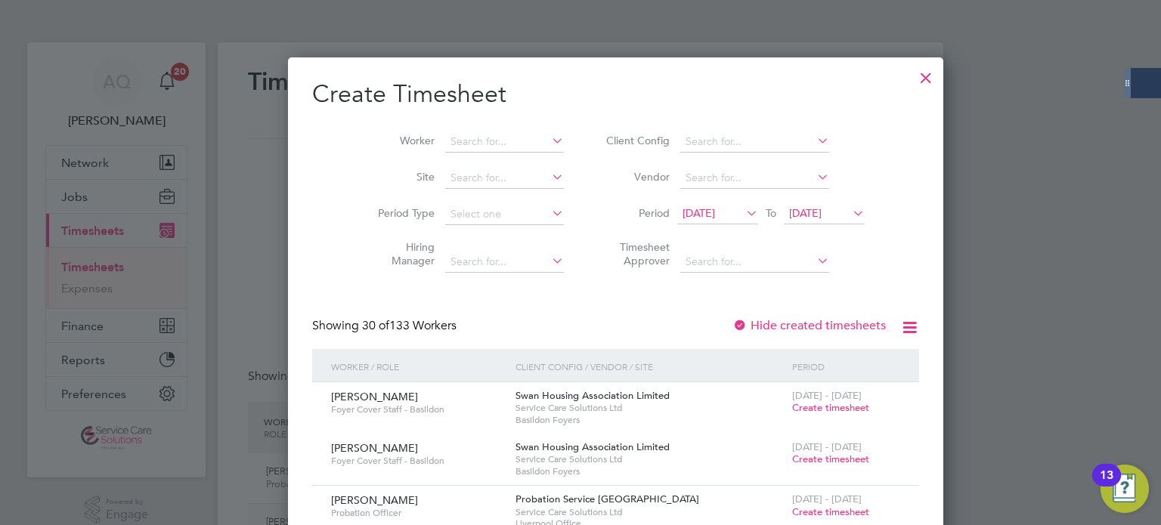
click at [707, 221] on div "20 Aug 2025 To 27 Aug 2025" at bounding box center [770, 214] width 187 height 21
click at [703, 208] on span "20 Aug 2025" at bounding box center [698, 213] width 32 height 14
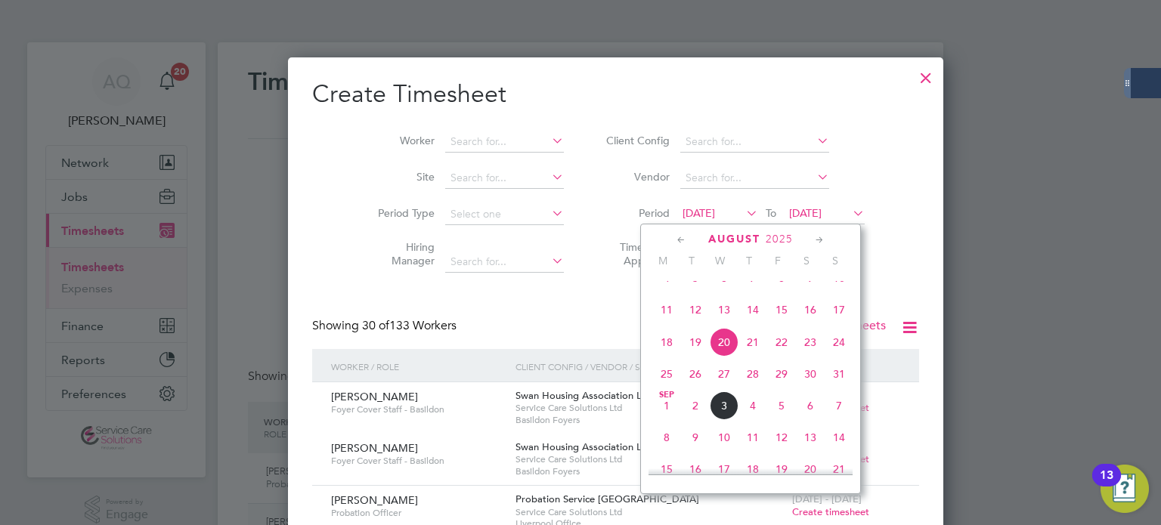
click at [665, 388] on span "25" at bounding box center [666, 374] width 29 height 29
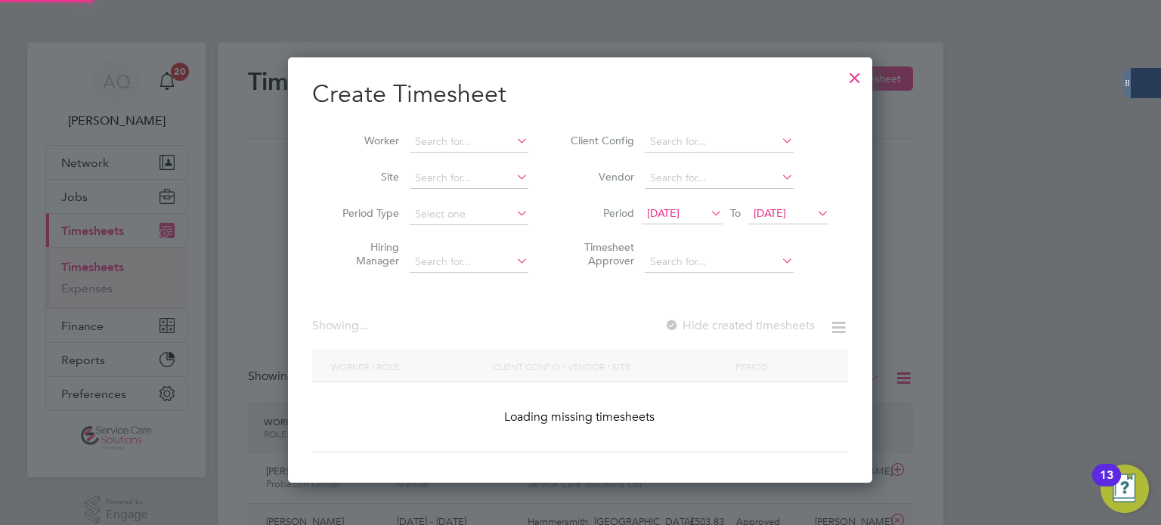
scroll to position [1962, 585]
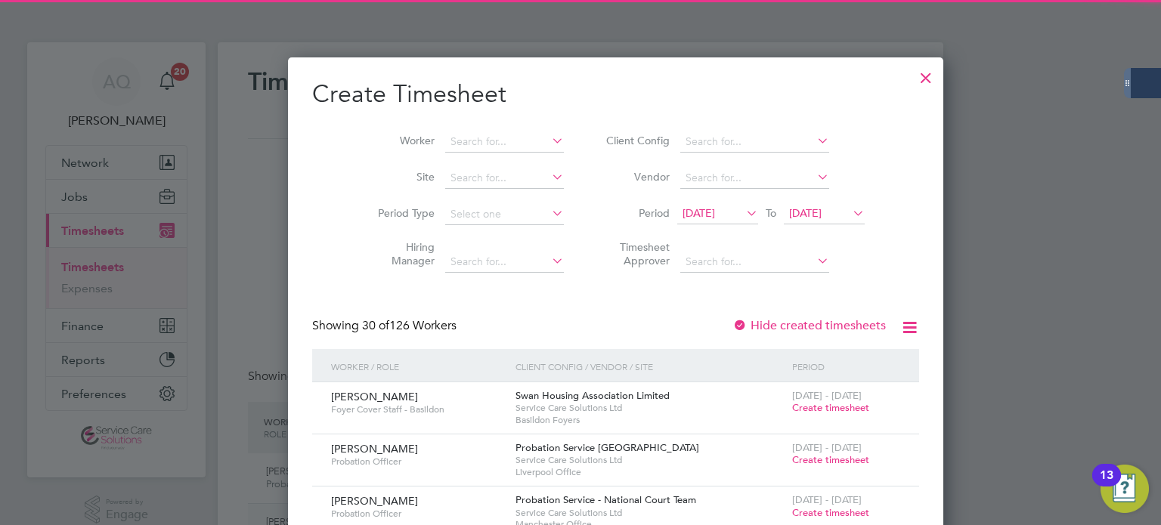
click at [789, 214] on span "27 Aug 2025" at bounding box center [805, 213] width 32 height 14
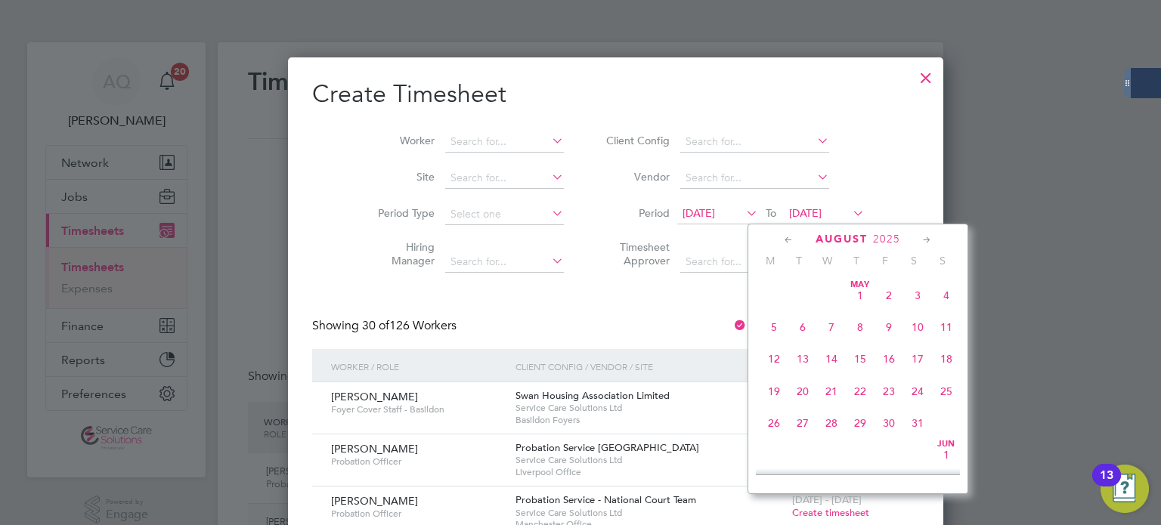
scroll to position [592, 0]
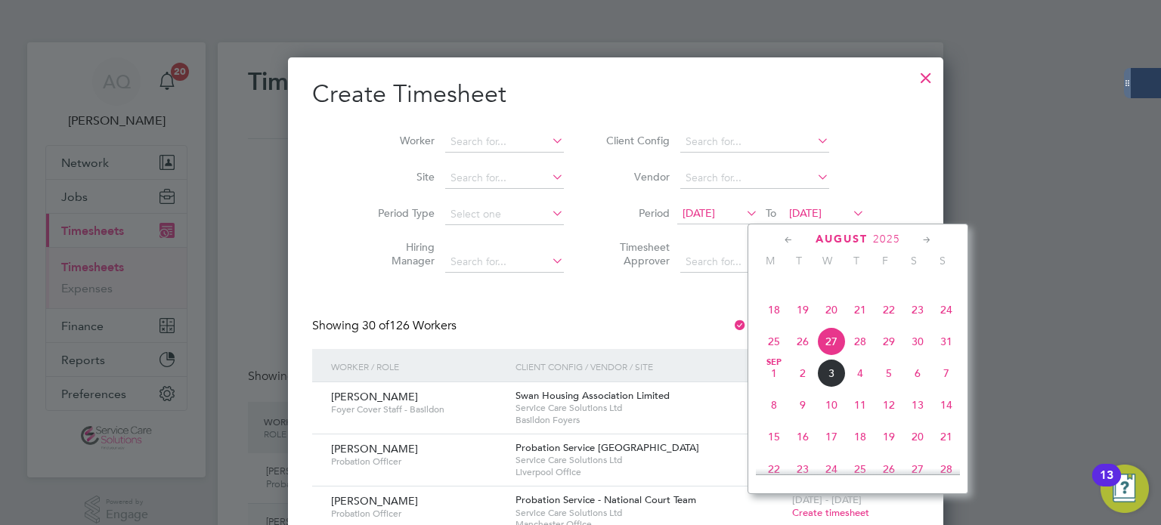
click at [948, 356] on span "31" at bounding box center [946, 341] width 29 height 29
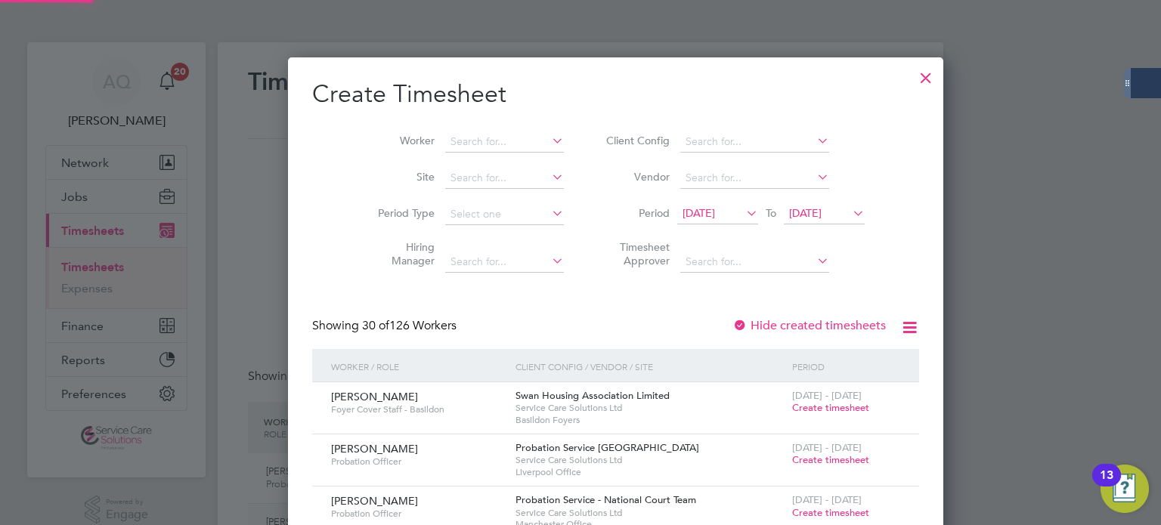
scroll to position [1962, 585]
click at [450, 142] on input at bounding box center [504, 141] width 119 height 21
click at [494, 159] on li "Andrew Buckle y" at bounding box center [480, 162] width 141 height 20
type input "Andrew Buckley"
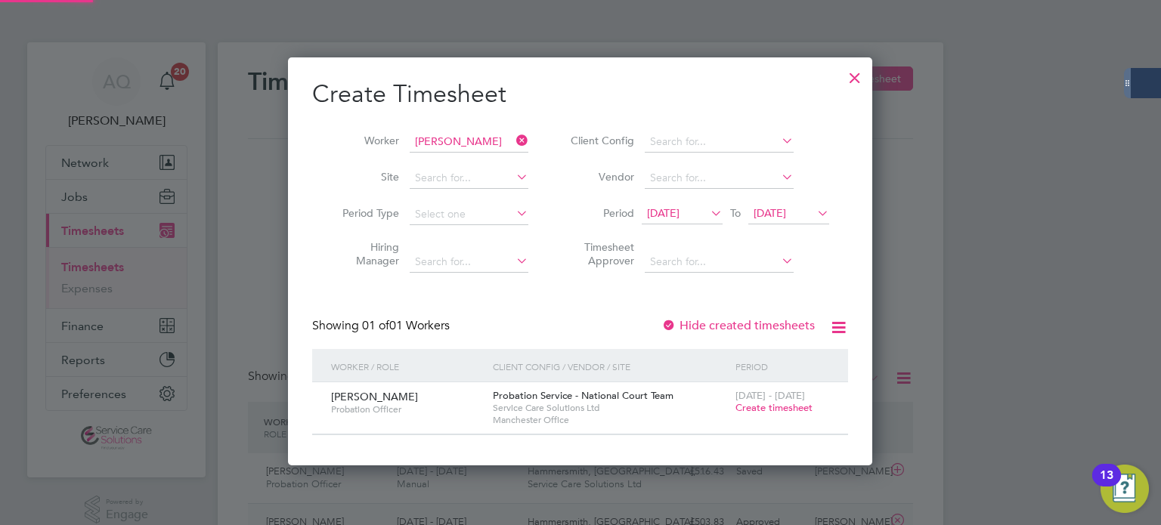
scroll to position [407, 585]
click at [744, 405] on span "Create timesheet" at bounding box center [773, 407] width 77 height 13
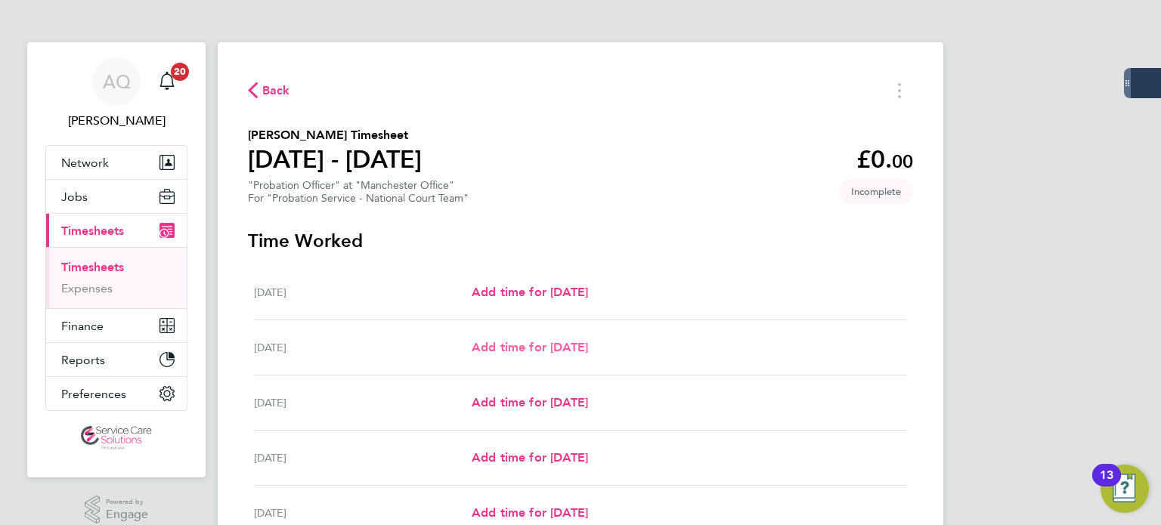
click at [566, 347] on span "Add time for Tue 26 Aug" at bounding box center [530, 347] width 116 height 14
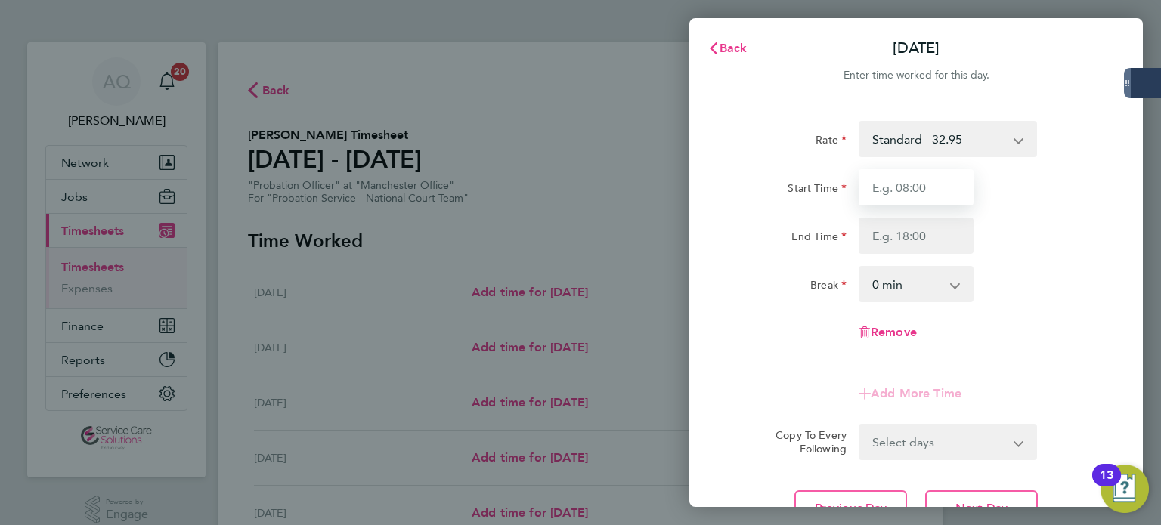
drag, startPoint x: 862, startPoint y: 190, endPoint x: 929, endPoint y: 193, distance: 67.4
click at [864, 190] on input "Start Time" at bounding box center [915, 187] width 115 height 36
type input "08:00"
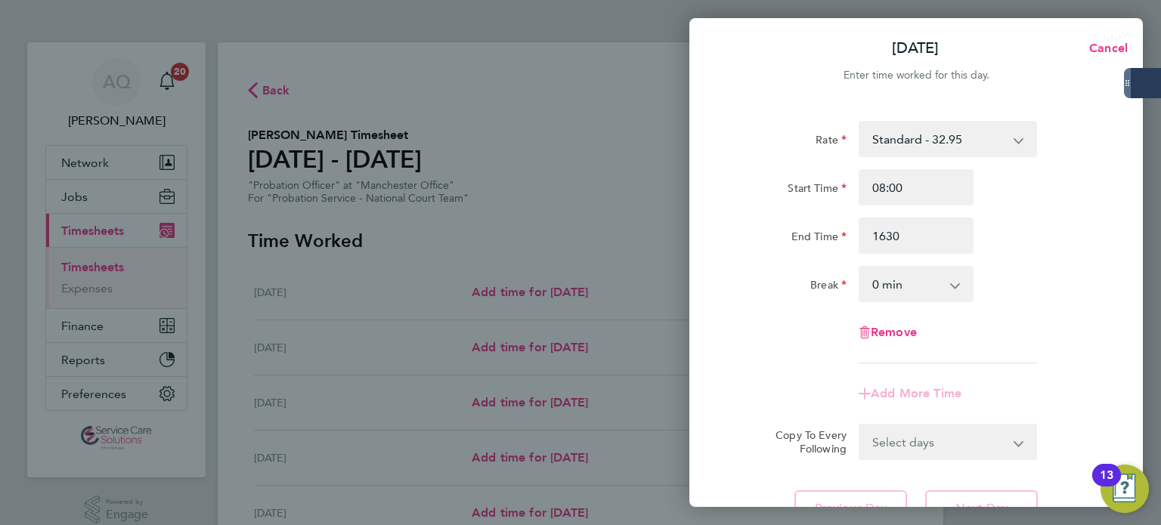
type input "16:30"
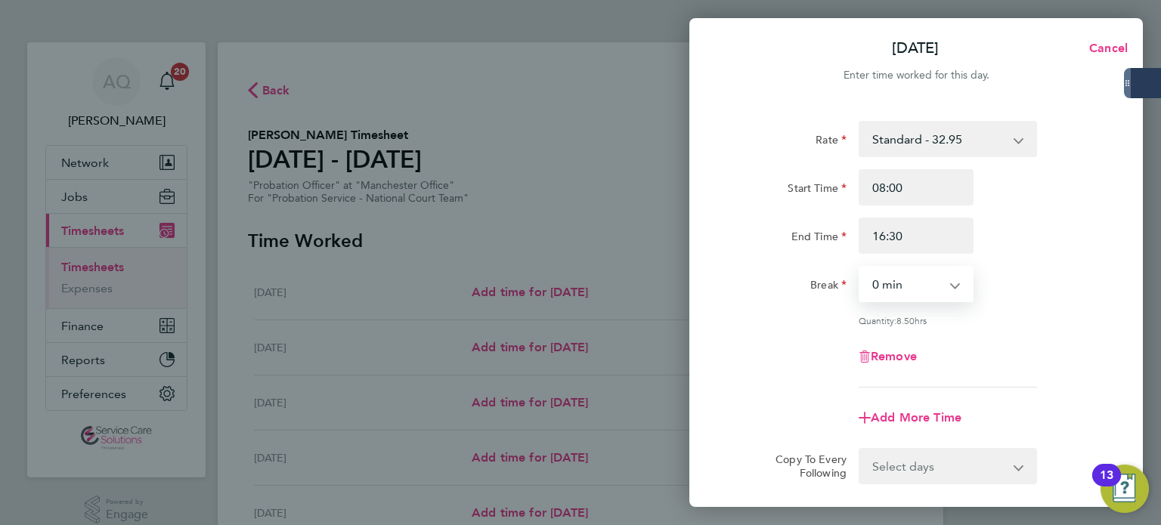
click at [921, 283] on select "0 min 15 min 30 min 45 min 60 min 75 min 90 min" at bounding box center [907, 283] width 94 height 33
select select "30"
click at [860, 267] on select "0 min 15 min 30 min 45 min 60 min 75 min 90 min" at bounding box center [907, 283] width 94 height 33
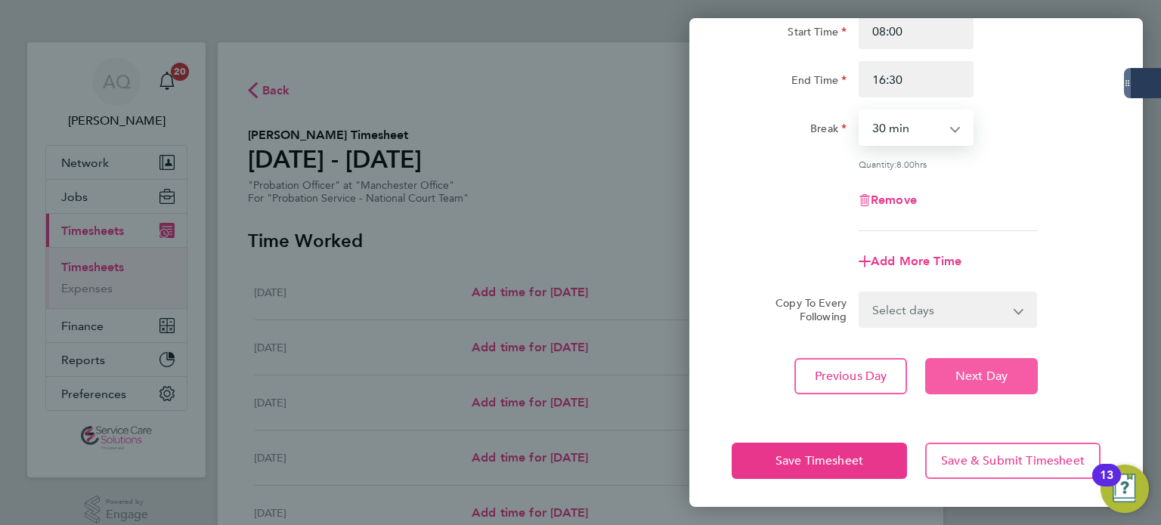
click at [991, 379] on span "Next Day" at bounding box center [981, 376] width 52 height 15
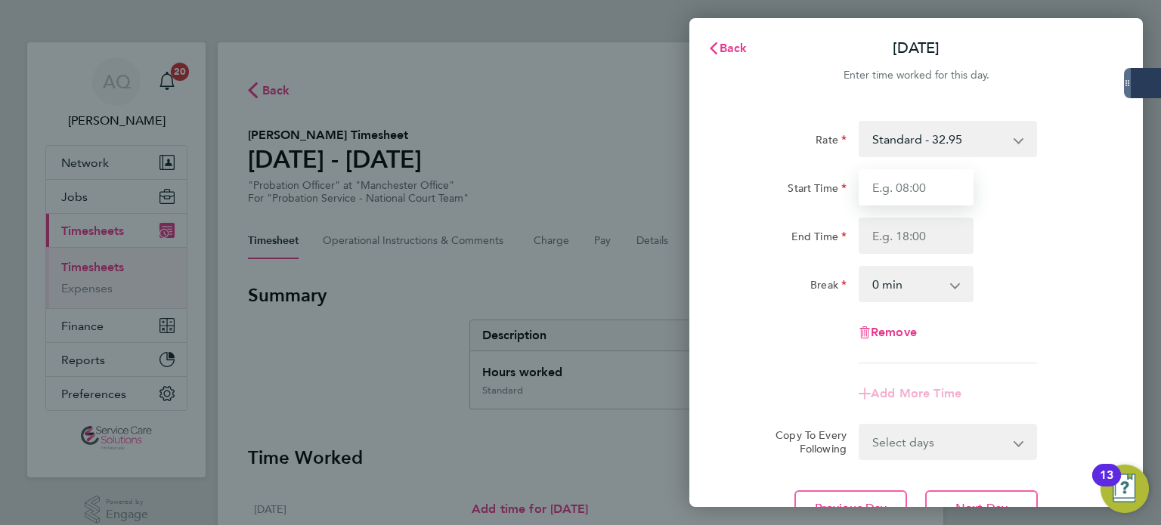
click at [902, 186] on input "Start Time" at bounding box center [915, 187] width 115 height 36
type input "08:00"
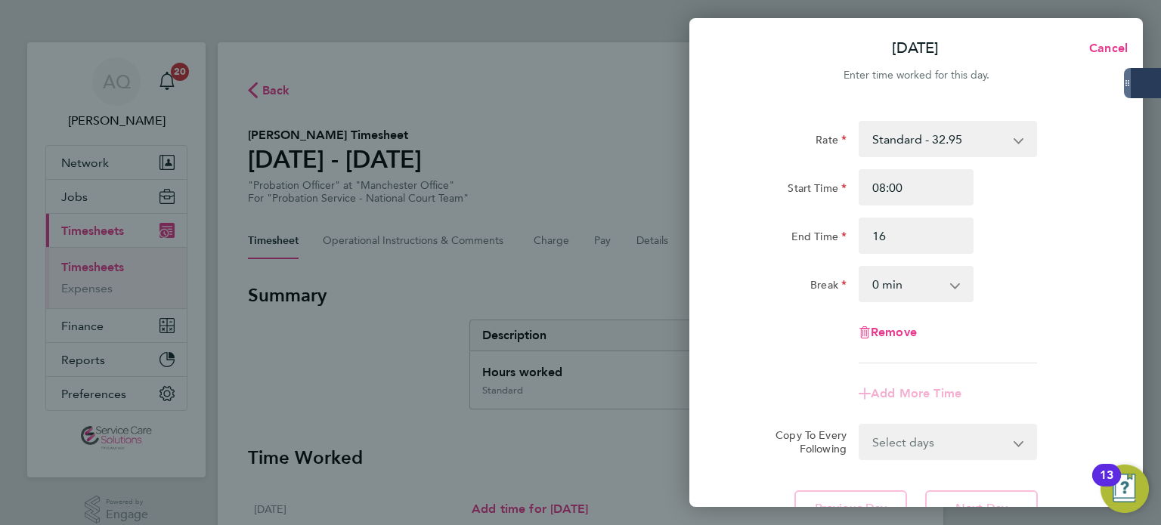
type input "16:00"
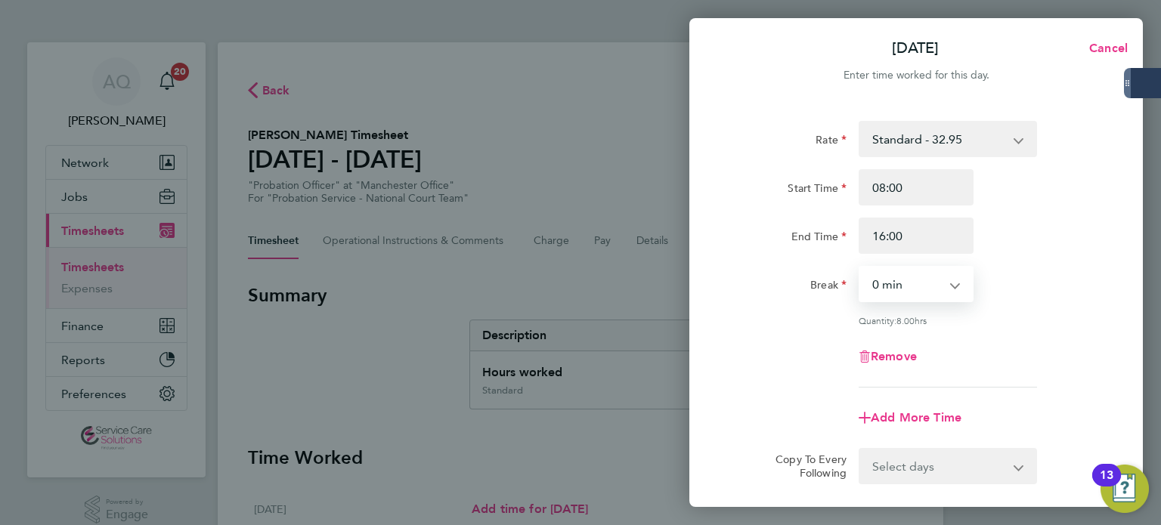
click at [898, 289] on select "0 min 15 min 30 min 45 min 60 min 75 min 90 min" at bounding box center [907, 283] width 94 height 33
select select "30"
click at [860, 267] on select "0 min 15 min 30 min 45 min 60 min 75 min 90 min" at bounding box center [907, 283] width 94 height 33
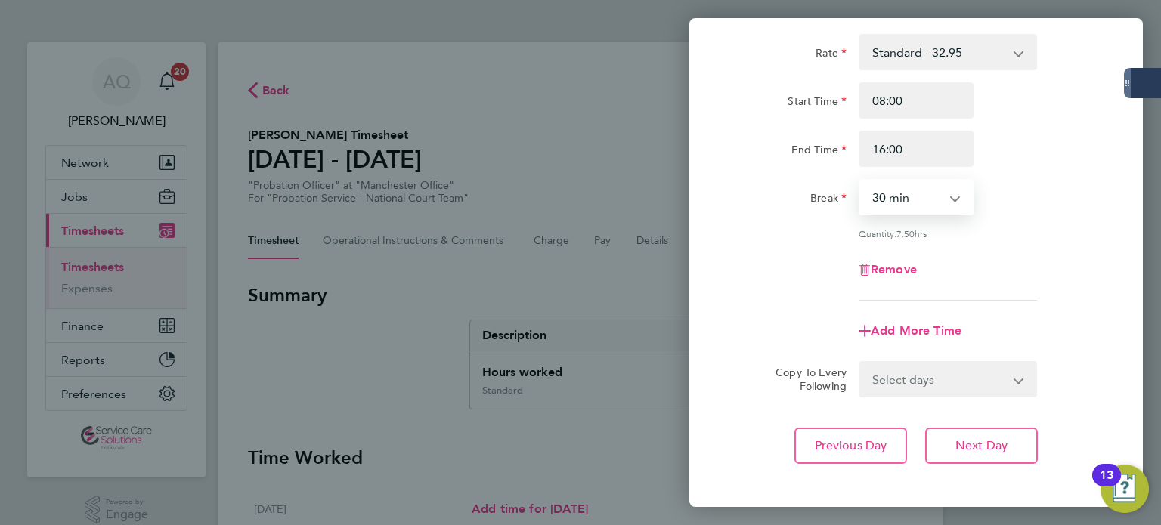
scroll to position [156, 0]
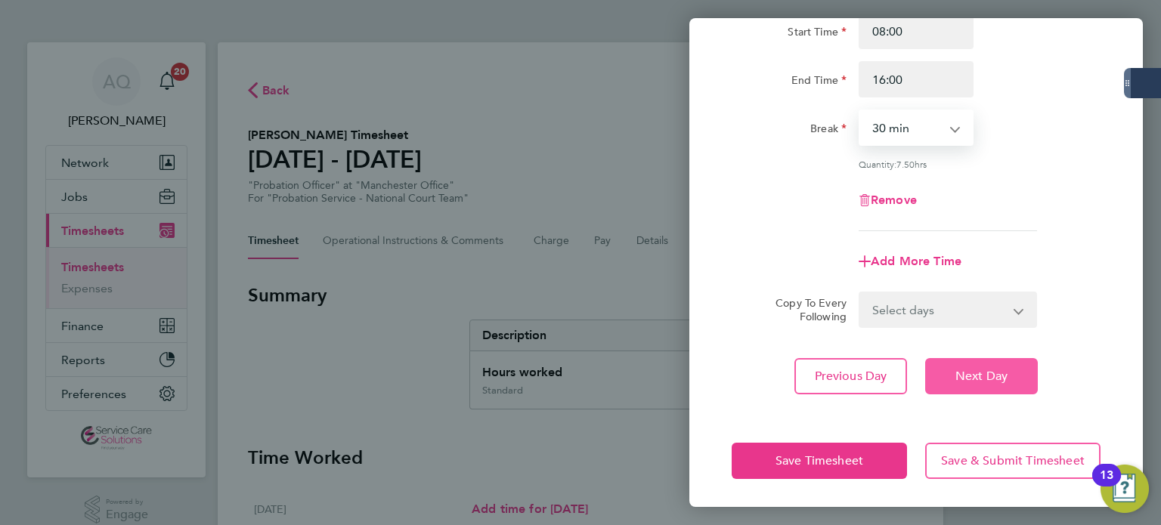
click at [1008, 367] on button "Next Day" at bounding box center [981, 376] width 113 height 36
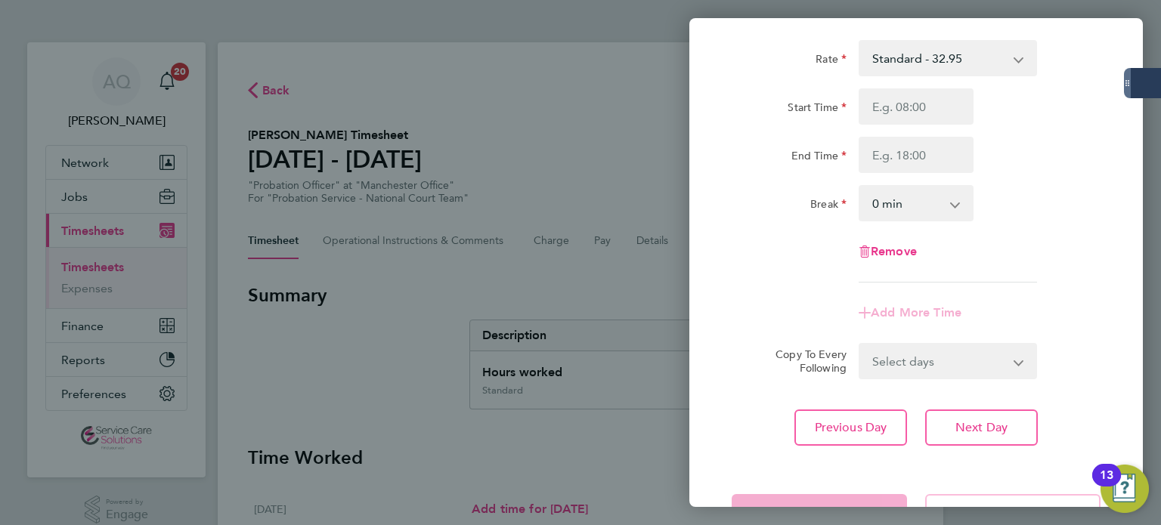
scroll to position [57, 0]
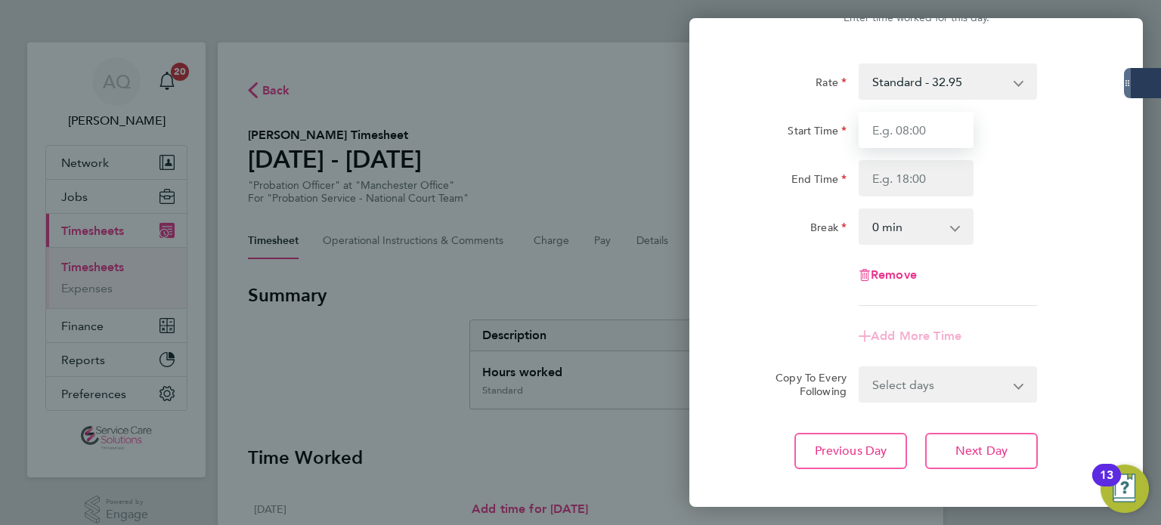
click at [935, 131] on input "Start Time" at bounding box center [915, 130] width 115 height 36
type input "08:00"
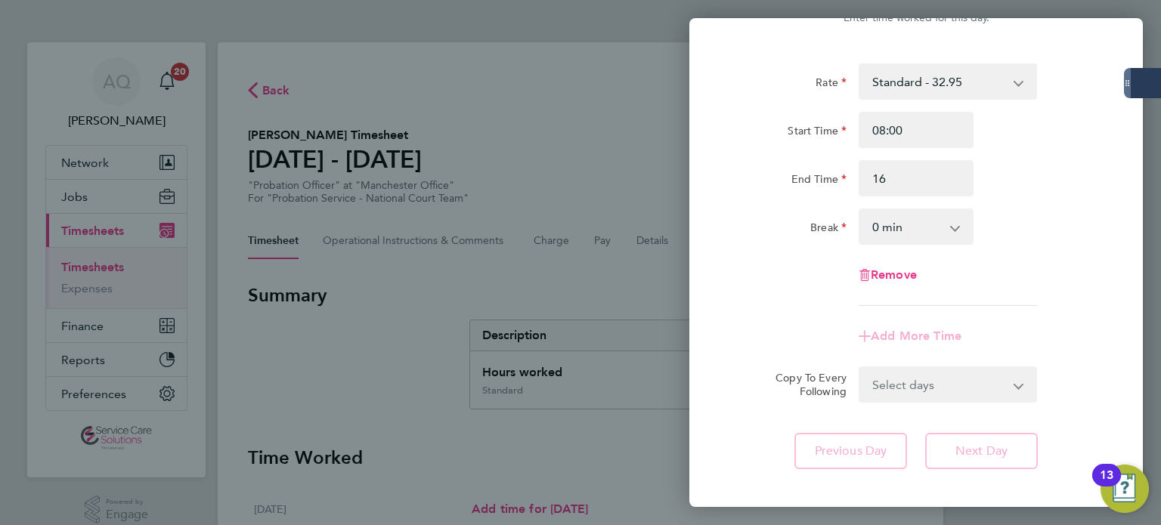
type input "16:00"
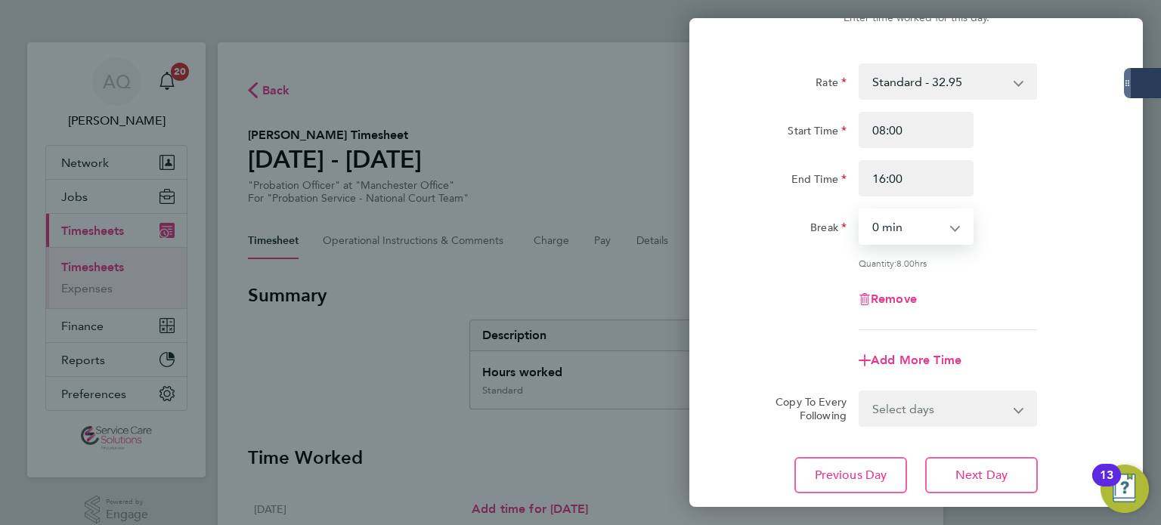
click at [889, 227] on select "0 min 15 min 30 min 45 min 60 min 75 min 90 min" at bounding box center [907, 226] width 94 height 33
select select "30"
click at [860, 210] on select "0 min 15 min 30 min 45 min 60 min 75 min 90 min" at bounding box center [907, 226] width 94 height 33
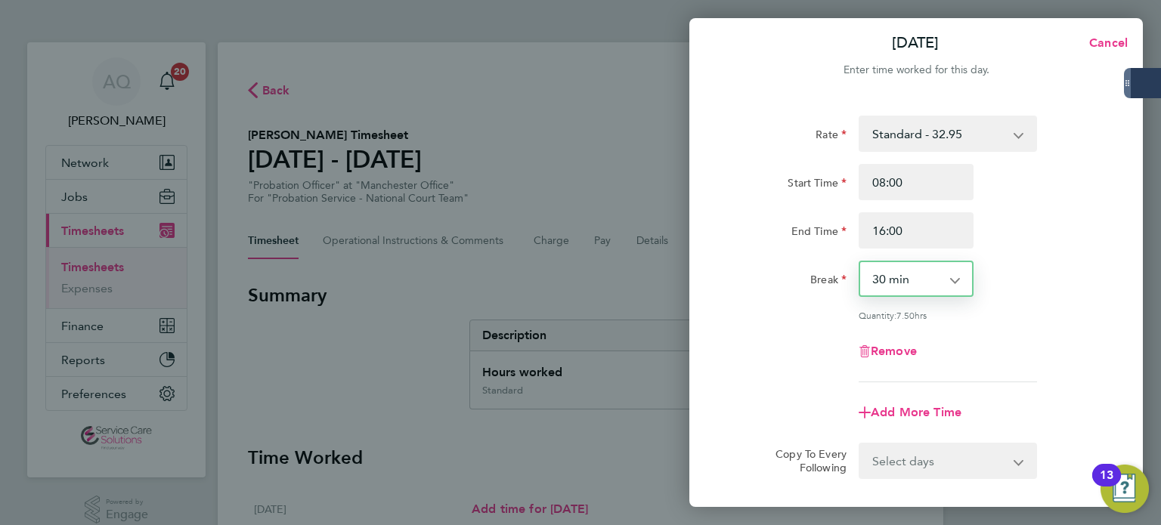
scroll to position [156, 0]
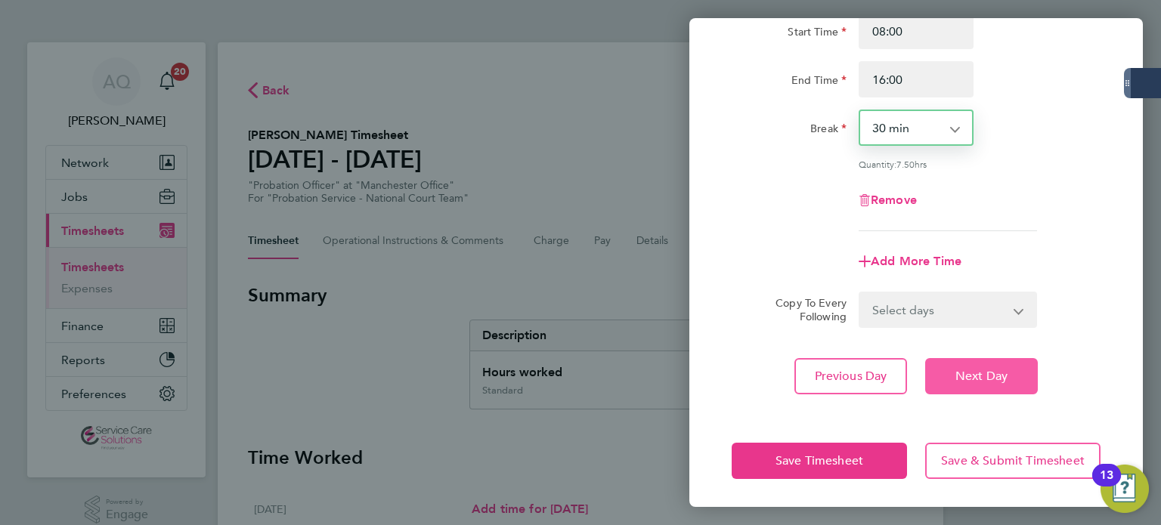
click at [1016, 376] on button "Next Day" at bounding box center [981, 376] width 113 height 36
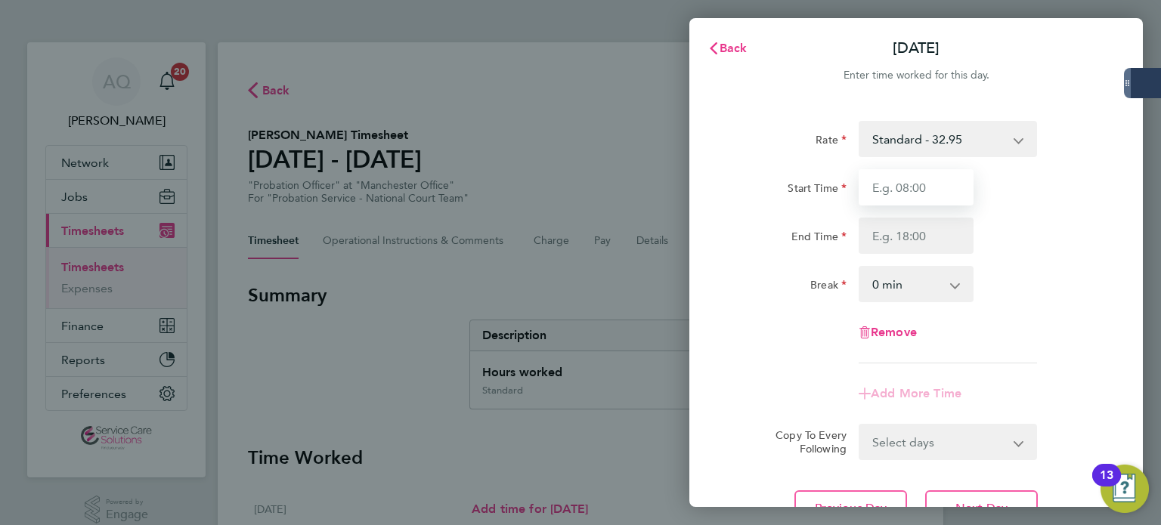
click at [937, 189] on input "Start Time" at bounding box center [915, 187] width 115 height 36
type input "09:00"
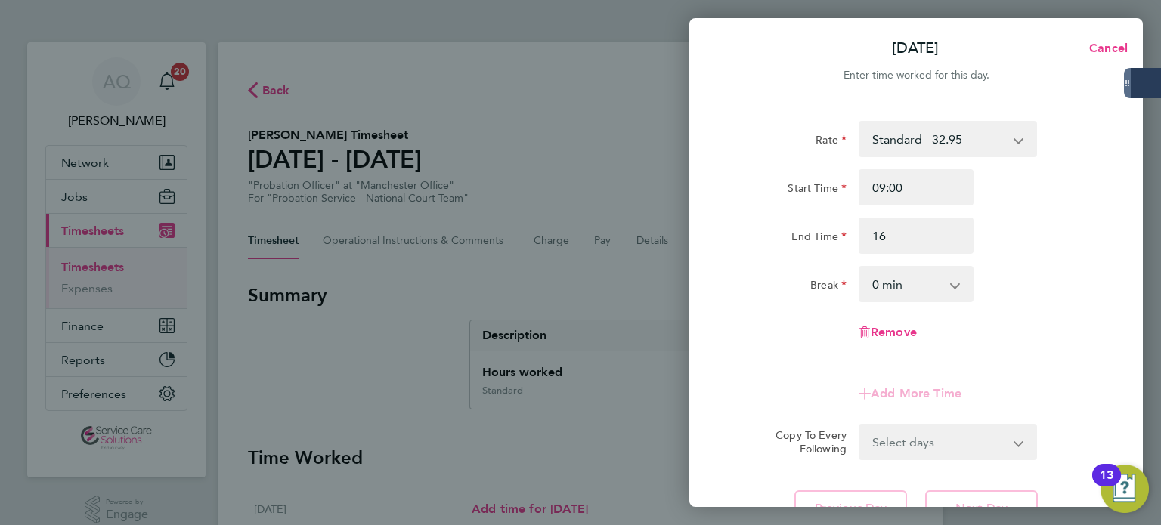
type input "16:00"
drag, startPoint x: 1047, startPoint y: 203, endPoint x: 1040, endPoint y: 209, distance: 8.6
click at [1047, 203] on div "Start Time 09:00" at bounding box center [915, 187] width 381 height 36
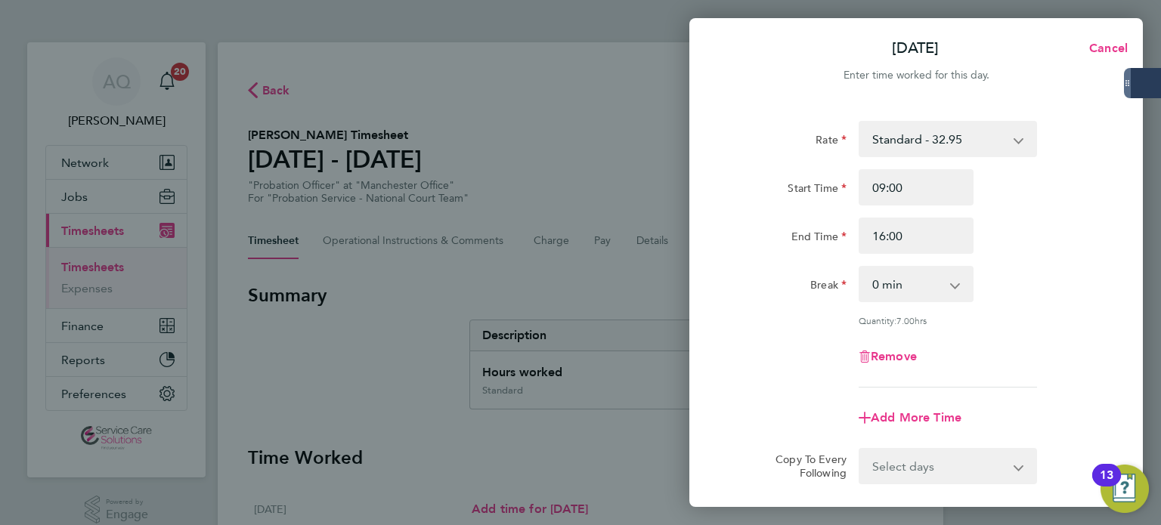
click at [904, 286] on select "0 min 15 min 30 min 45 min 60 min 75 min 90 min" at bounding box center [907, 283] width 94 height 33
select select "30"
click at [860, 267] on select "0 min 15 min 30 min 45 min 60 min 75 min 90 min" at bounding box center [907, 283] width 94 height 33
click at [1049, 313] on div "Rate Standard - 32.95 Start Time 09:00 End Time 16:00 Break 0 min 15 min 30 min…" at bounding box center [915, 254] width 369 height 267
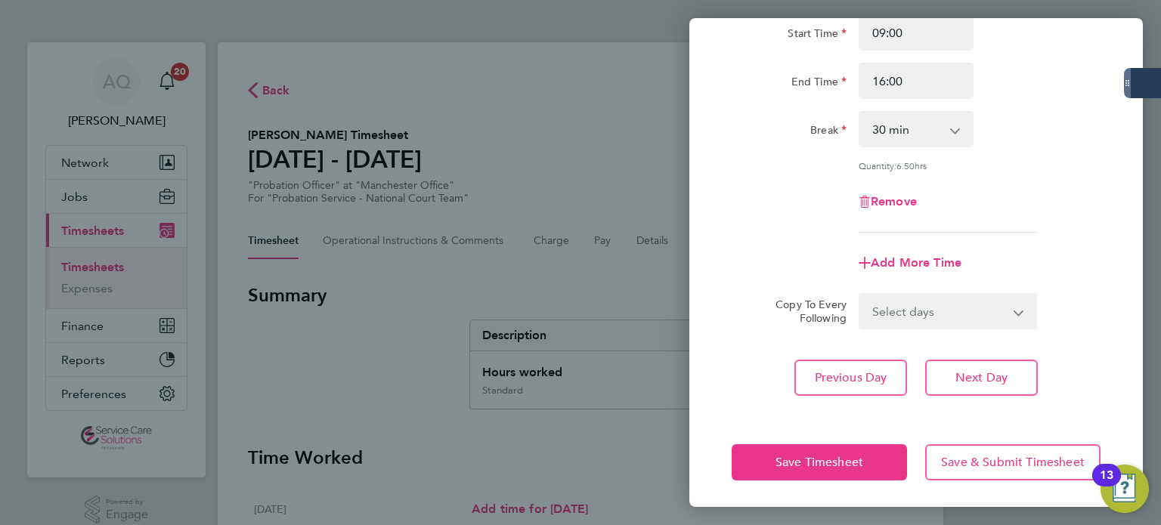
scroll to position [156, 0]
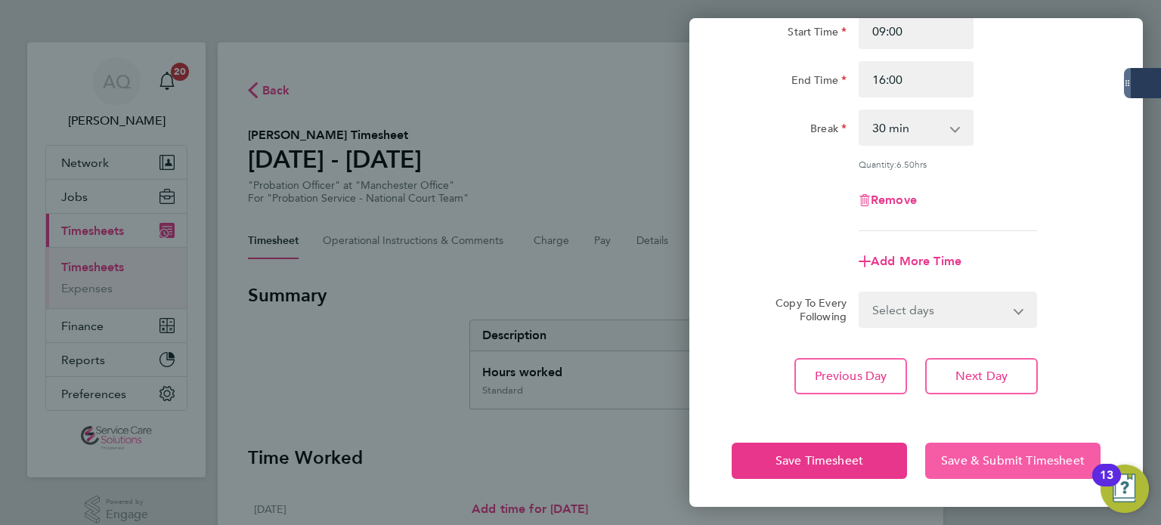
click at [1029, 468] on button "Save & Submit Timesheet" at bounding box center [1012, 461] width 175 height 36
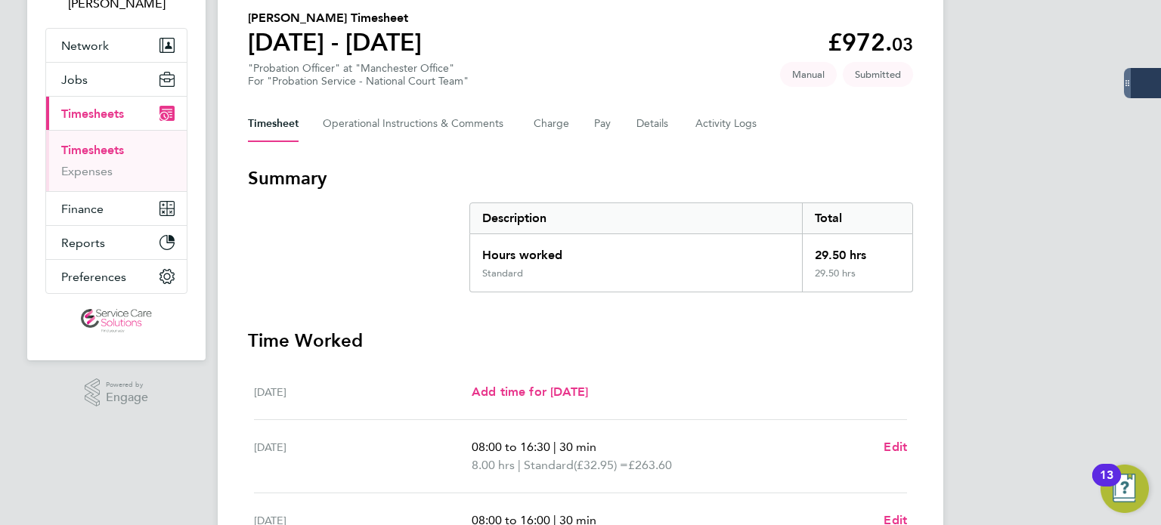
scroll to position [76, 0]
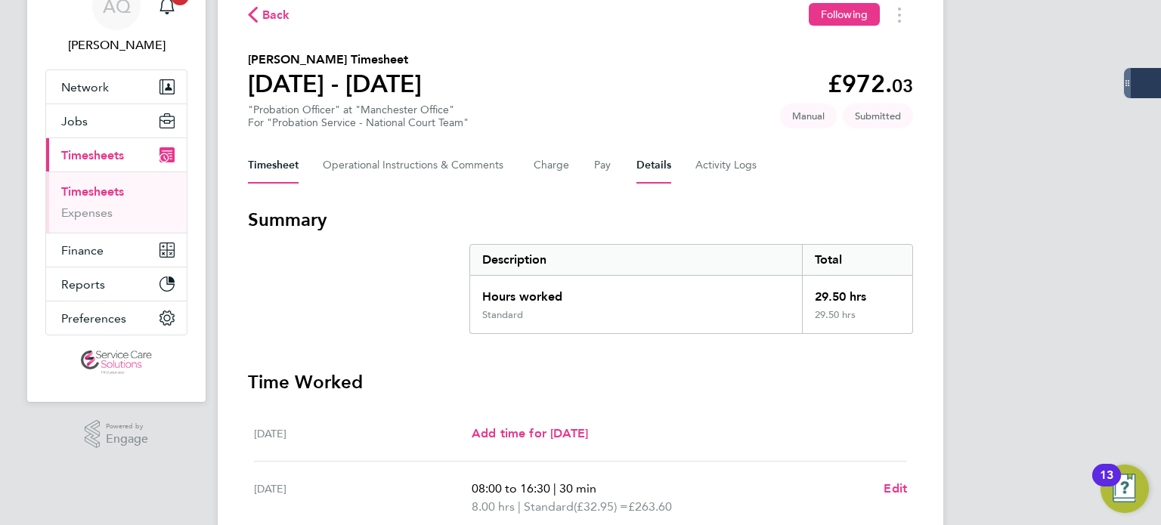
click at [654, 163] on button "Details" at bounding box center [653, 165] width 35 height 36
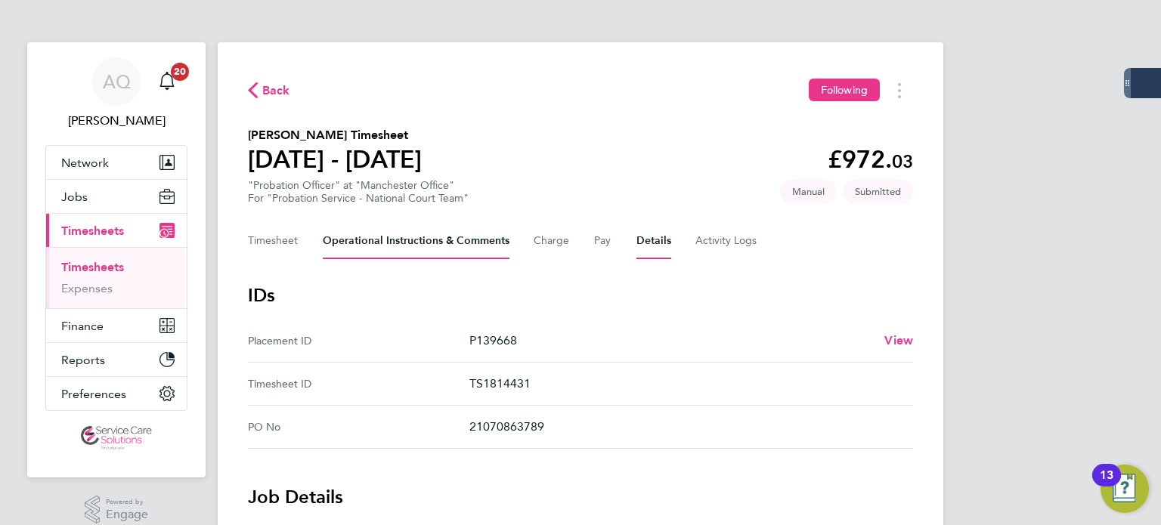
click at [419, 250] on Comments-tab "Operational Instructions & Comments" at bounding box center [416, 241] width 187 height 36
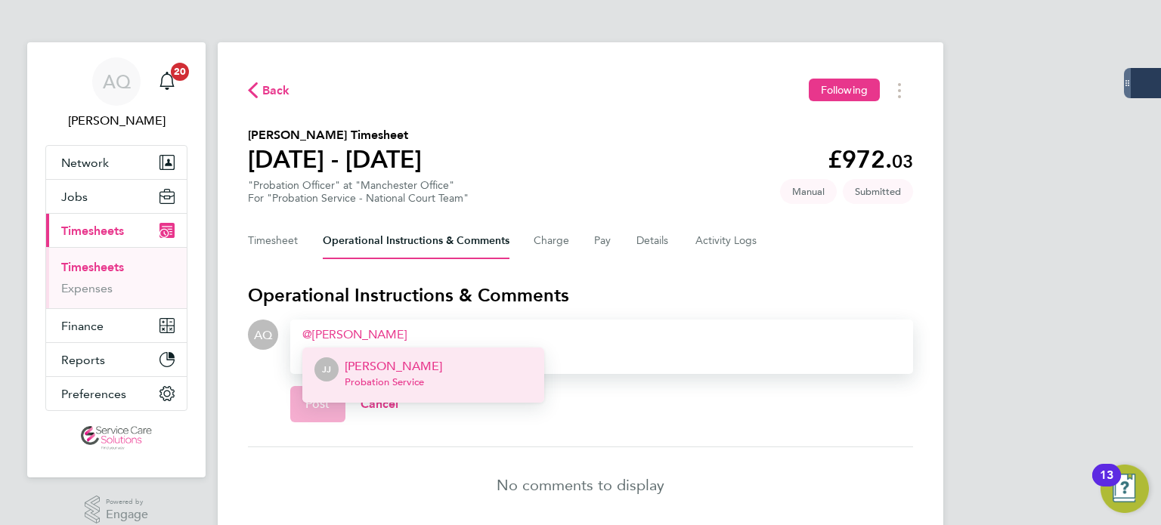
click at [374, 371] on p "James Jolly" at bounding box center [393, 366] width 97 height 18
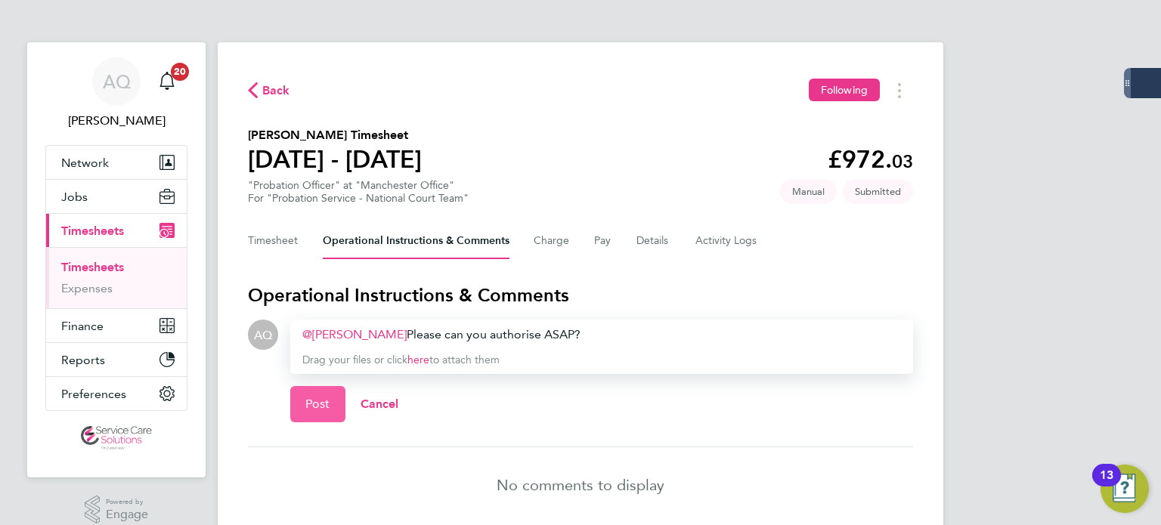
click at [330, 404] on button "Post" at bounding box center [317, 404] width 55 height 36
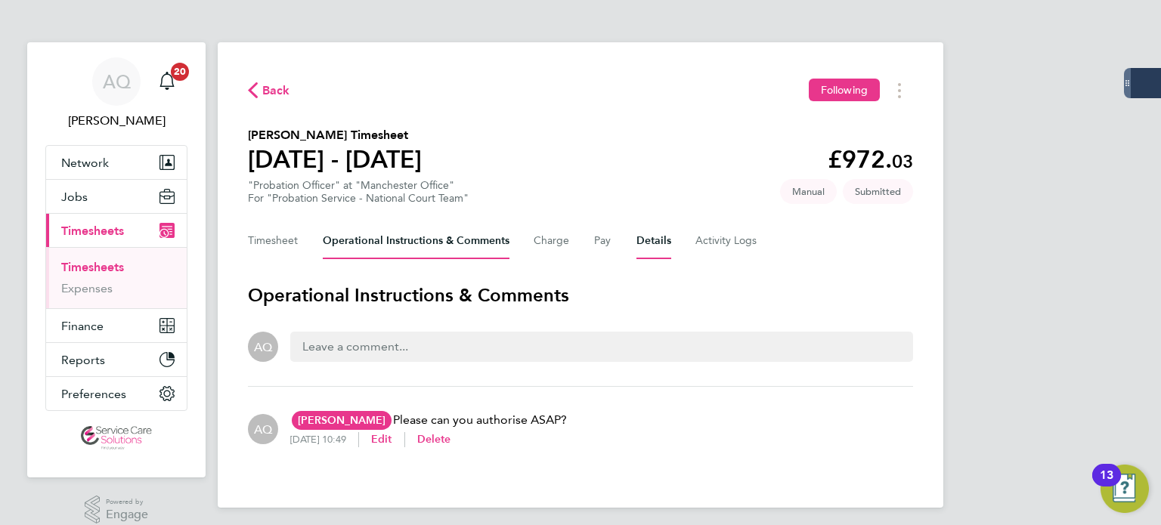
click at [646, 243] on button "Details" at bounding box center [653, 241] width 35 height 36
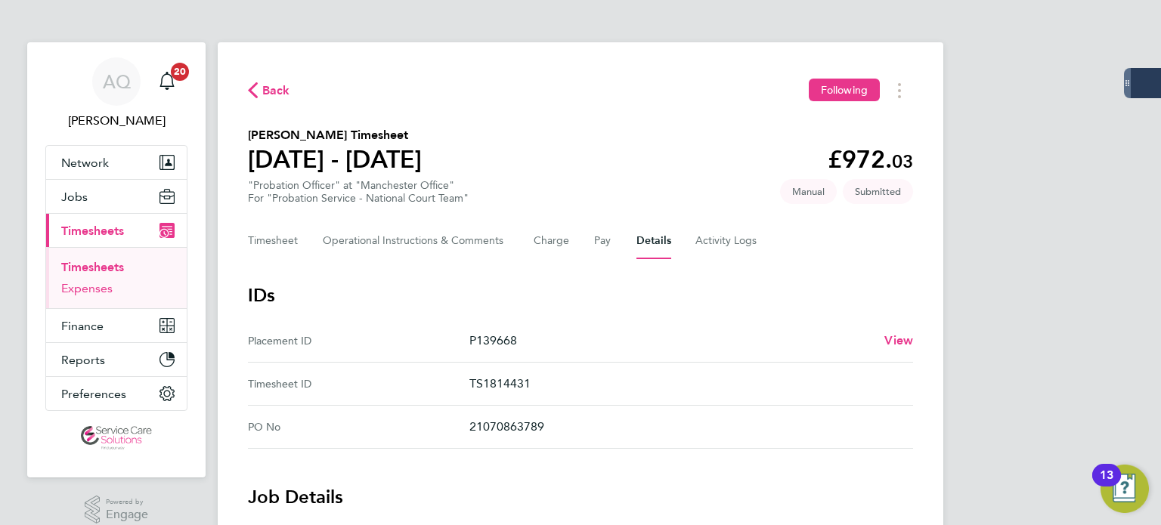
drag, startPoint x: 103, startPoint y: 302, endPoint x: 104, endPoint y: 288, distance: 13.7
click at [103, 302] on ul "Timesheets Expenses" at bounding box center [116, 277] width 141 height 61
click at [106, 283] on link "Expenses" at bounding box center [86, 288] width 51 height 14
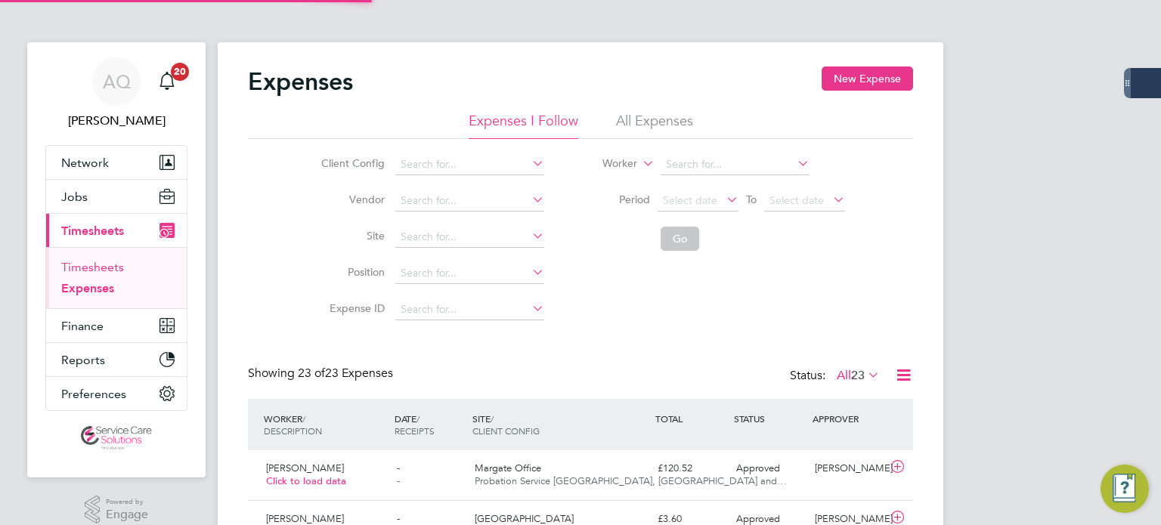
scroll to position [38, 131]
click at [104, 267] on link "Timesheets" at bounding box center [92, 267] width 63 height 14
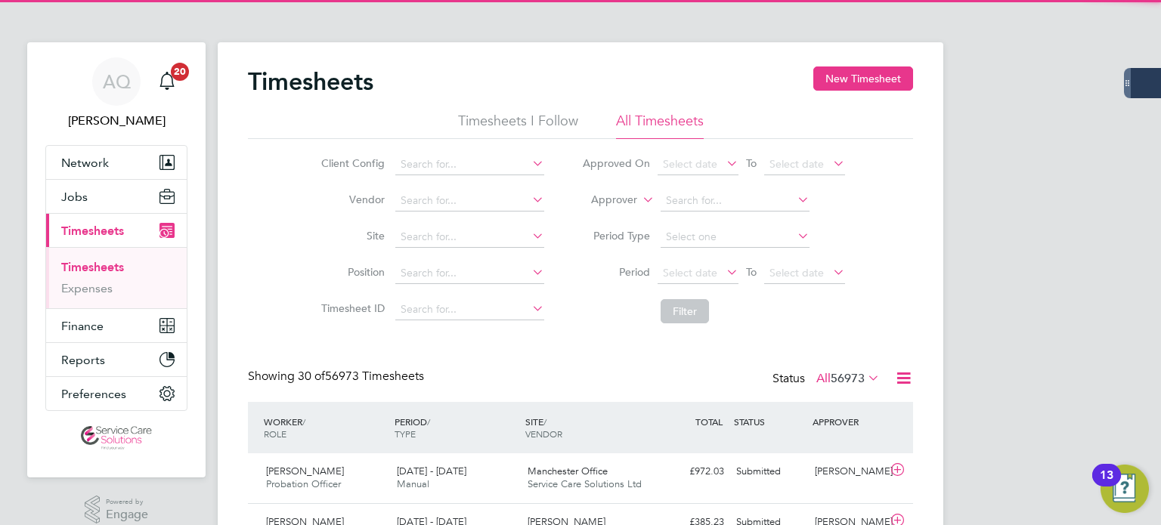
click at [611, 198] on label "Approver" at bounding box center [603, 200] width 68 height 15
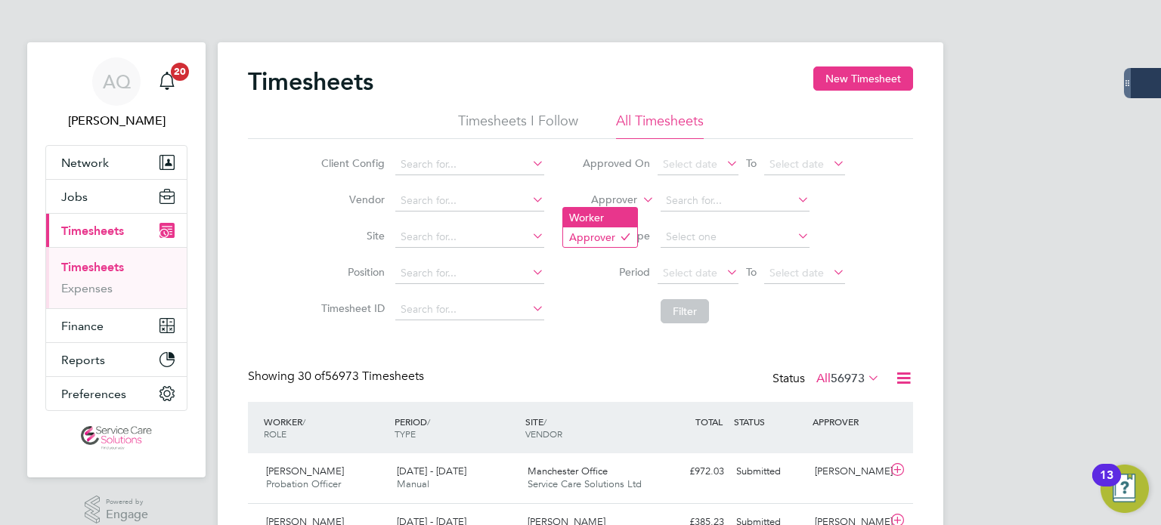
drag, startPoint x: 608, startPoint y: 213, endPoint x: 634, endPoint y: 211, distance: 26.5
click at [608, 214] on li "Worker" at bounding box center [600, 218] width 74 height 20
click at [674, 199] on input at bounding box center [734, 200] width 149 height 21
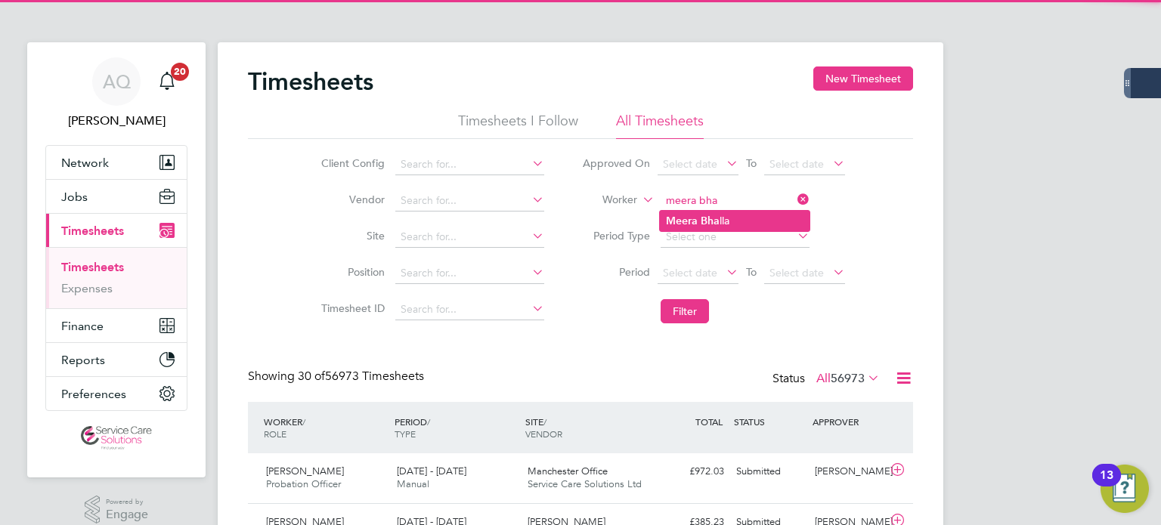
click at [694, 226] on b "Meera" at bounding box center [682, 221] width 32 height 13
type input "Meera Bhalla"
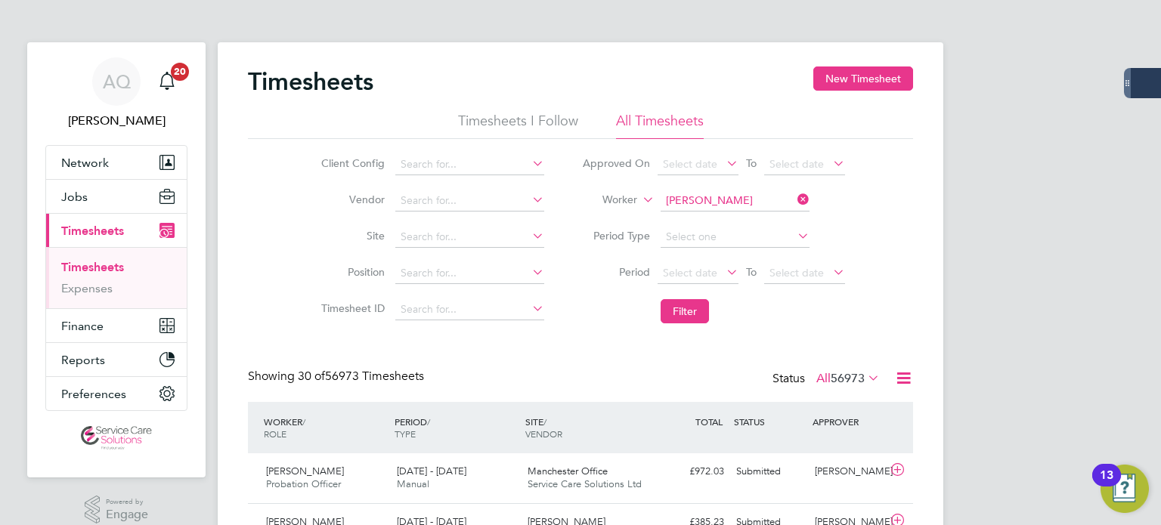
click at [679, 289] on li "Period Select date To Select date" at bounding box center [713, 273] width 301 height 36
click at [679, 310] on button "Filter" at bounding box center [684, 311] width 48 height 24
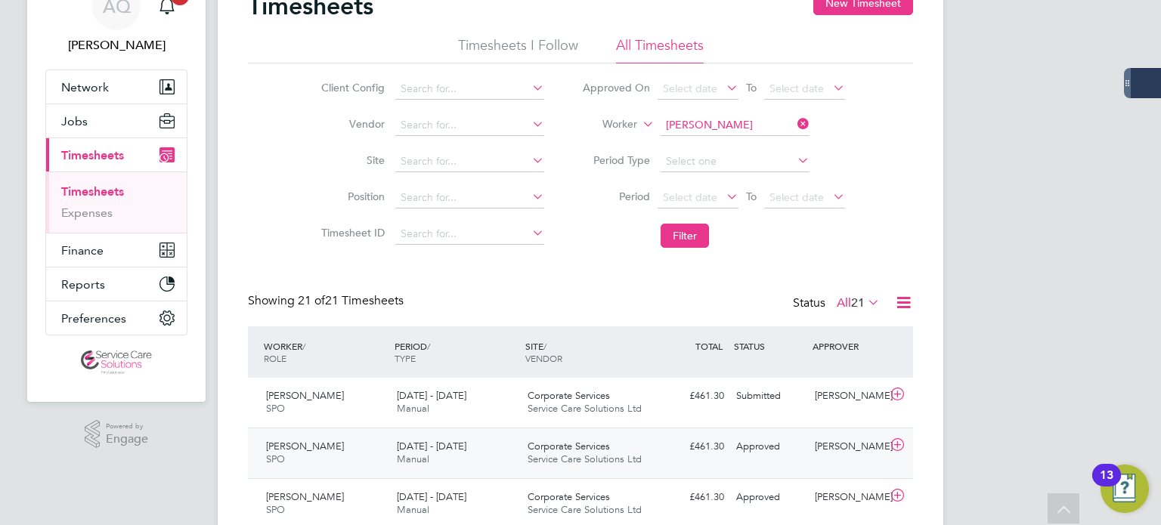
click at [834, 453] on div "Rebecca Smalls" at bounding box center [848, 446] width 79 height 25
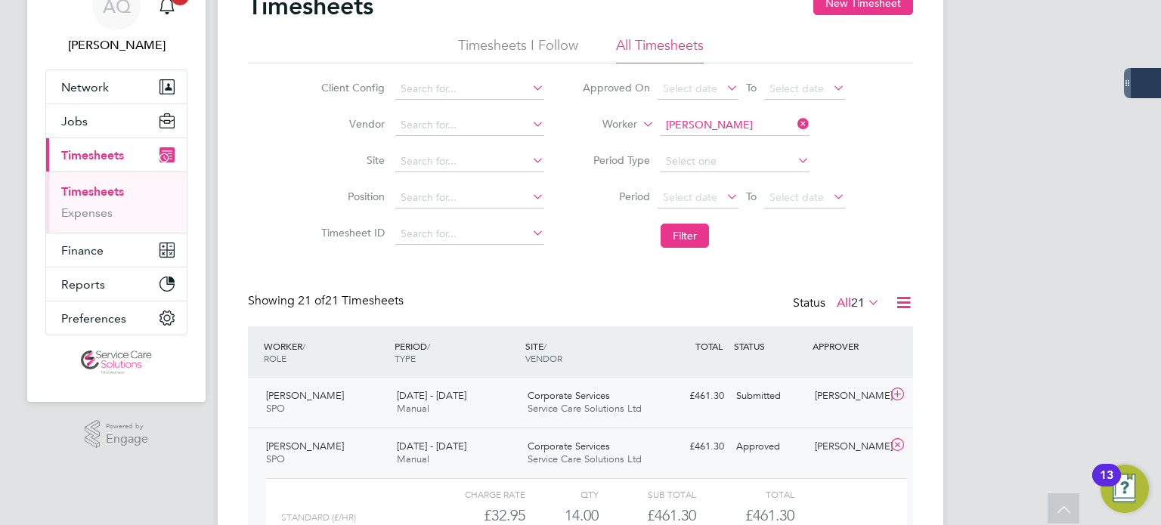
click at [804, 409] on div "Meera Bhalla SPO 25 - 31 Aug 2025 25 - 31 Aug 2025 Manual Corporate Services Se…" at bounding box center [580, 403] width 665 height 50
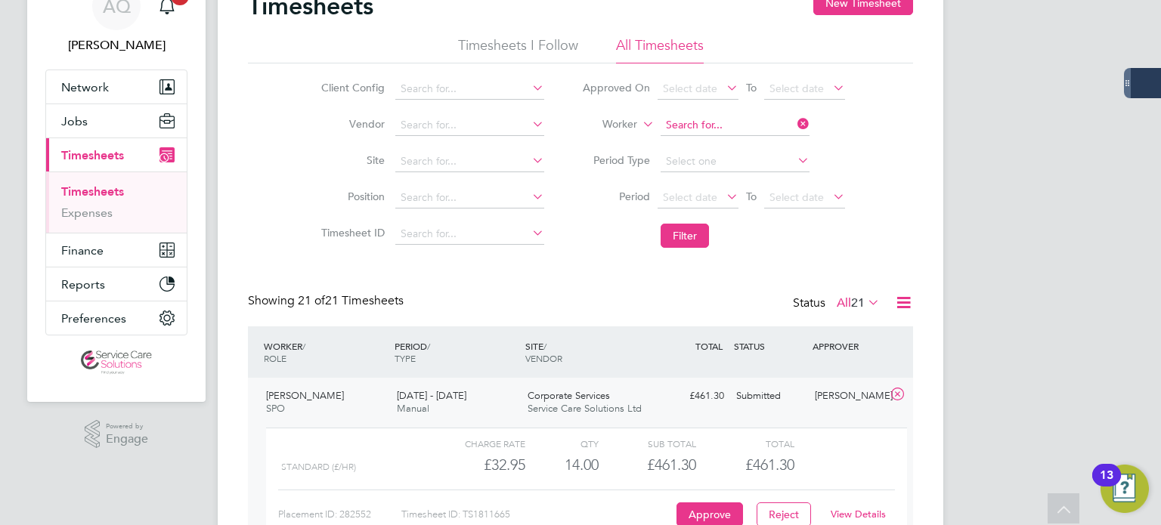
click at [708, 123] on input at bounding box center [734, 125] width 149 height 21
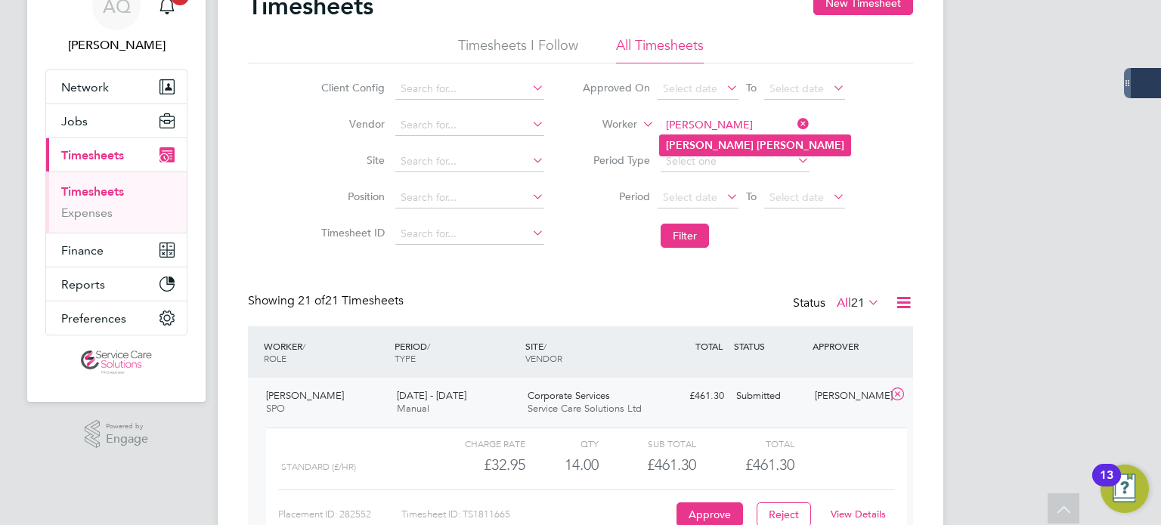
click at [756, 144] on b "Carroll" at bounding box center [800, 145] width 88 height 13
type input "Joanne Carroll"
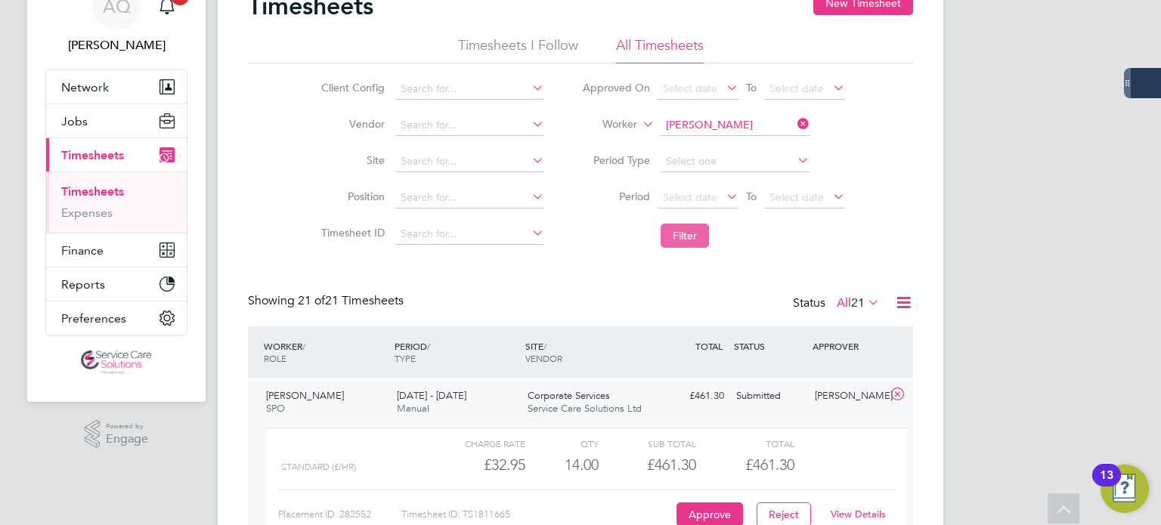
click at [674, 237] on button "Filter" at bounding box center [684, 236] width 48 height 24
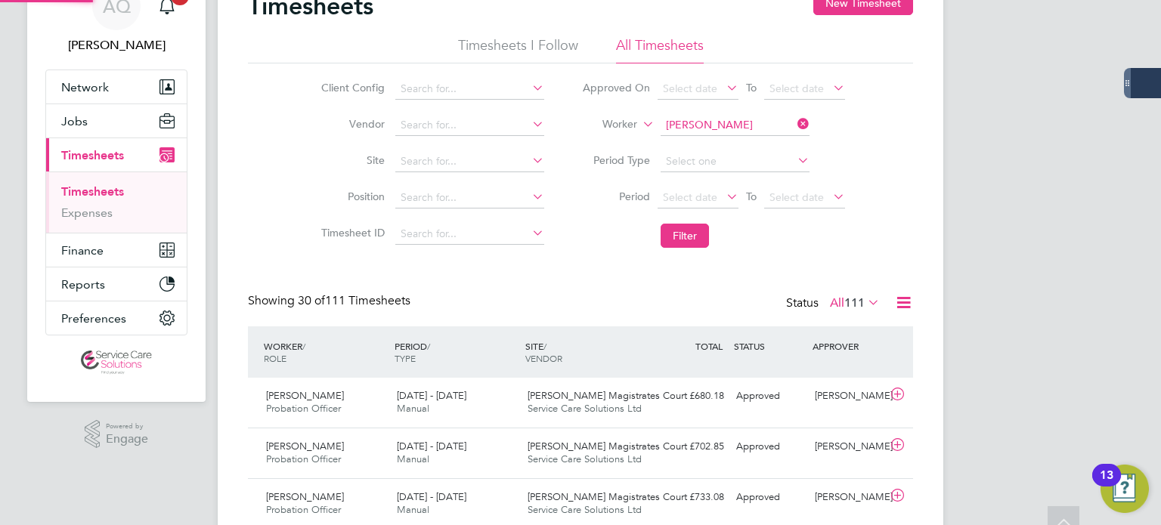
scroll to position [7, 8]
click at [796, 422] on div "Joanne Carroll Probation Officer 25 - 31 Aug 2025 25 - 31 Aug 2025 Manual Chest…" at bounding box center [580, 403] width 665 height 50
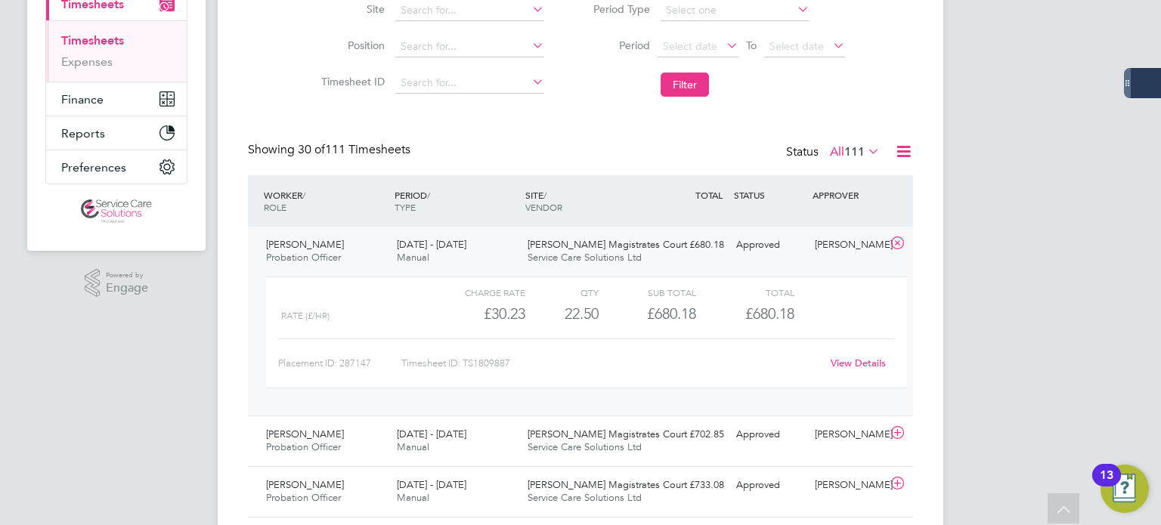
click at [846, 365] on link "View Details" at bounding box center [857, 363] width 55 height 13
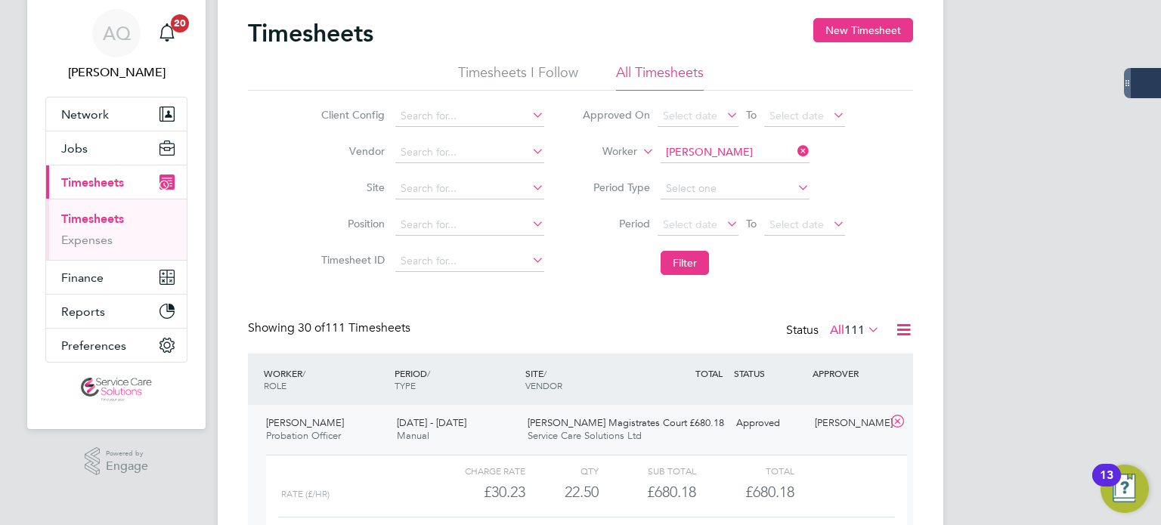
scroll to position [0, 0]
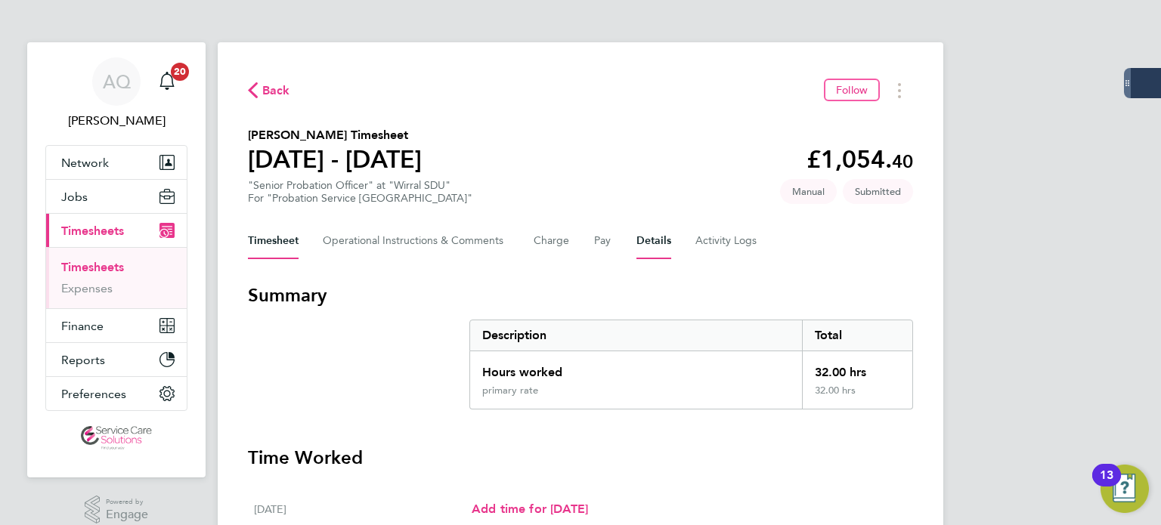
click at [649, 241] on button "Details" at bounding box center [653, 241] width 35 height 36
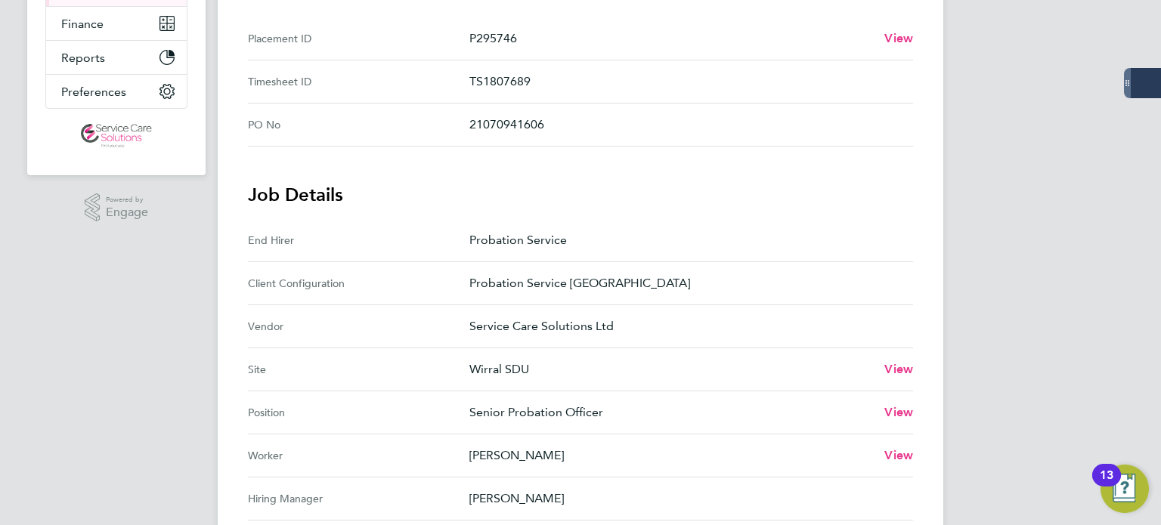
scroll to position [529, 0]
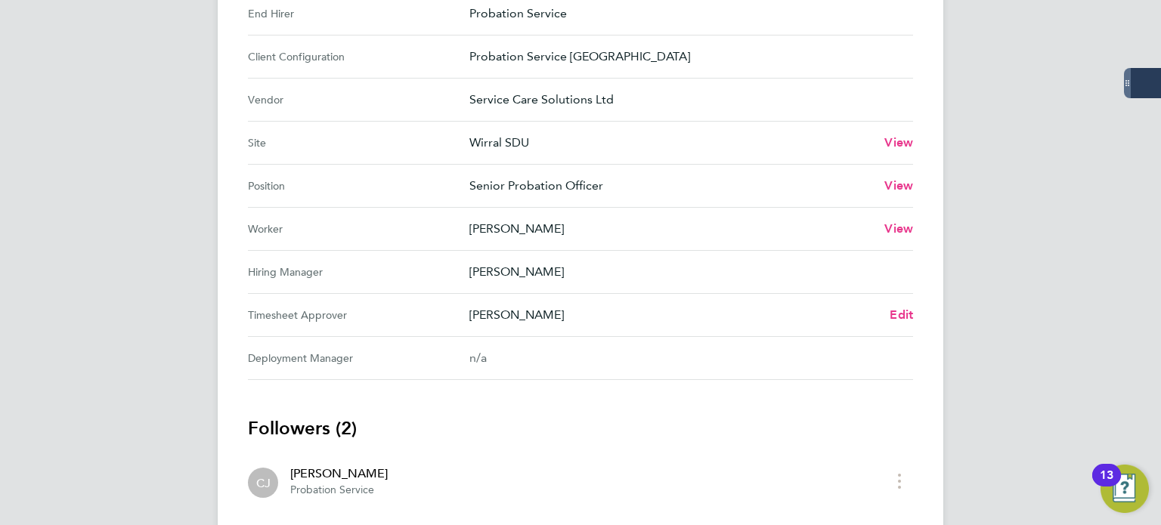
click at [515, 314] on p "Carla Jones" at bounding box center [673, 315] width 408 height 18
click at [515, 315] on p "[PERSON_NAME]" at bounding box center [673, 315] width 408 height 18
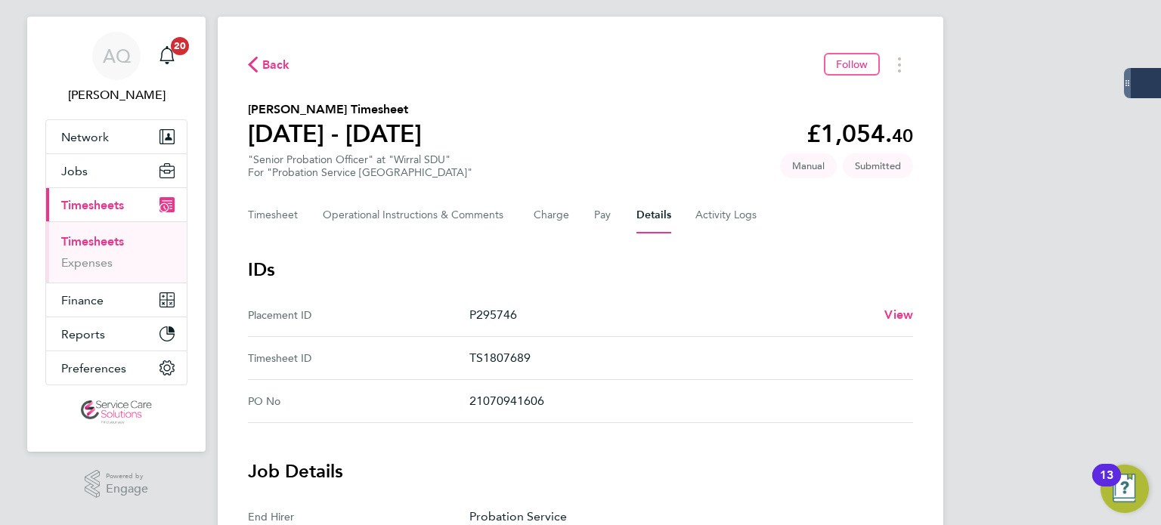
scroll to position [0, 0]
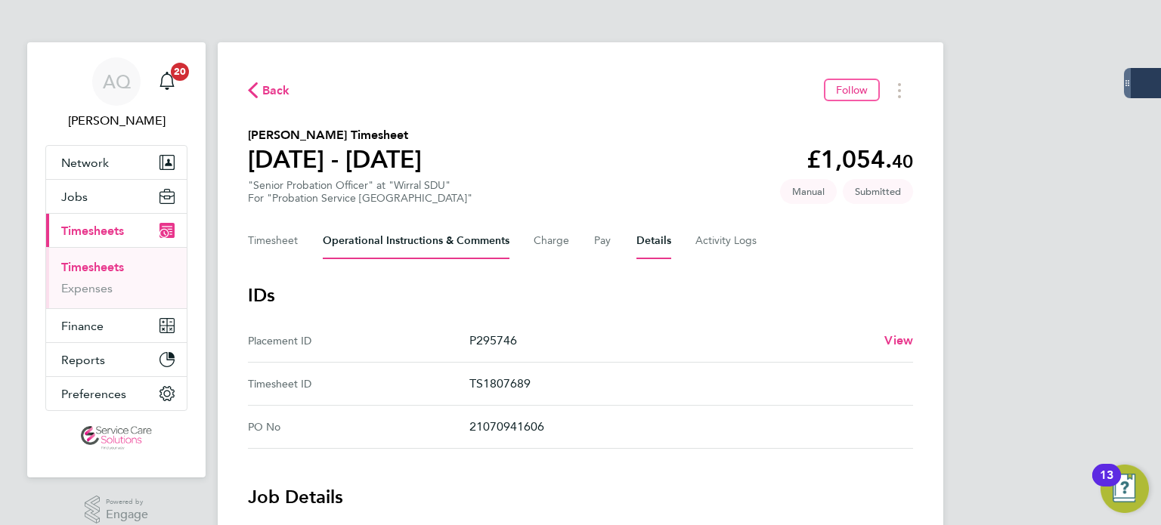
click at [354, 232] on Comments-tab "Operational Instructions & Comments" at bounding box center [416, 241] width 187 height 36
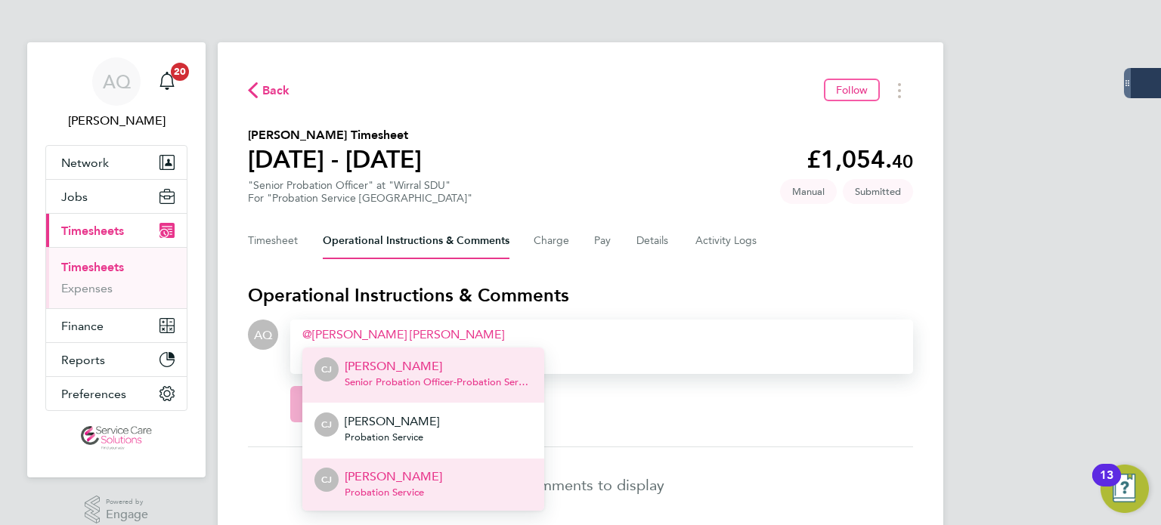
click at [459, 482] on li "CJ Carla Jones Probation Service" at bounding box center [423, 485] width 242 height 55
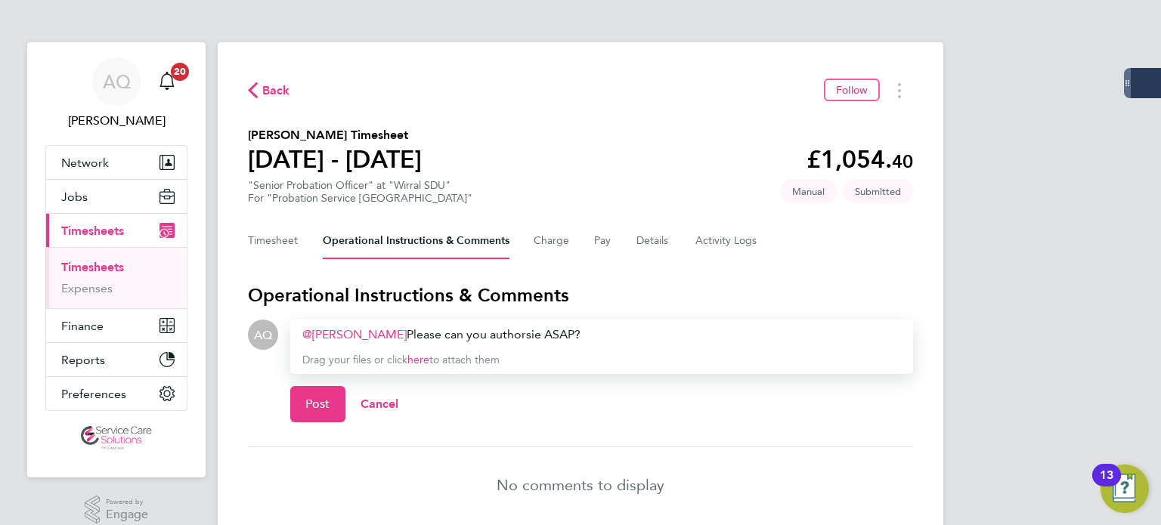
click at [503, 335] on div "Carla Jones ​ Please can you authorsie ASAP?" at bounding box center [601, 335] width 598 height 18
click at [330, 408] on button "Post" at bounding box center [317, 404] width 55 height 36
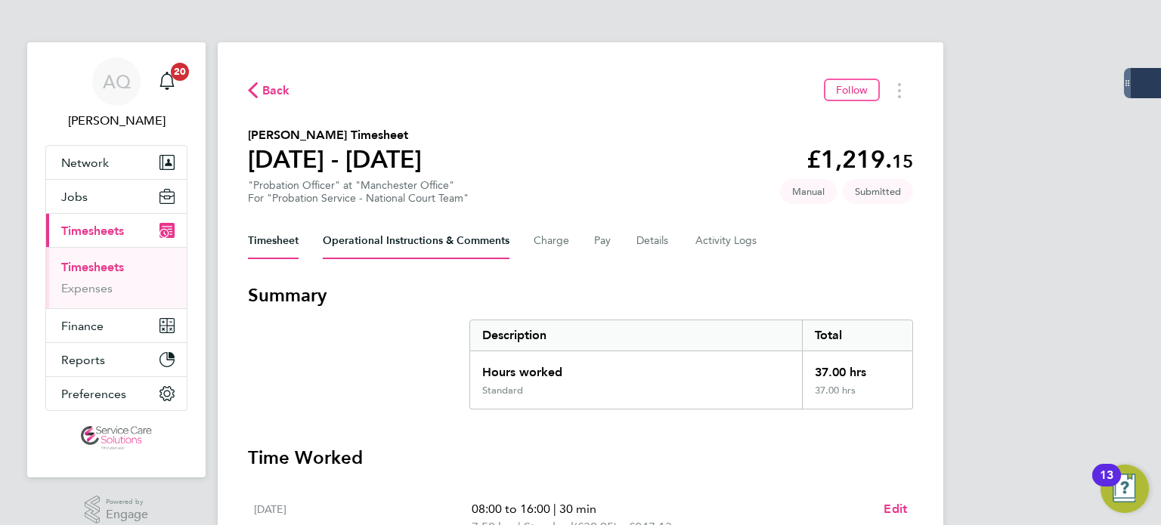
click at [479, 247] on Comments-tab "Operational Instructions & Comments" at bounding box center [416, 241] width 187 height 36
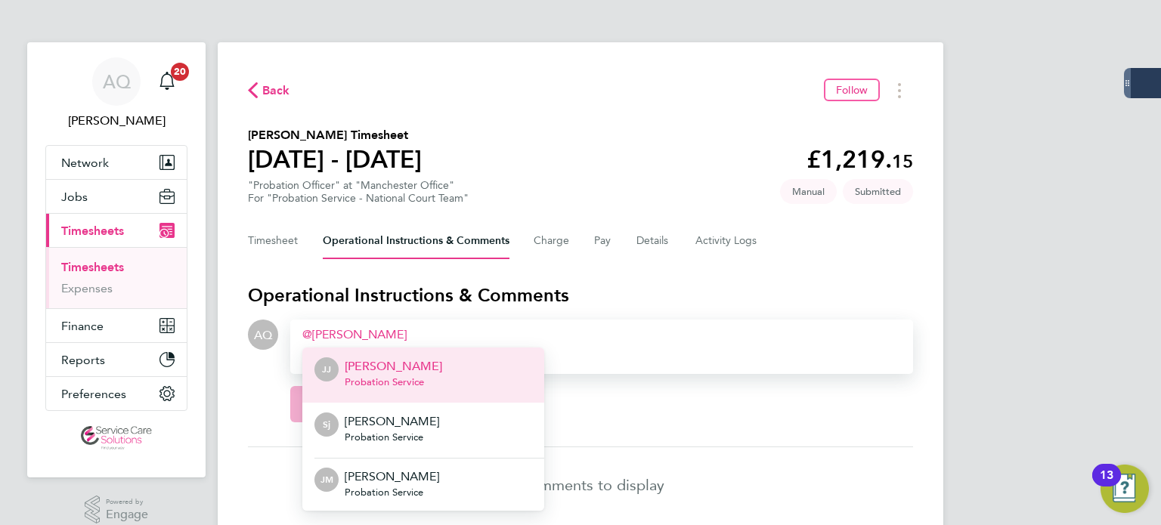
click at [475, 379] on li "[PERSON_NAME] [PERSON_NAME] Probation Service" at bounding box center [423, 375] width 242 height 55
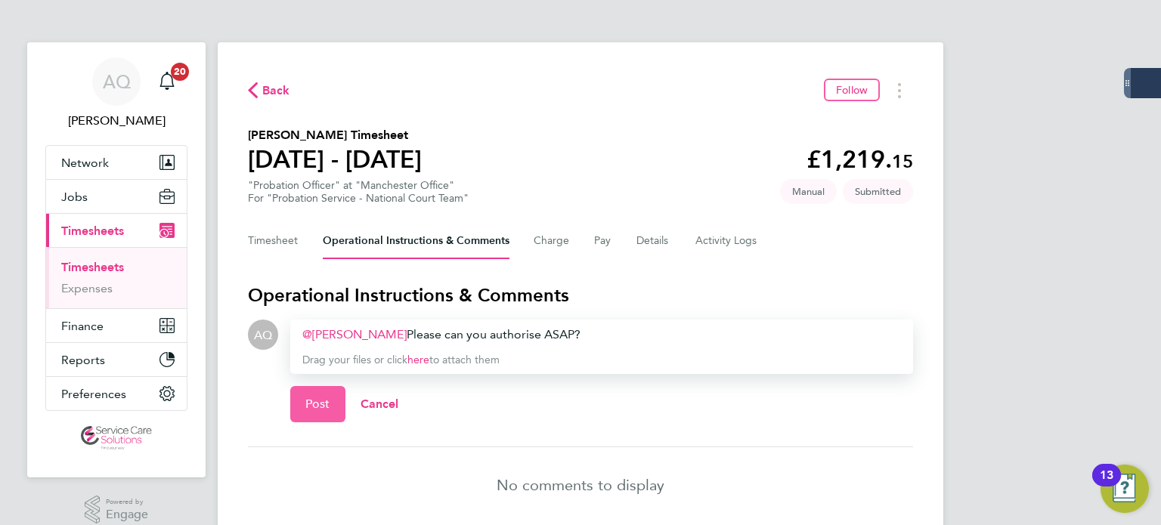
click at [308, 406] on span "Post" at bounding box center [317, 404] width 25 height 15
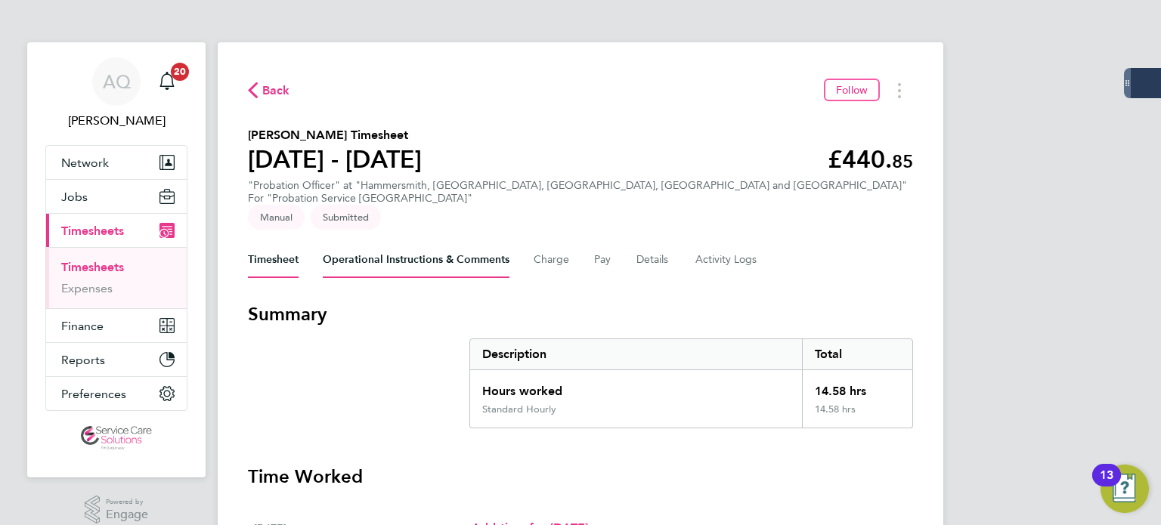
click at [438, 249] on Comments-tab "Operational Instructions & Comments" at bounding box center [416, 260] width 187 height 36
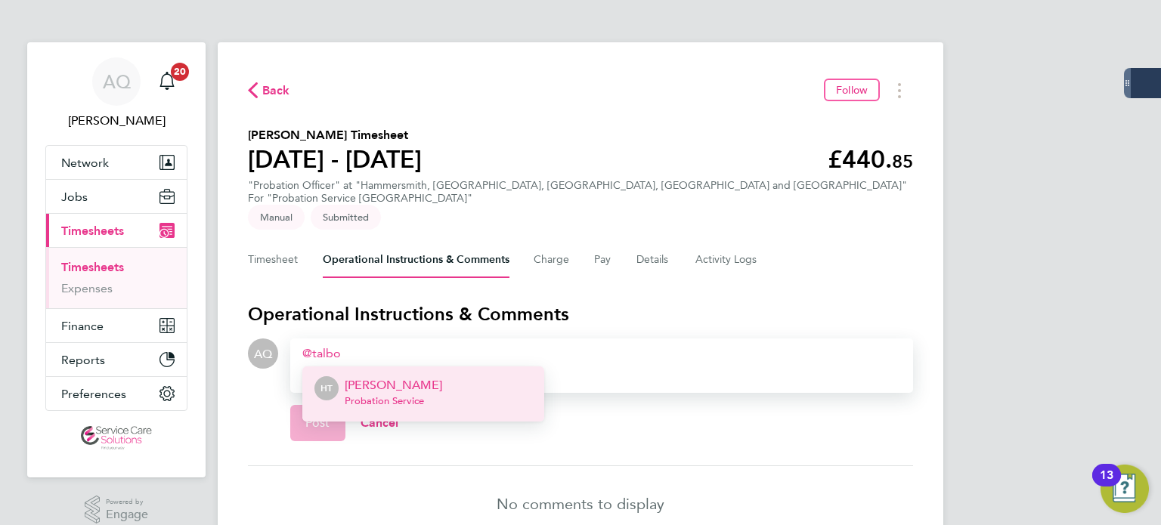
click at [447, 366] on li "HT [PERSON_NAME] Probation Service" at bounding box center [423, 393] width 242 height 55
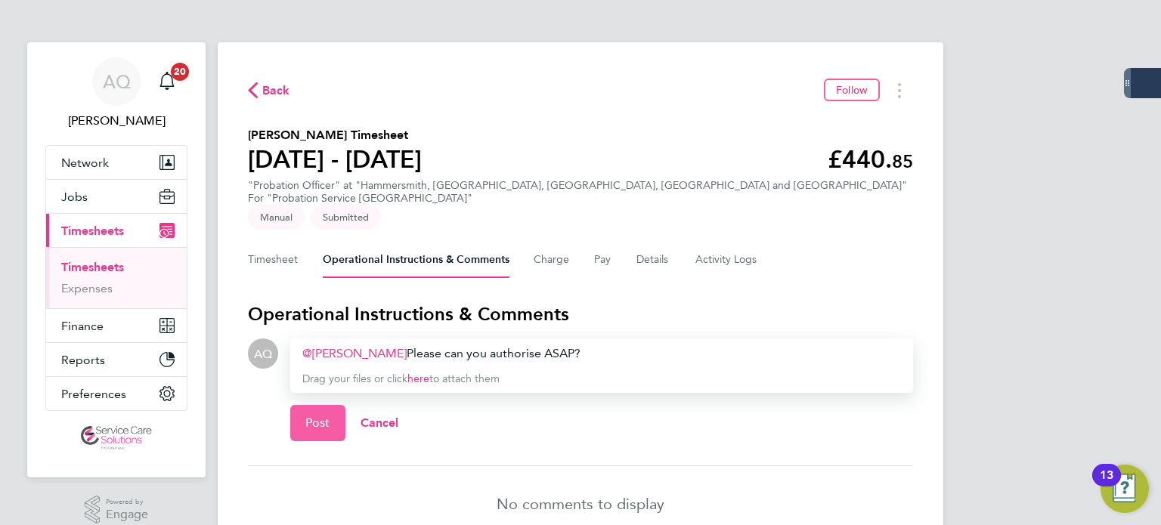
click at [332, 405] on button "Post" at bounding box center [317, 423] width 55 height 36
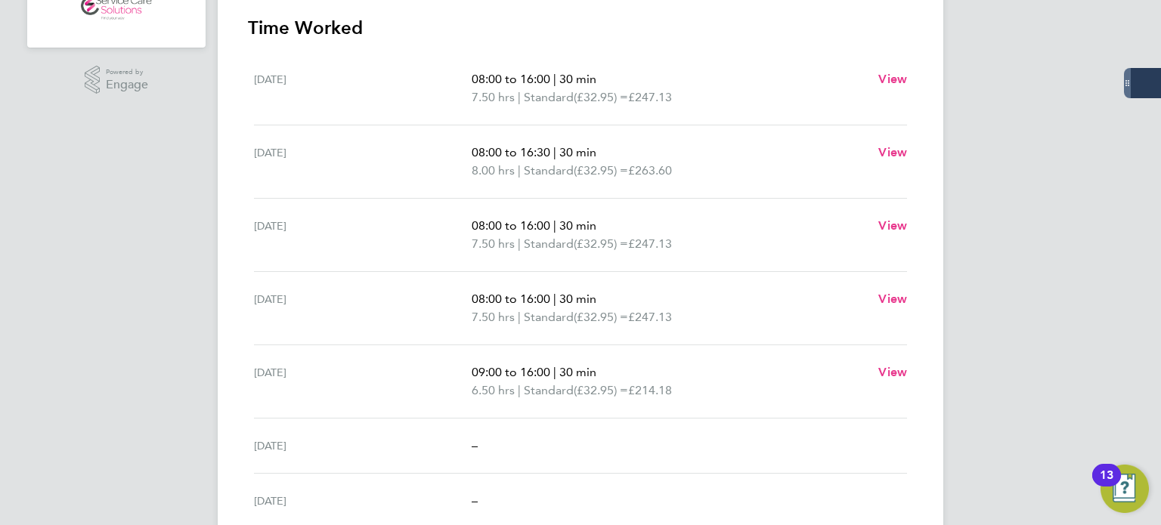
scroll to position [564, 0]
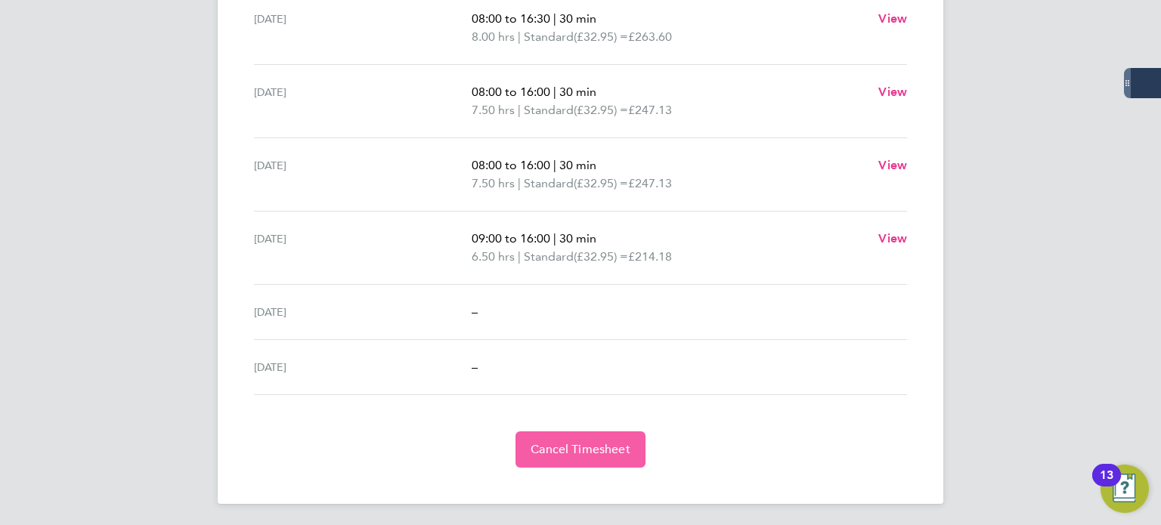
click at [541, 457] on button "Cancel Timesheet" at bounding box center [580, 449] width 130 height 36
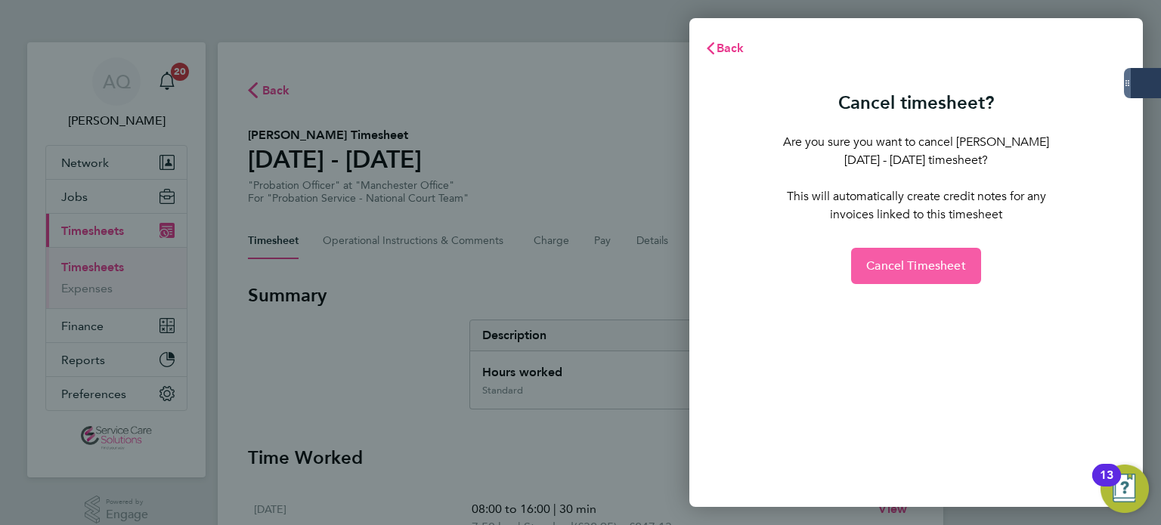
click at [927, 258] on span "Cancel Timesheet" at bounding box center [916, 265] width 100 height 15
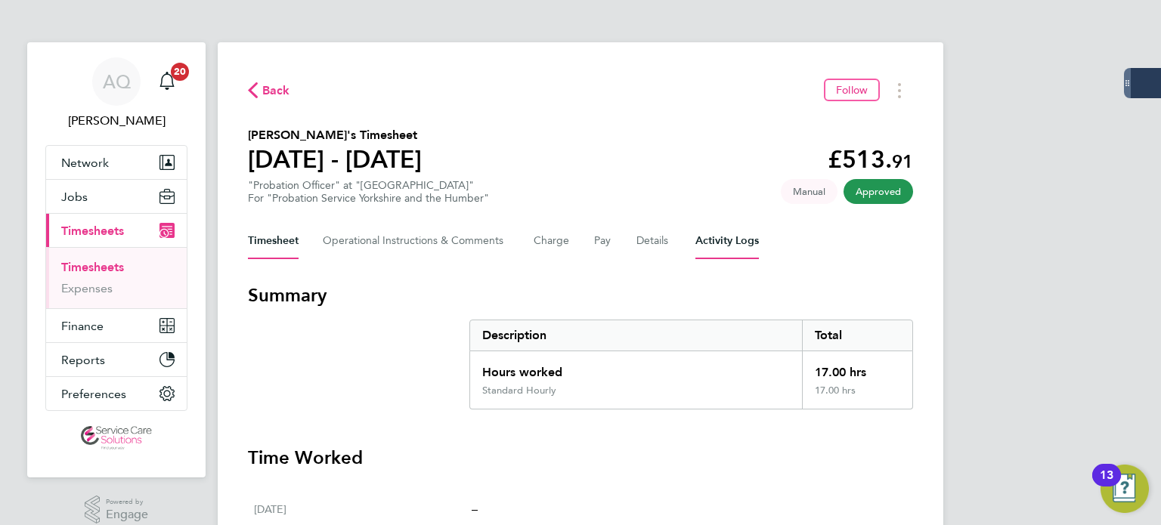
click at [693, 240] on div "Timesheet Operational Instructions & Comments Charge Pay Details Activity Logs" at bounding box center [580, 241] width 665 height 36
click at [704, 246] on Logs-tab "Activity Logs" at bounding box center [726, 241] width 63 height 36
click at [722, 239] on Logs-tab "Activity Logs" at bounding box center [726, 241] width 63 height 36
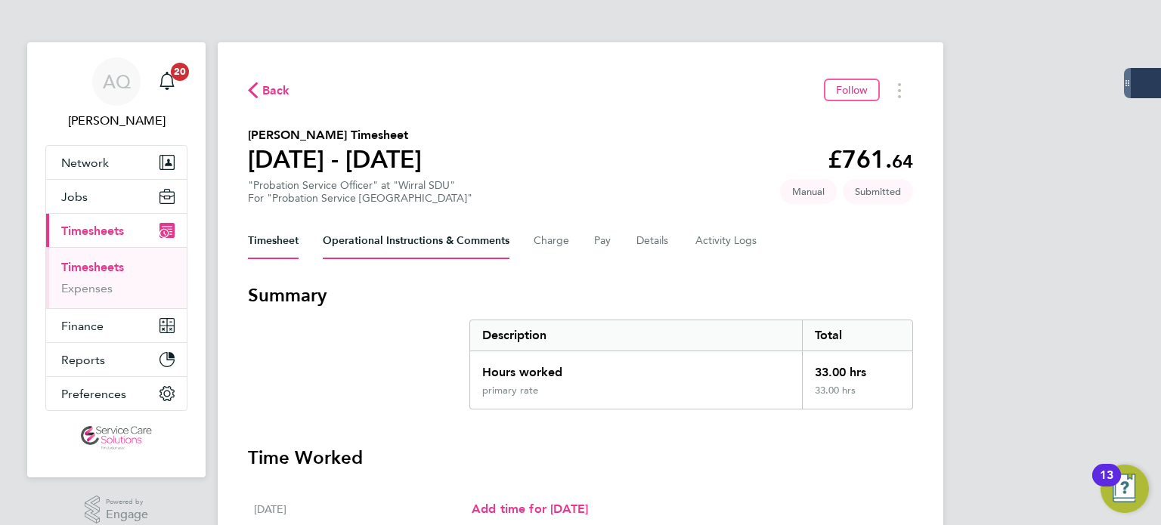
click at [484, 232] on Comments-tab "Operational Instructions & Comments" at bounding box center [416, 241] width 187 height 36
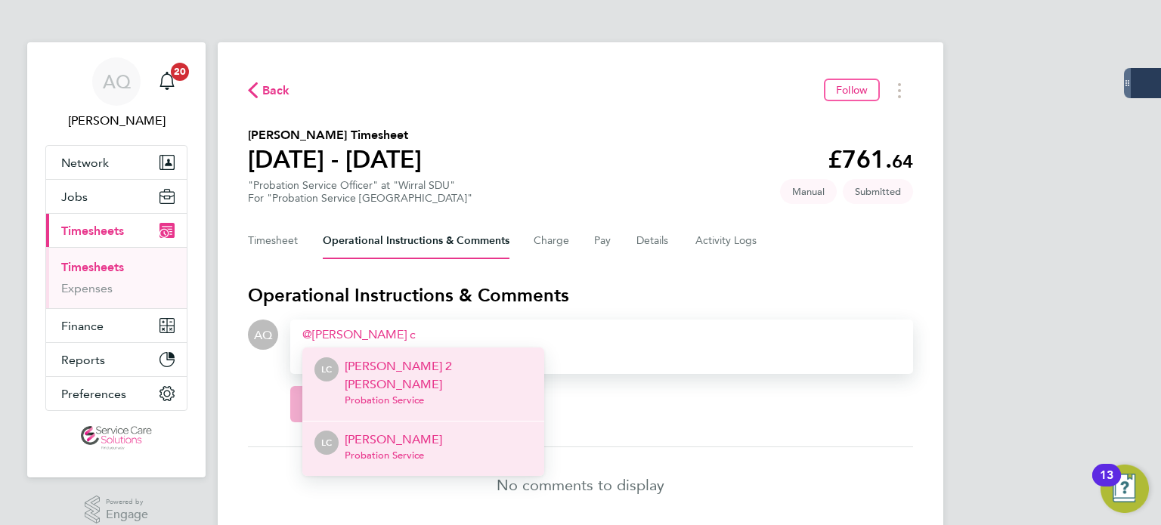
click at [451, 434] on li "LC [PERSON_NAME] Probation Service" at bounding box center [423, 448] width 242 height 55
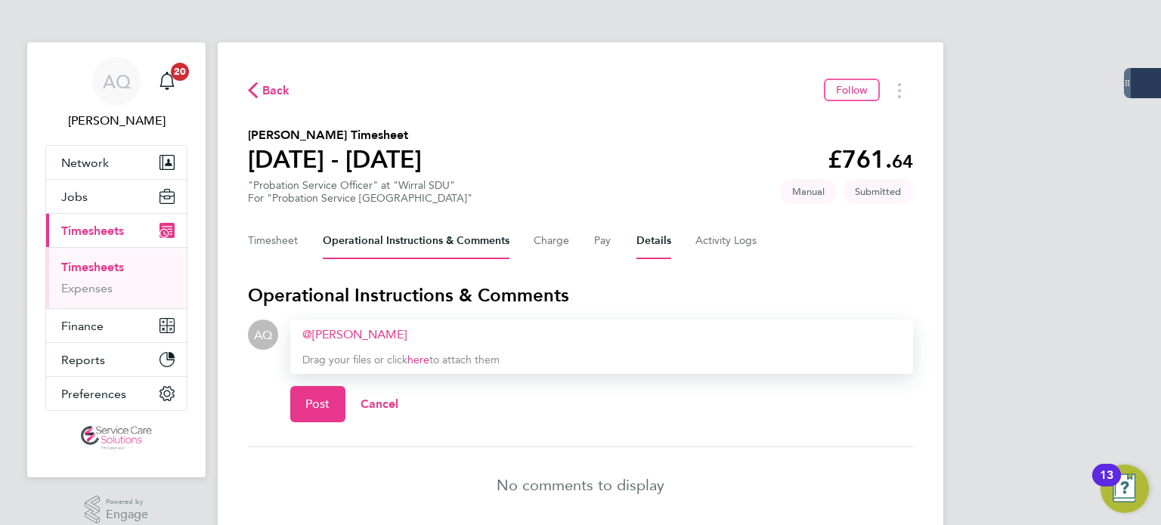
click at [656, 240] on button "Details" at bounding box center [653, 241] width 35 height 36
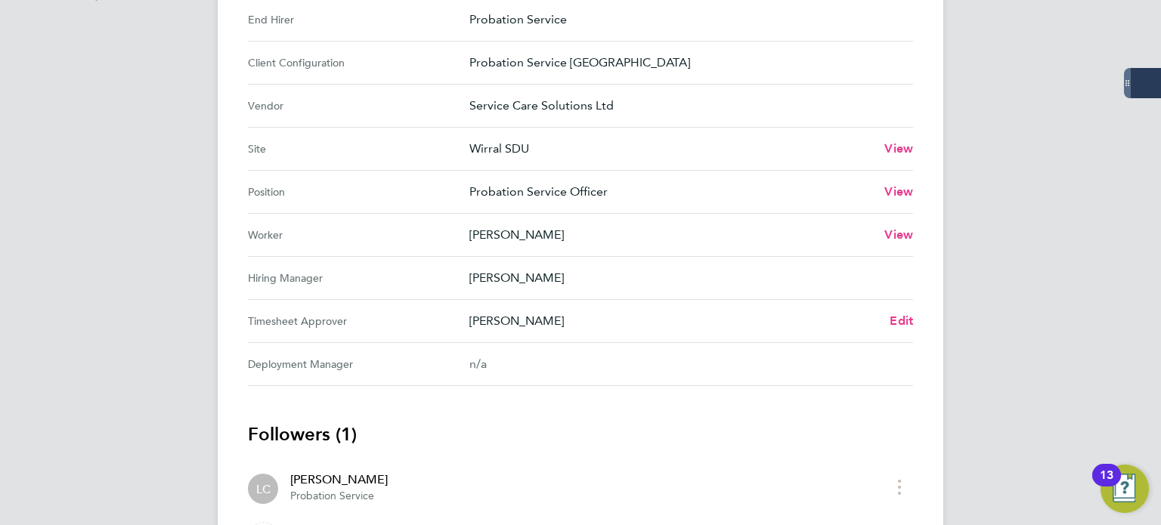
scroll to position [529, 0]
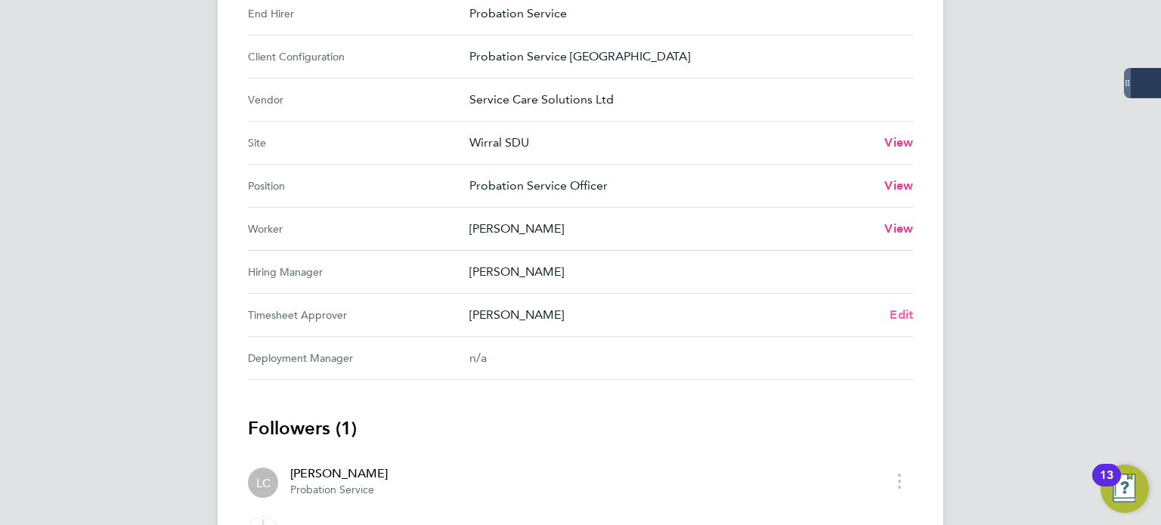
click at [894, 314] on span "Edit" at bounding box center [900, 315] width 23 height 14
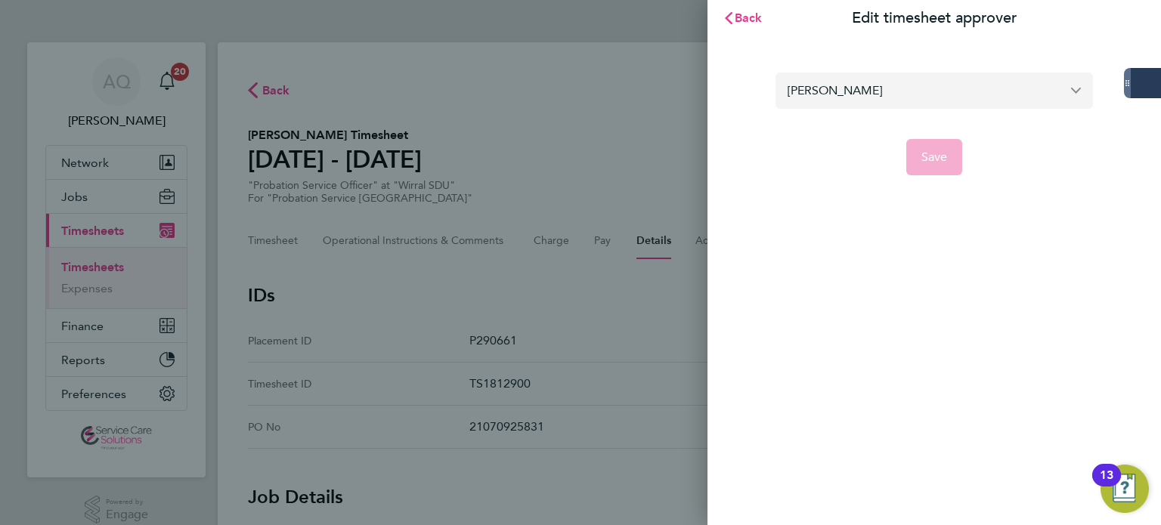
click at [923, 83] on input "Lorna Cunningham" at bounding box center [933, 91] width 317 height 36
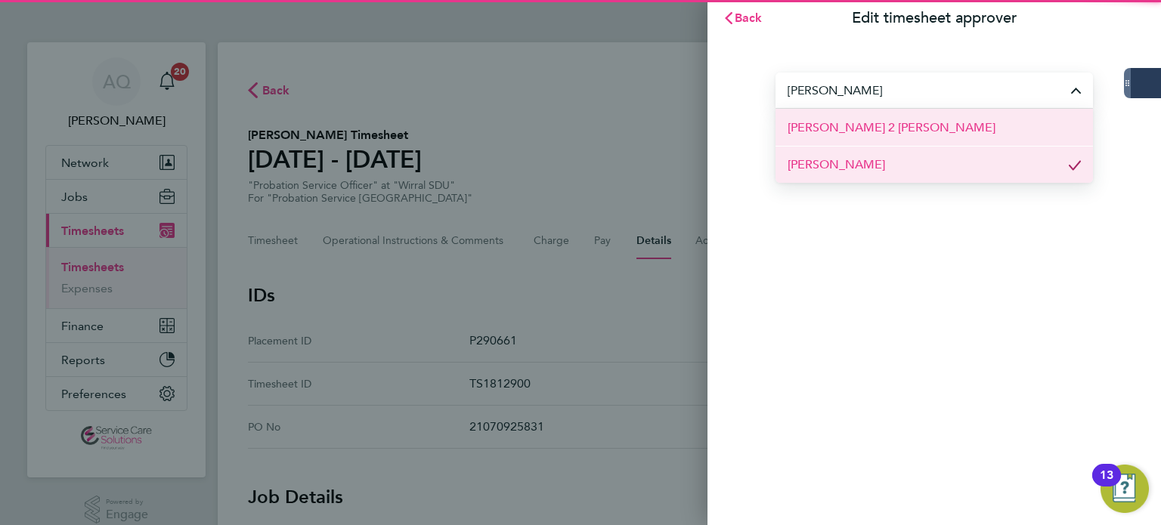
click at [877, 128] on span "Lorna 2 Cunningham" at bounding box center [891, 128] width 208 height 18
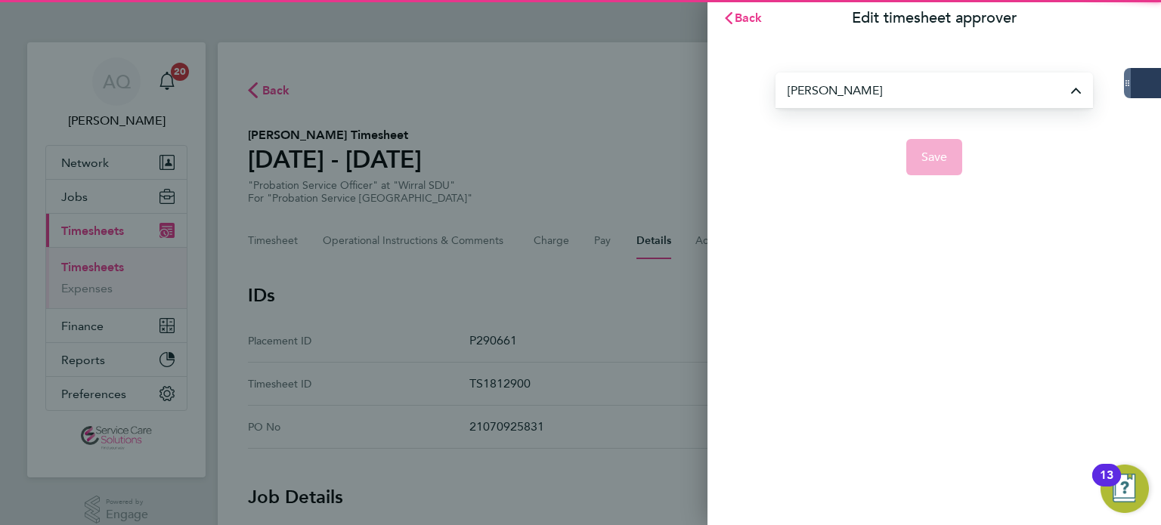
type input "Lorna 2 Cunningham"
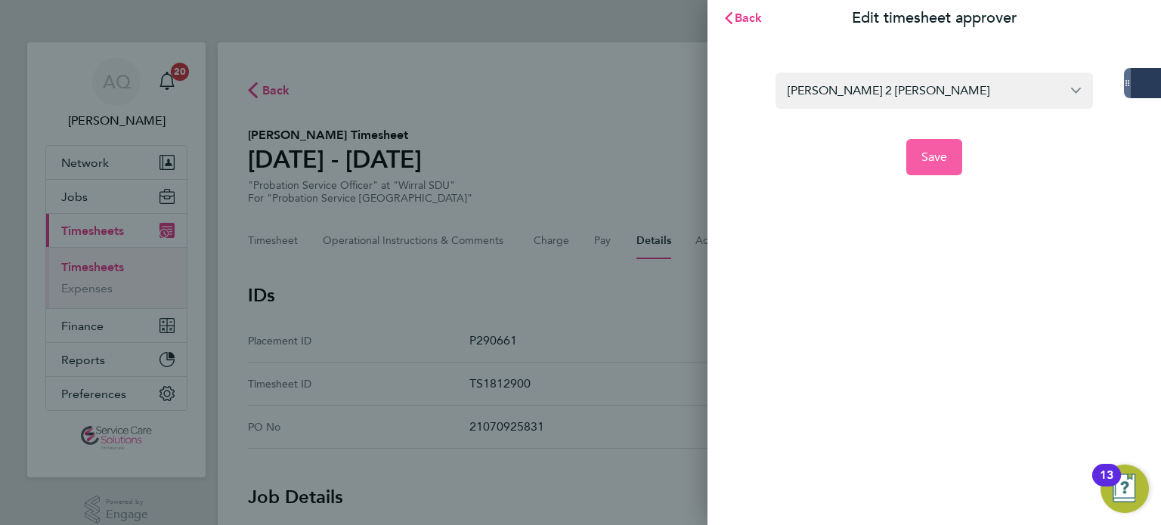
click at [943, 171] on button "Save" at bounding box center [934, 157] width 57 height 36
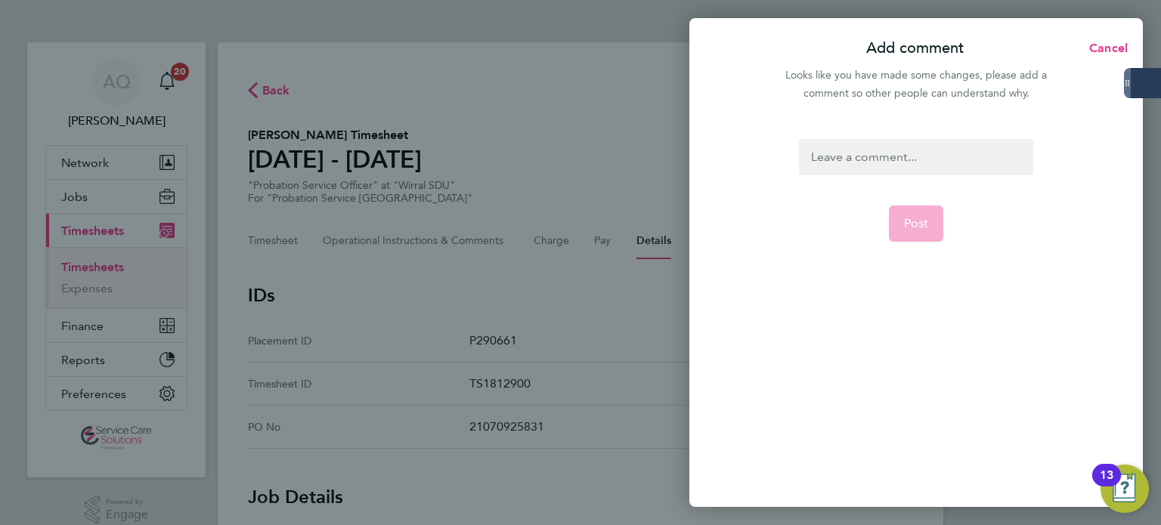
click at [920, 166] on div at bounding box center [915, 157] width 233 height 36
click at [921, 166] on div at bounding box center [915, 157] width 233 height 36
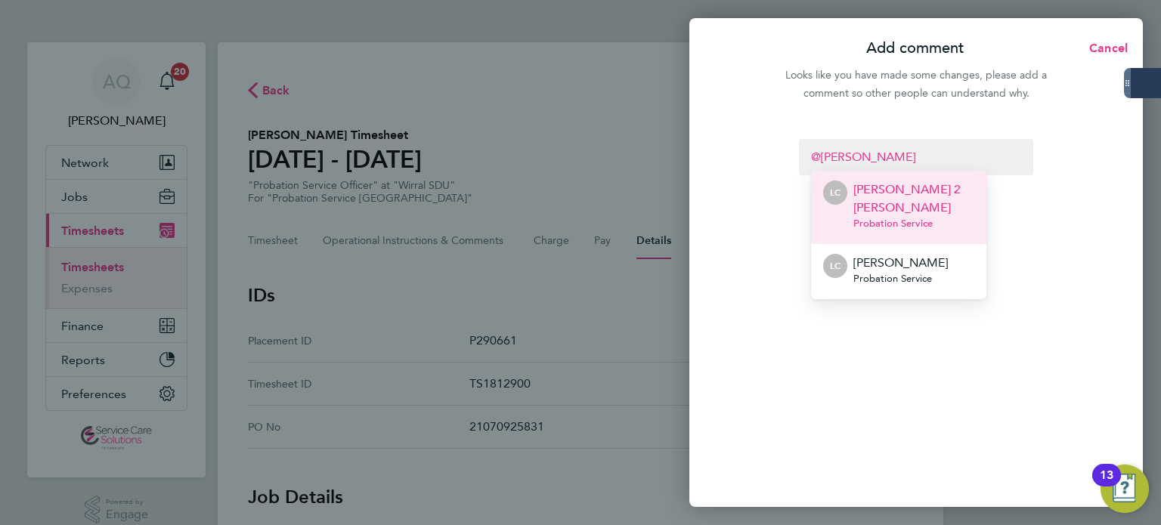
drag, startPoint x: 910, startPoint y: 181, endPoint x: 965, endPoint y: 201, distance: 58.6
click at [911, 183] on p "Lorna 2 Cunningham" at bounding box center [913, 199] width 121 height 36
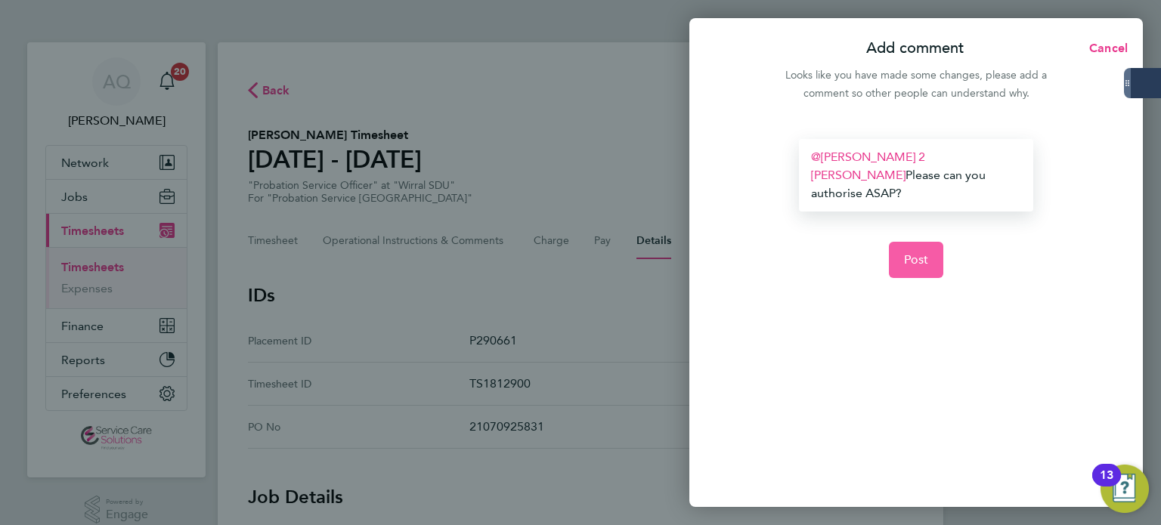
click at [933, 244] on button "Post" at bounding box center [916, 260] width 55 height 36
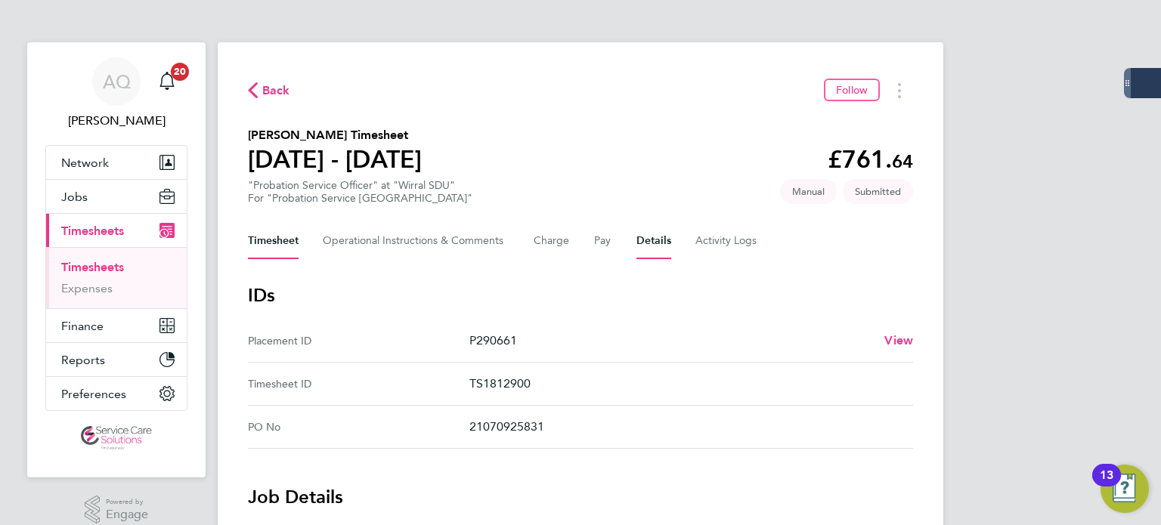
click at [267, 241] on button "Timesheet" at bounding box center [273, 241] width 51 height 36
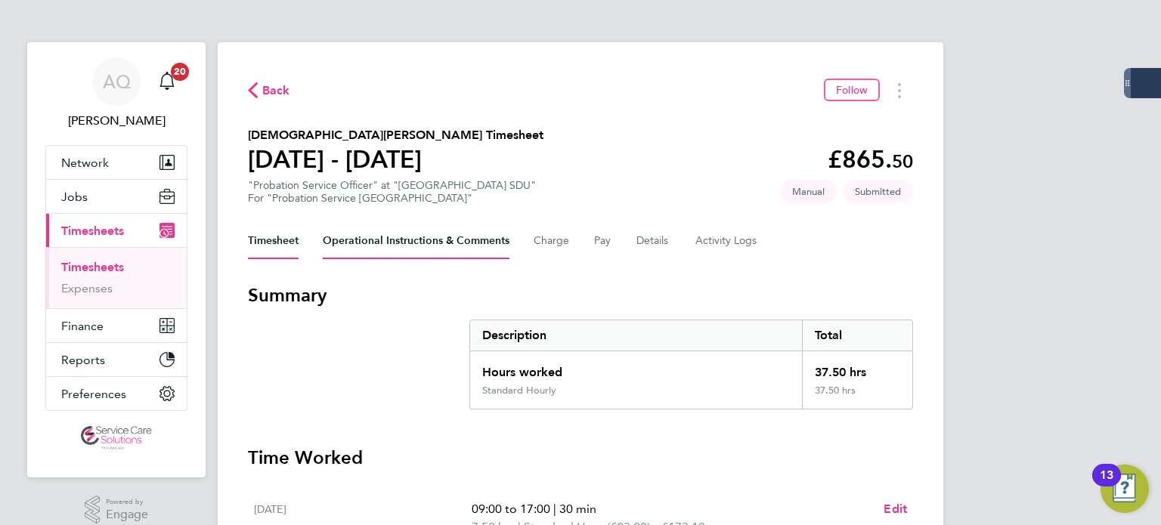
drag, startPoint x: 497, startPoint y: 240, endPoint x: 649, endPoint y: 150, distance: 176.1
click at [497, 240] on Comments-tab "Operational Instructions & Comments" at bounding box center [416, 241] width 187 height 36
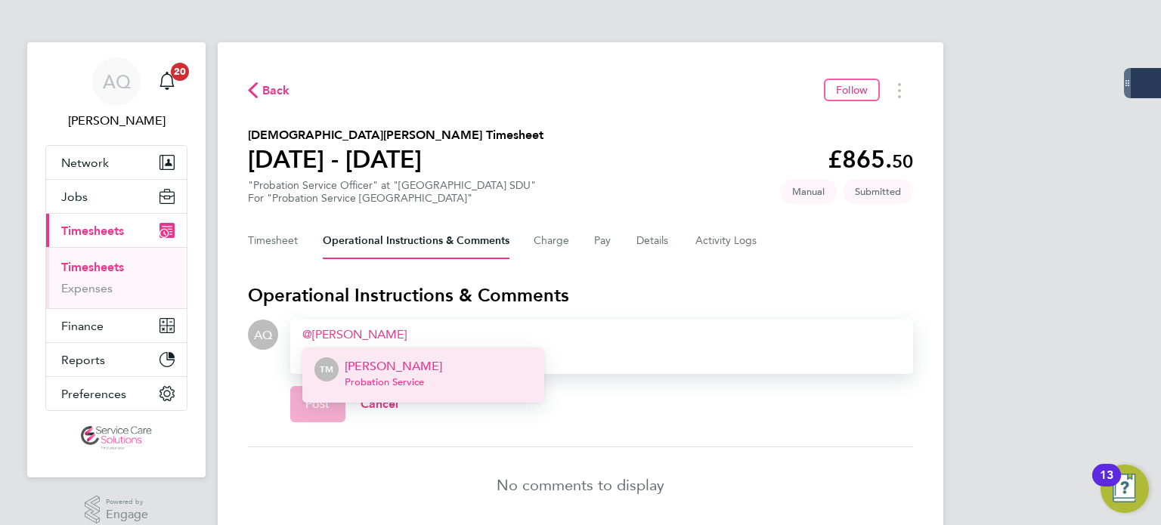
click at [363, 368] on p "Tracey Monteith" at bounding box center [393, 366] width 97 height 18
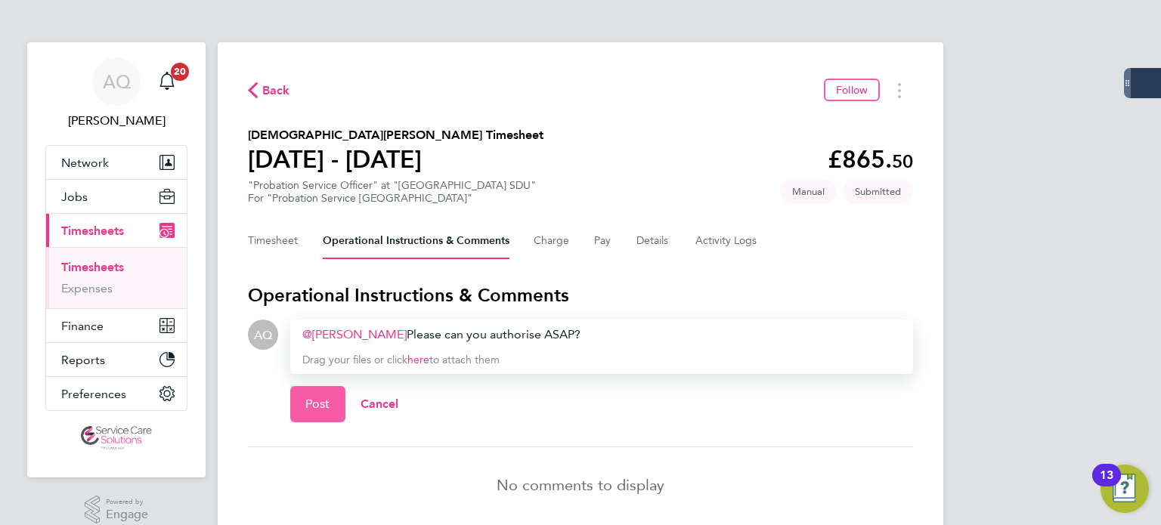
click at [299, 405] on button "Post" at bounding box center [317, 404] width 55 height 36
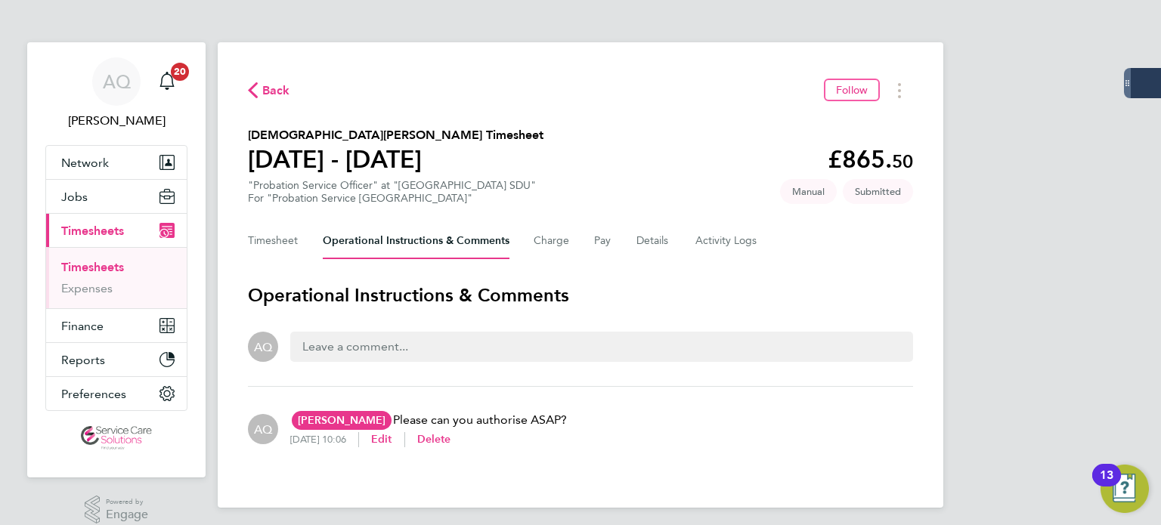
click at [816, 438] on div "AQ Tracey Monteith TM Tracey Monteith Probation Service tracey.monteith@justice…" at bounding box center [580, 429] width 665 height 60
click at [249, 240] on button "Timesheet" at bounding box center [273, 241] width 51 height 36
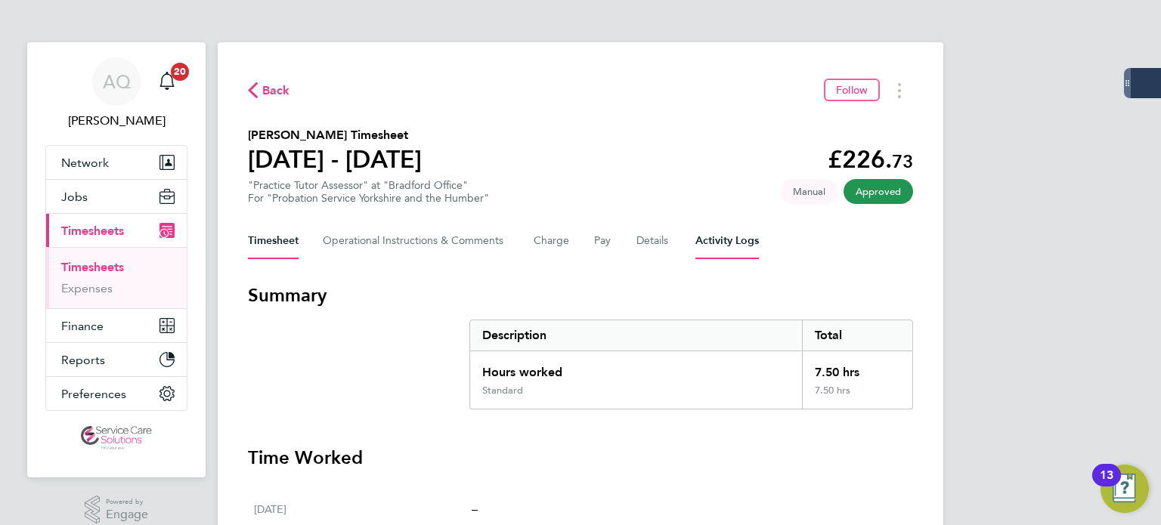
click at [706, 244] on Logs-tab "Activity Logs" at bounding box center [726, 241] width 63 height 36
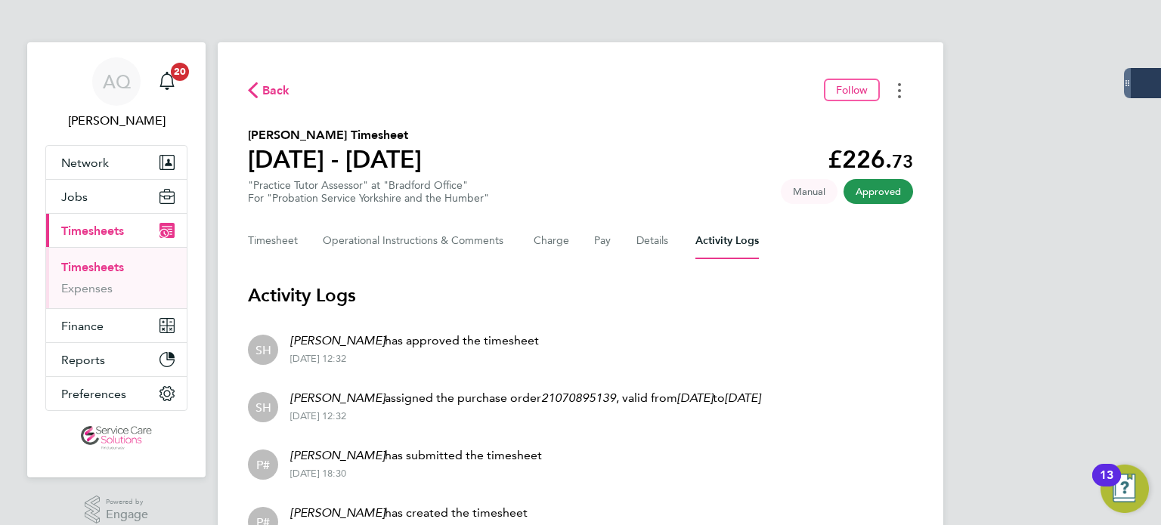
click at [900, 88] on icon "Timesheets Menu" at bounding box center [899, 90] width 3 height 15
click at [843, 120] on link "Download timesheet" at bounding box center [821, 124] width 181 height 30
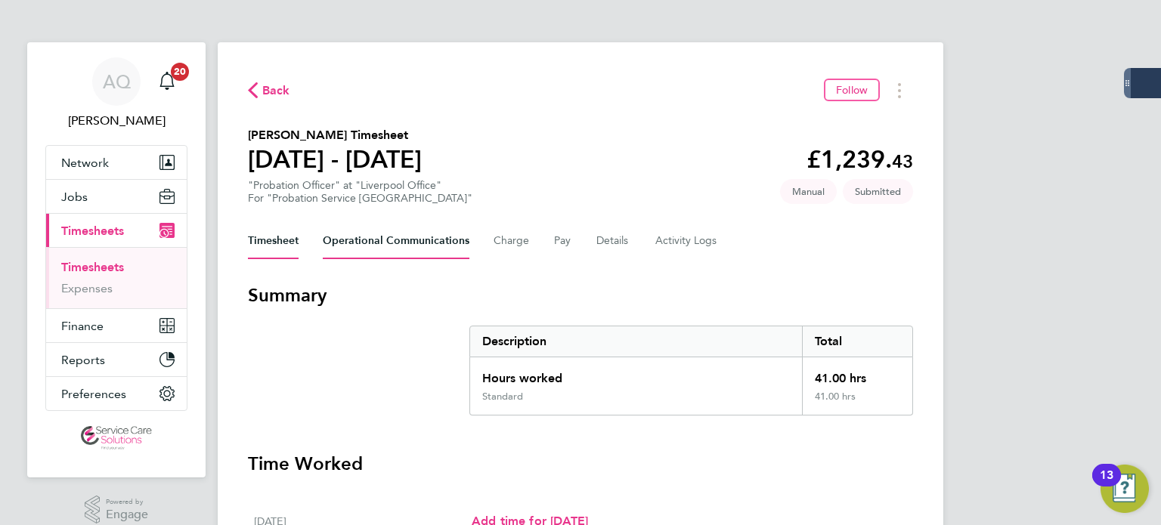
click at [347, 244] on Communications-tab "Operational Communications" at bounding box center [396, 241] width 147 height 36
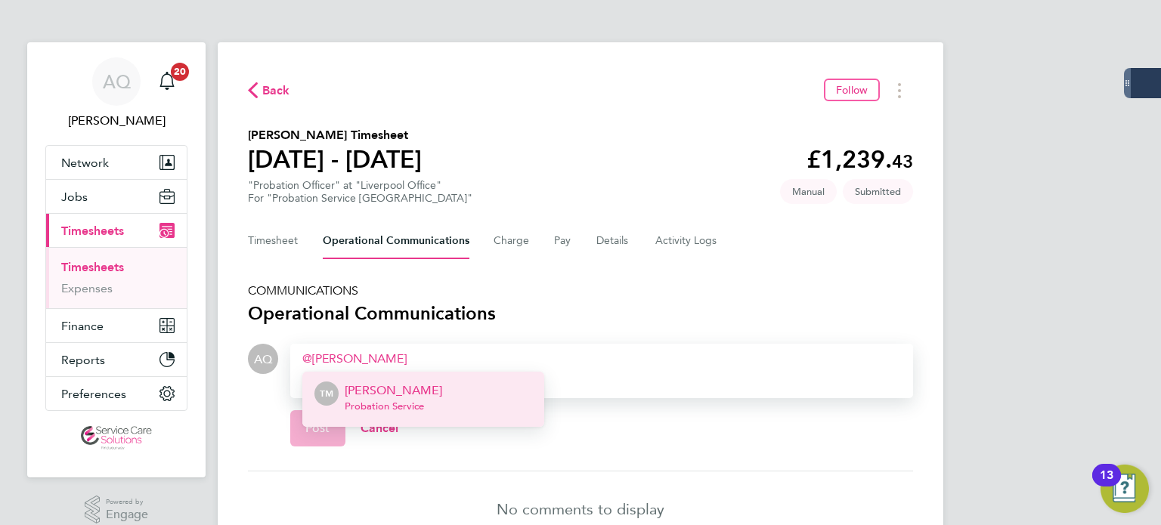
click at [450, 393] on li "TM Tracey Monteith Probation Service" at bounding box center [423, 399] width 242 height 55
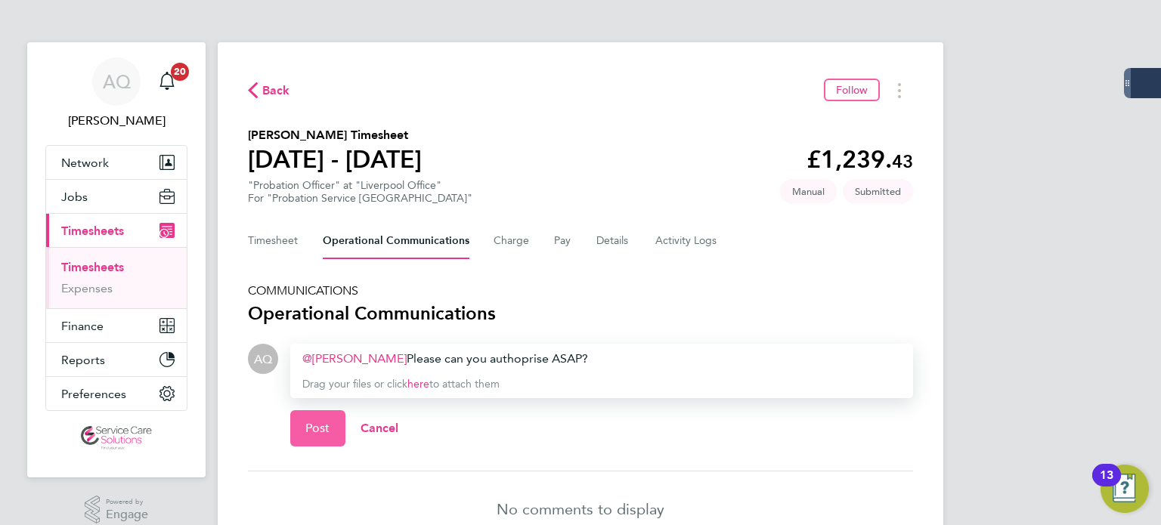
click at [312, 437] on button "Post" at bounding box center [317, 428] width 55 height 36
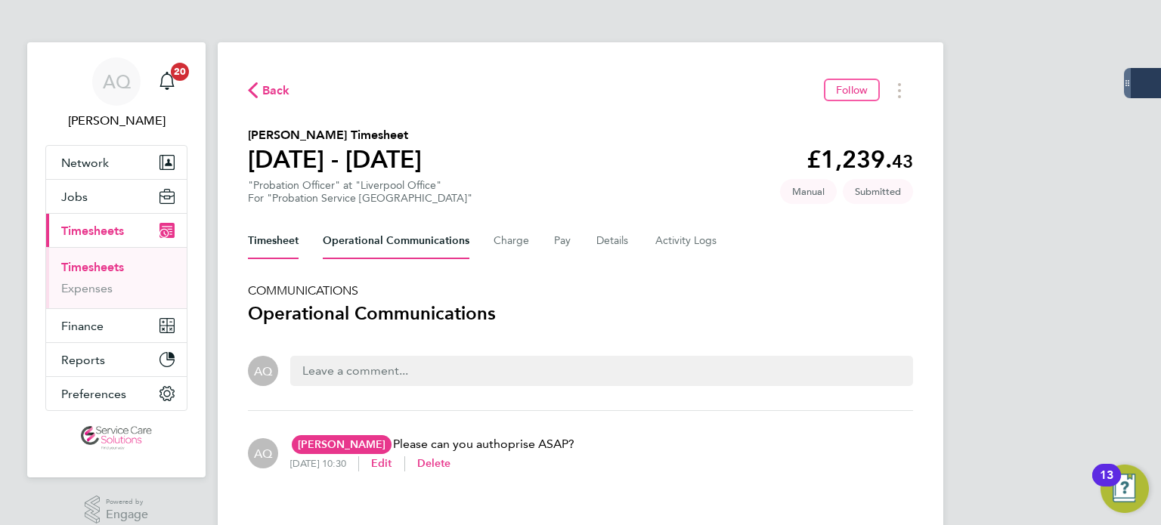
click at [274, 244] on button "Timesheet" at bounding box center [273, 241] width 51 height 36
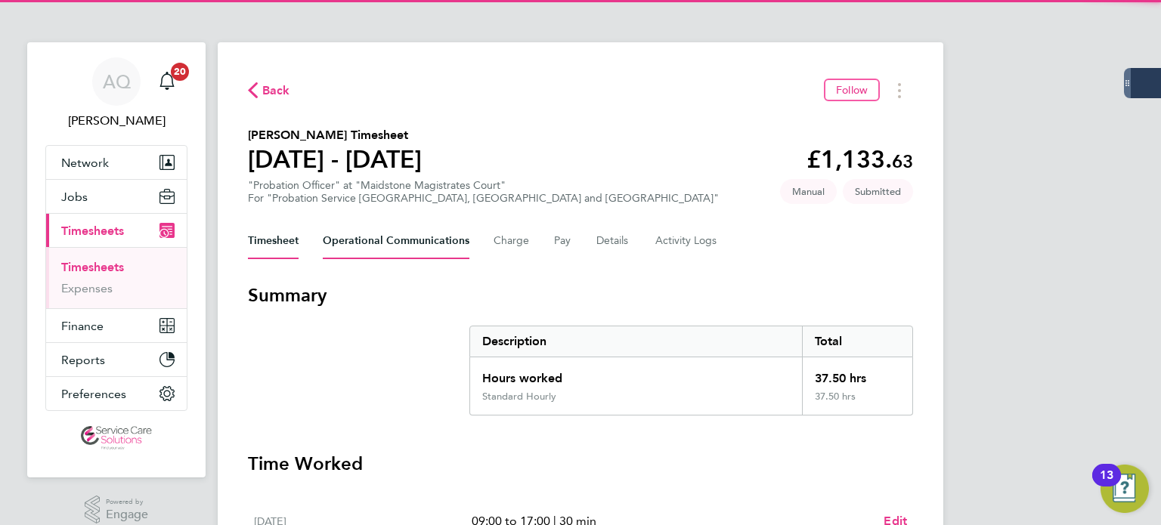
click at [397, 241] on Communications-tab "Operational Communications" at bounding box center [396, 241] width 147 height 36
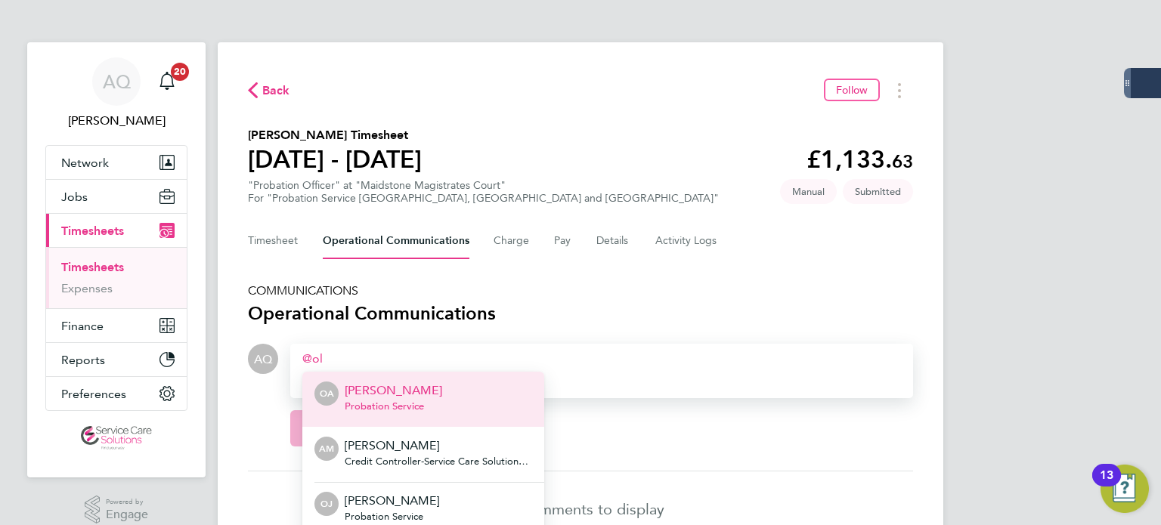
click at [417, 379] on li "OA [PERSON_NAME] Probation Service" at bounding box center [423, 399] width 242 height 55
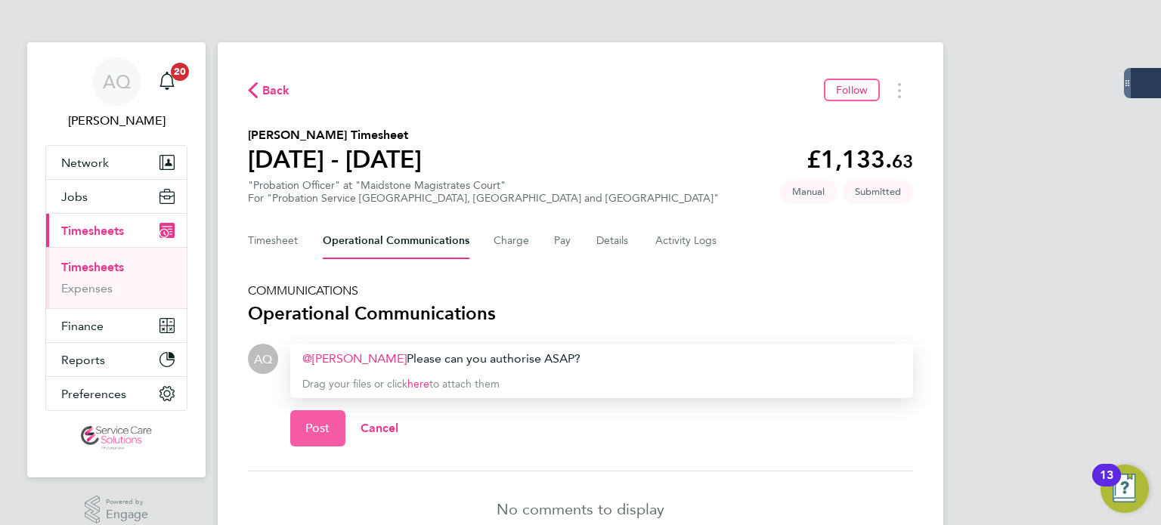
click at [317, 434] on span "Post" at bounding box center [317, 428] width 25 height 15
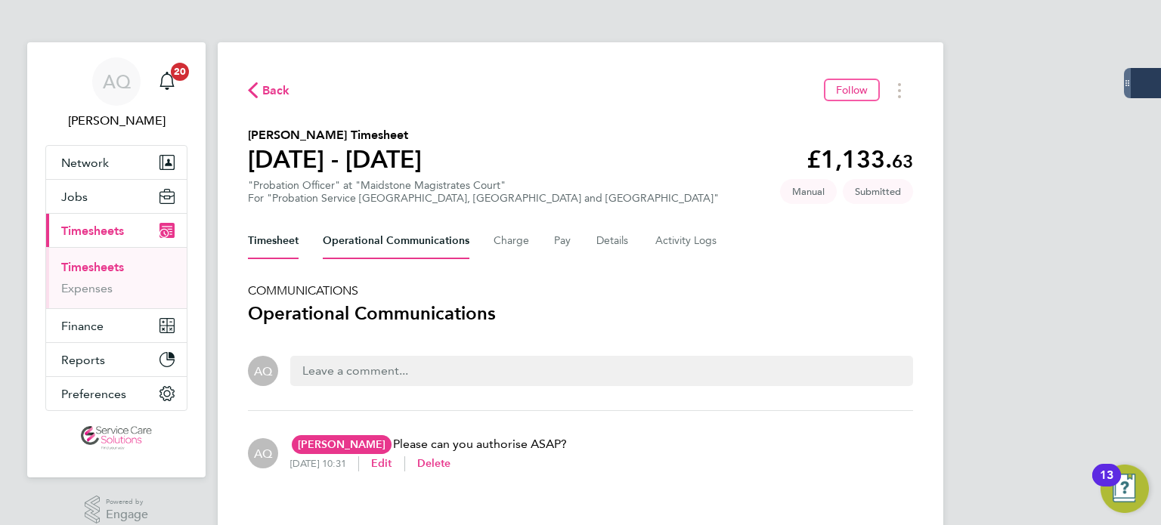
click at [273, 242] on button "Timesheet" at bounding box center [273, 241] width 51 height 36
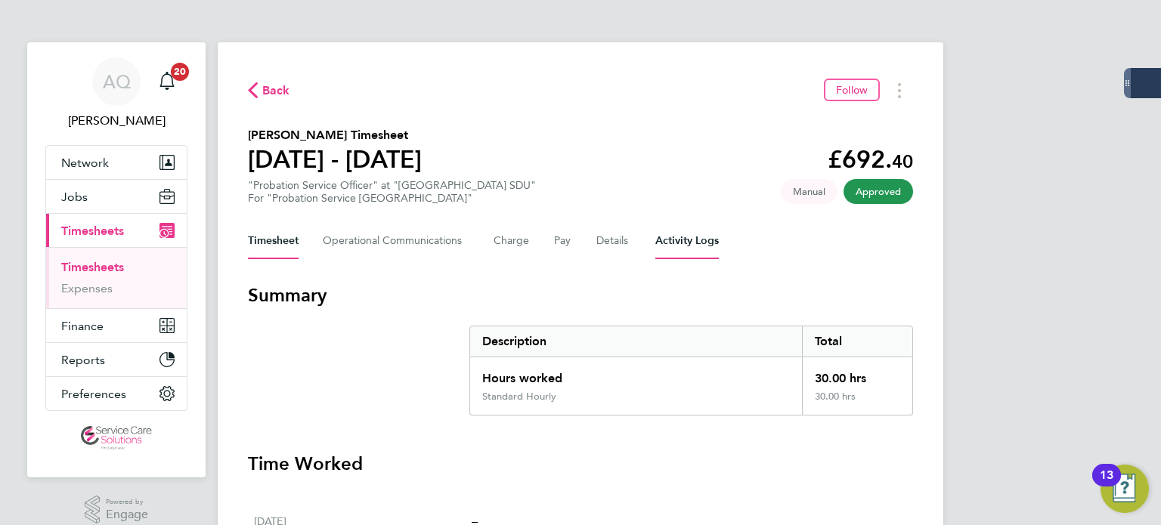
click at [712, 246] on Logs-tab "Activity Logs" at bounding box center [686, 241] width 63 height 36
click at [663, 243] on Logs-tab "Activity Logs" at bounding box center [686, 241] width 63 height 36
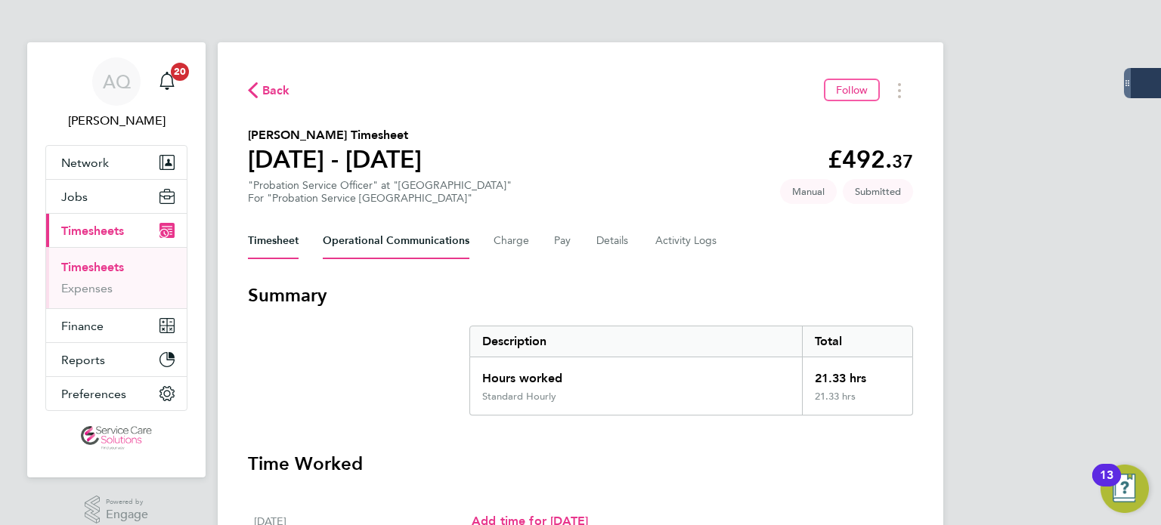
click at [408, 251] on Communications-tab "Operational Communications" at bounding box center [396, 241] width 147 height 36
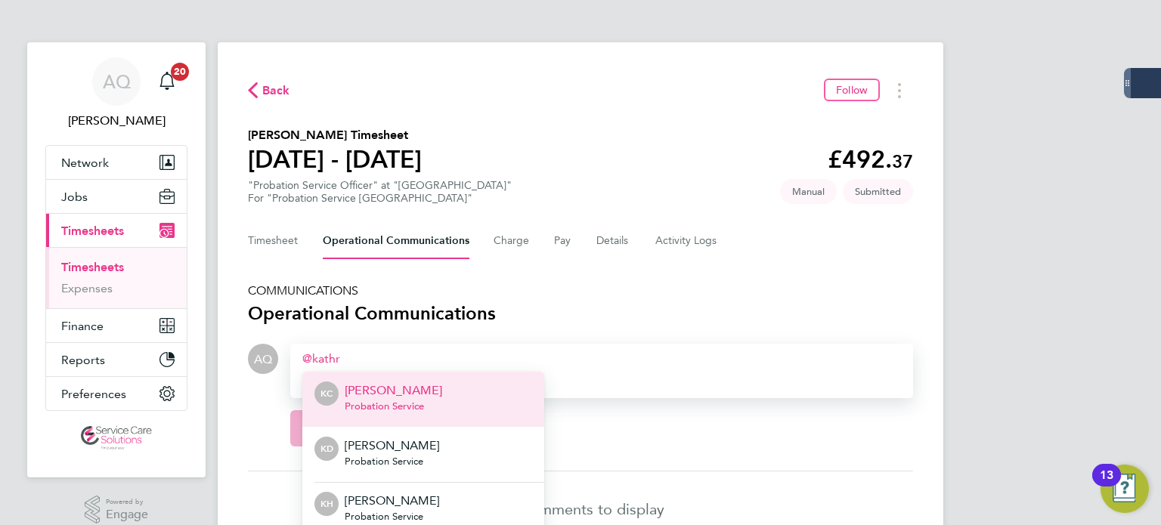
click at [427, 404] on span "Probation Service" at bounding box center [393, 406] width 97 height 12
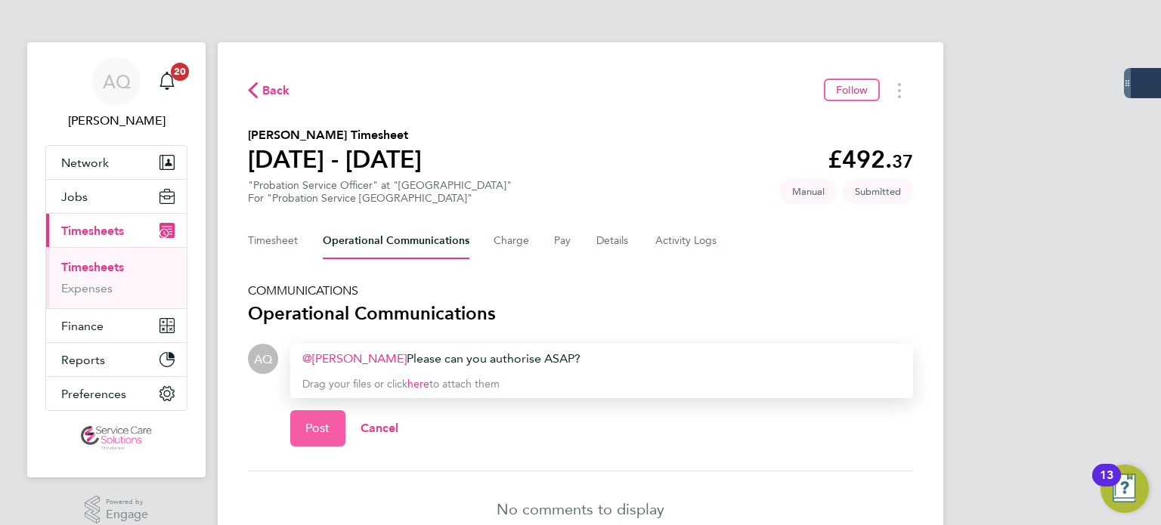
click at [327, 417] on button "Post" at bounding box center [317, 428] width 55 height 36
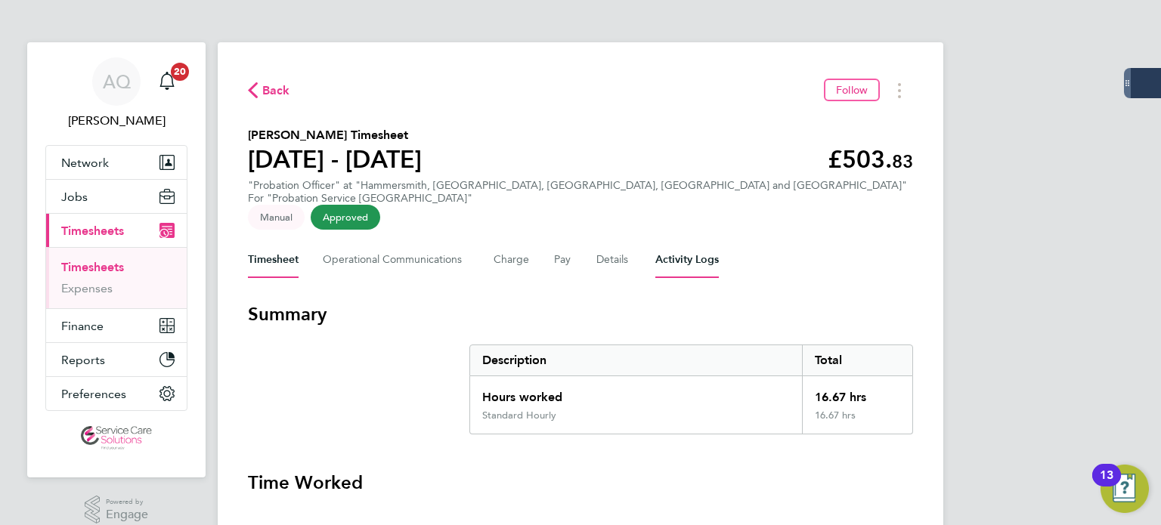
click at [708, 243] on Logs-tab "Activity Logs" at bounding box center [686, 260] width 63 height 36
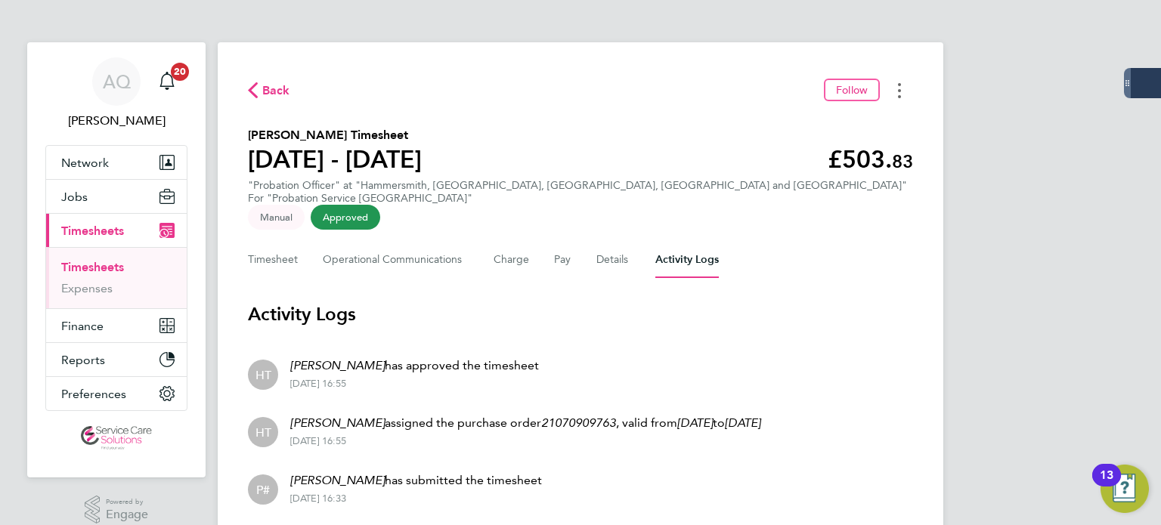
click at [901, 92] on button "Timesheets Menu" at bounding box center [899, 90] width 27 height 23
click at [880, 131] on link "Download timesheet" at bounding box center [821, 124] width 181 height 30
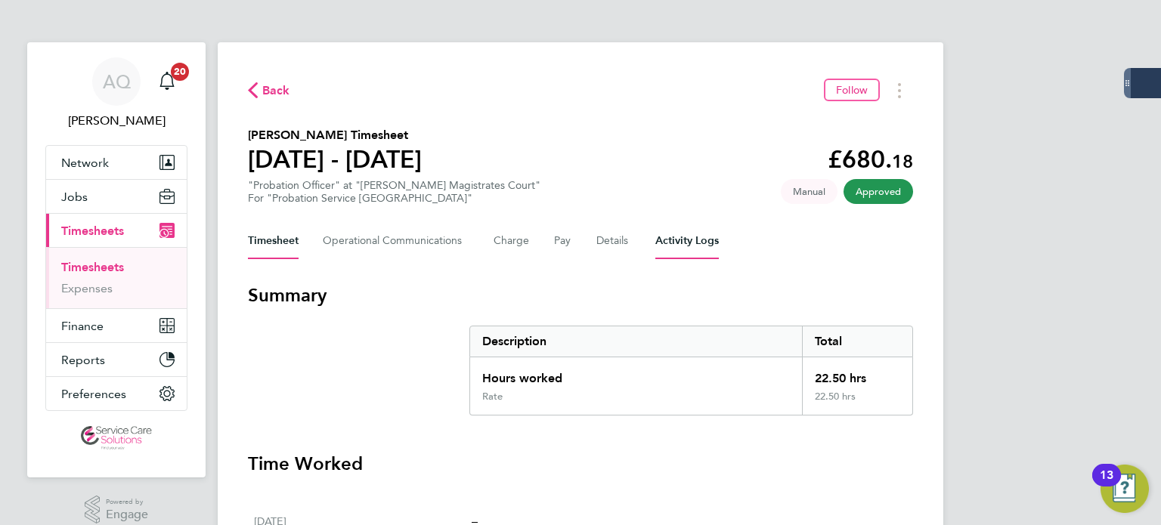
click at [699, 245] on Logs-tab "Activity Logs" at bounding box center [686, 241] width 63 height 36
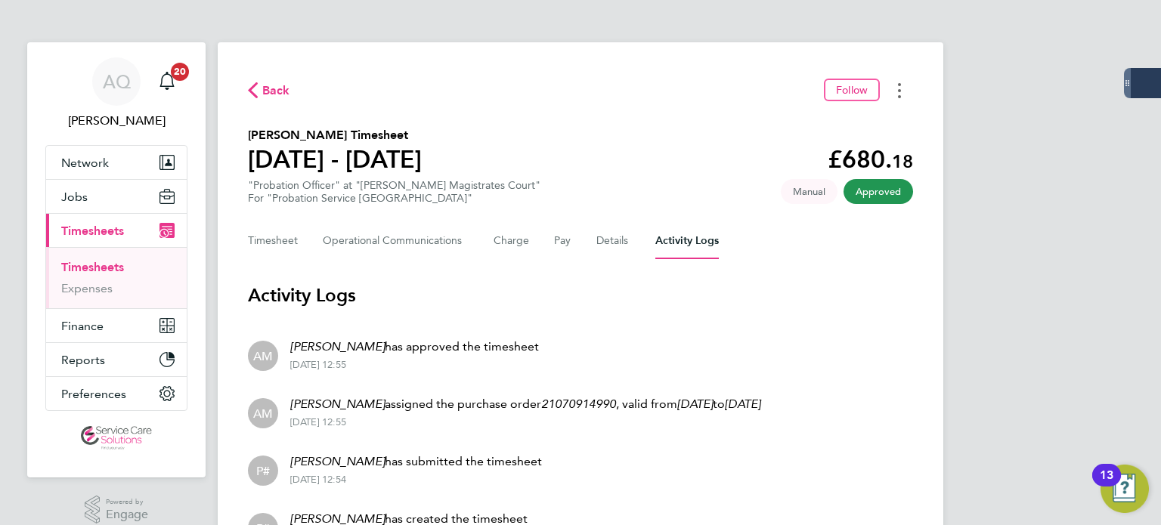
click at [898, 92] on icon "Timesheets Menu" at bounding box center [899, 90] width 3 height 15
click at [839, 135] on link "Download timesheet" at bounding box center [821, 124] width 181 height 30
click at [899, 97] on circle "Timesheets Menu" at bounding box center [899, 96] width 3 height 3
click at [862, 126] on link "Download timesheet" at bounding box center [821, 124] width 181 height 30
click at [1084, 234] on div "AQ Andrew Quinney Notifications 20 Applications: Network Team Members Businesse…" at bounding box center [580, 308] width 1161 height 616
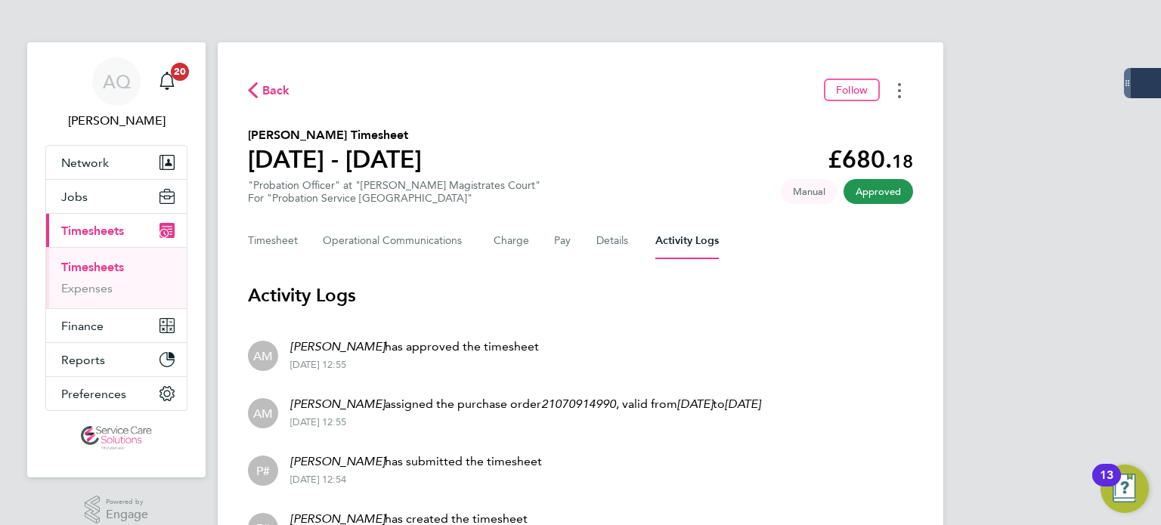
click at [907, 92] on button "Timesheets Menu" at bounding box center [899, 90] width 27 height 23
click at [845, 126] on link "Download timesheet" at bounding box center [821, 124] width 181 height 30
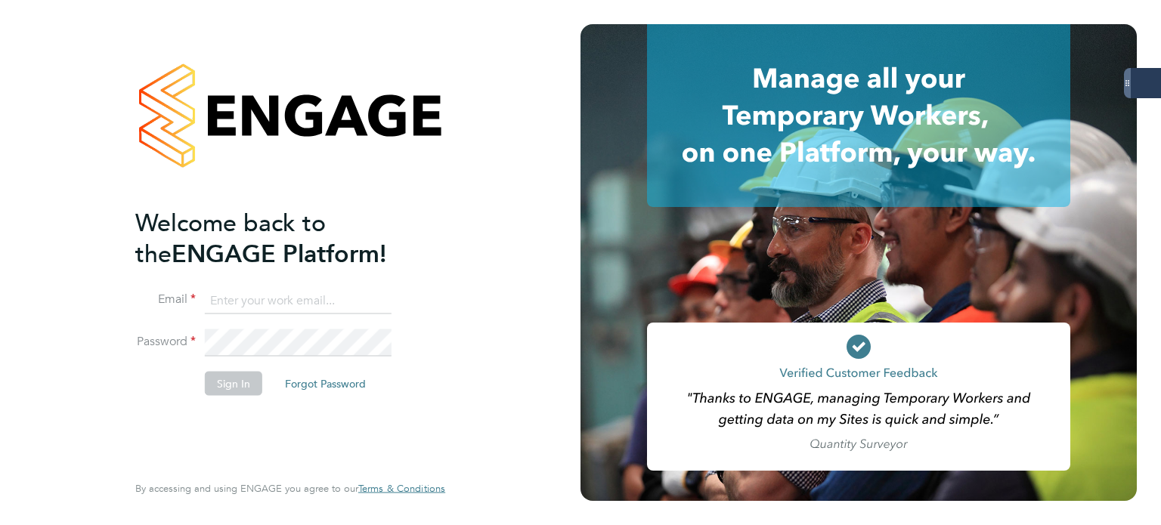
click at [252, 299] on input at bounding box center [298, 300] width 187 height 27
type input "andrew.quinney@servicecare.org.uk"
click at [0, 271] on div "Welcome back to the ENGAGE Platform! Email andrew.quinney@servicecare.org.uk Pa…" at bounding box center [290, 262] width 580 height 525
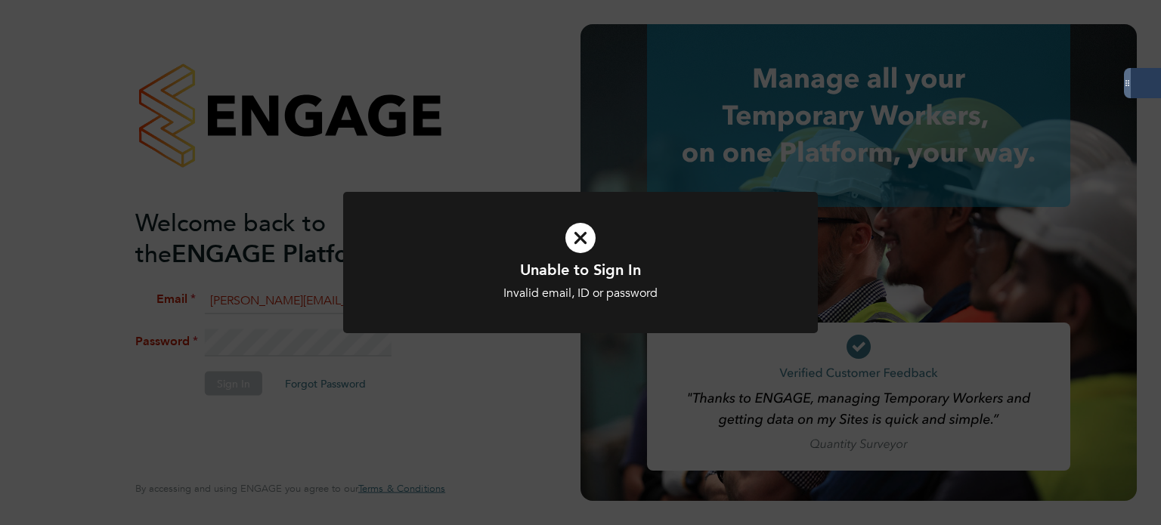
click at [594, 237] on icon at bounding box center [580, 238] width 393 height 59
